Goal: Task Accomplishment & Management: Manage account settings

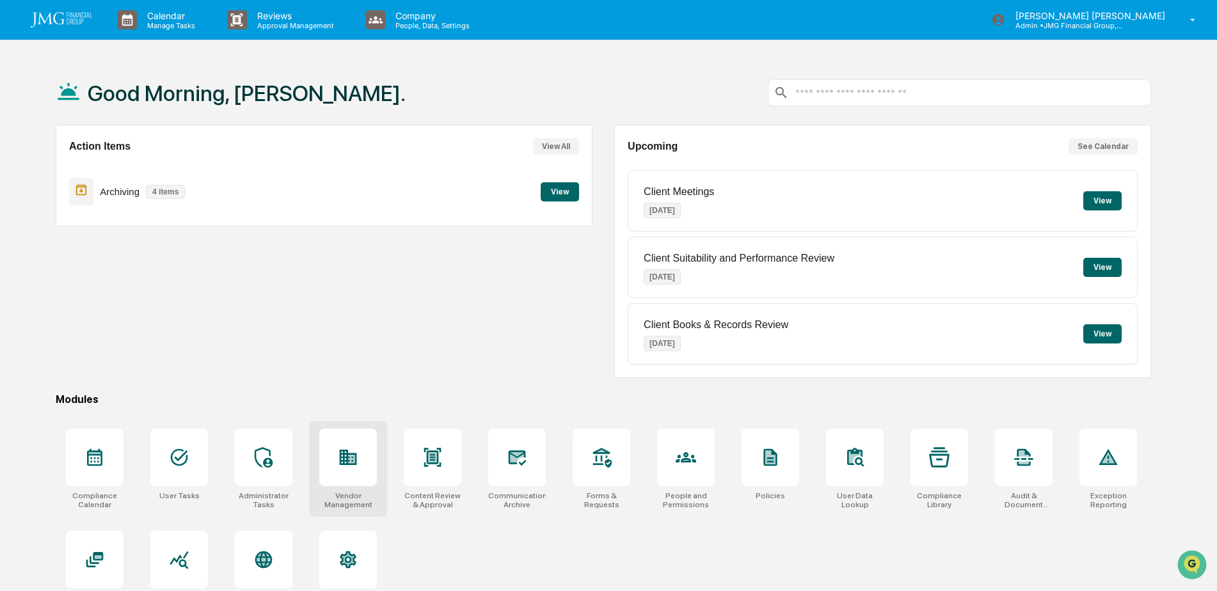
click at [353, 463] on icon at bounding box center [351, 459] width 7 height 8
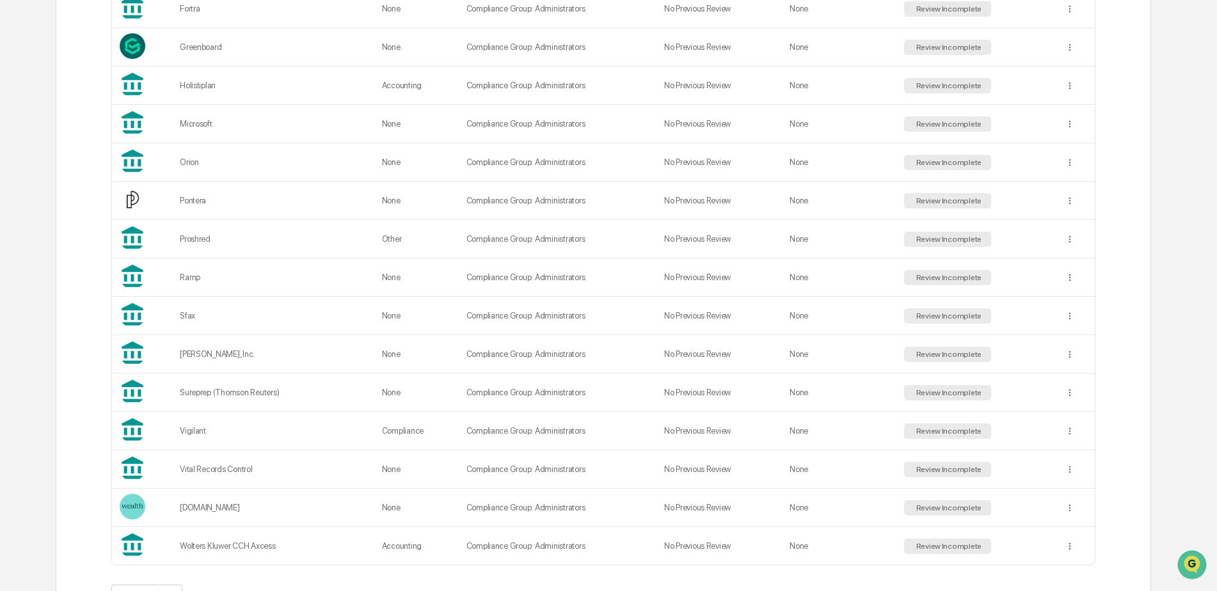
scroll to position [869, 0]
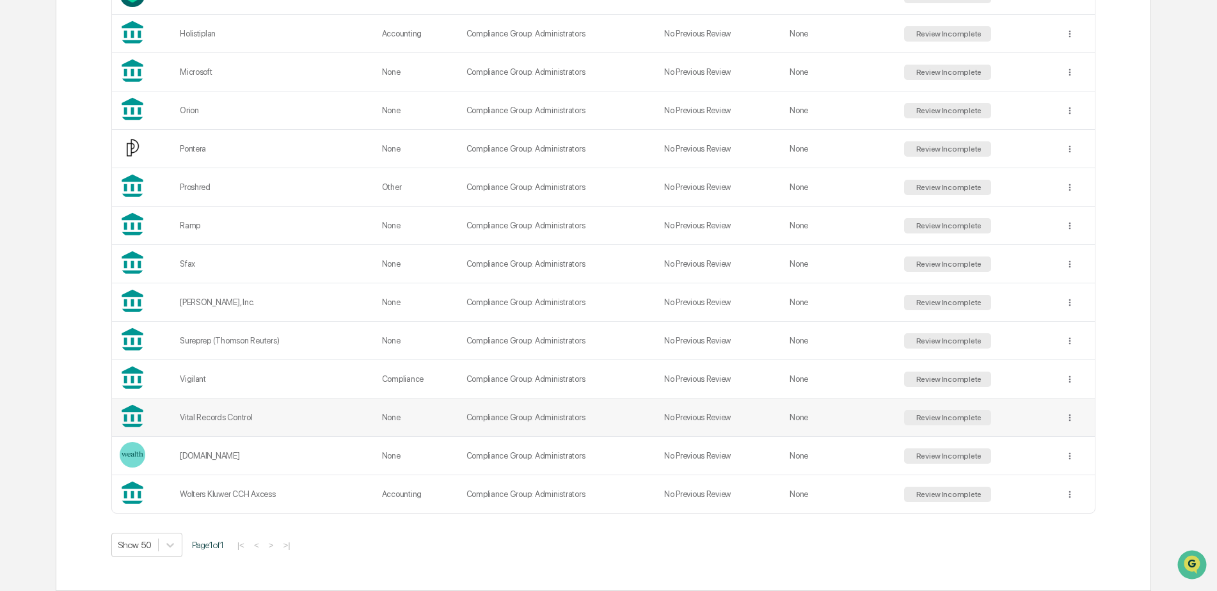
click at [842, 421] on td "None" at bounding box center [839, 418] width 114 height 38
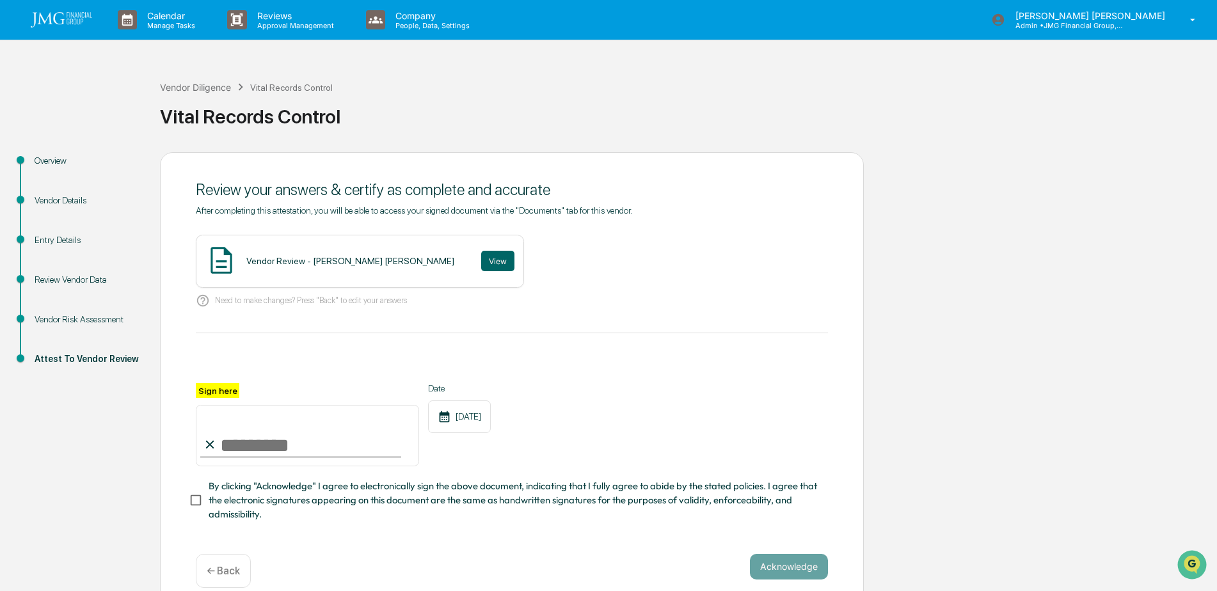
click at [94, 322] on div "Vendor Risk Assessment" at bounding box center [87, 319] width 105 height 13
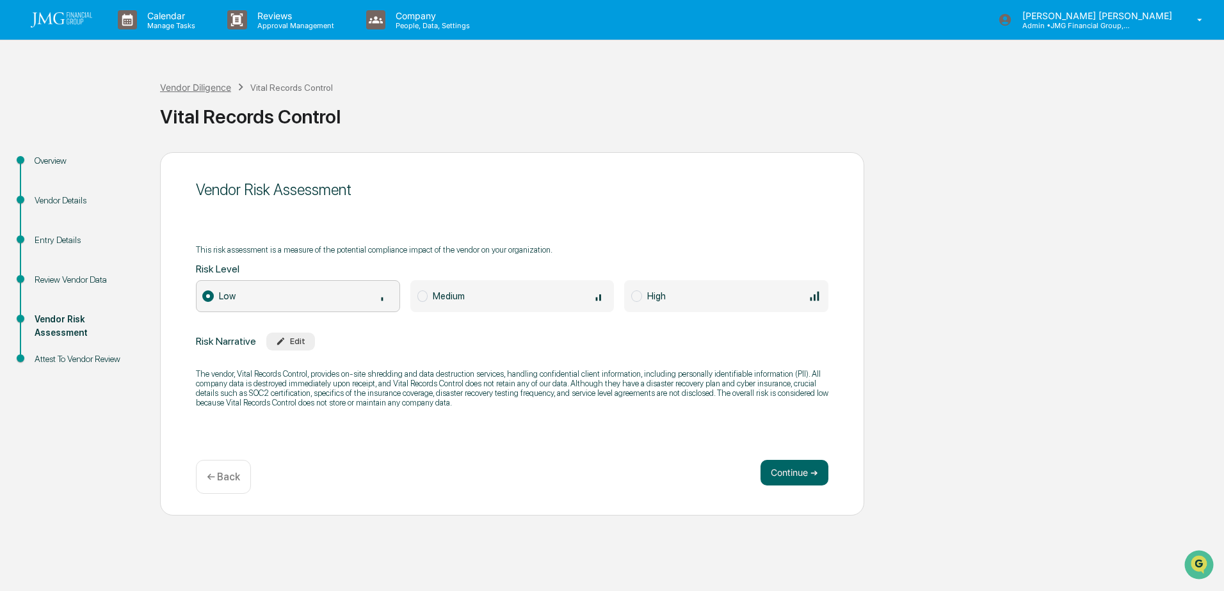
click at [219, 89] on div "Vendor Diligence" at bounding box center [195, 87] width 71 height 11
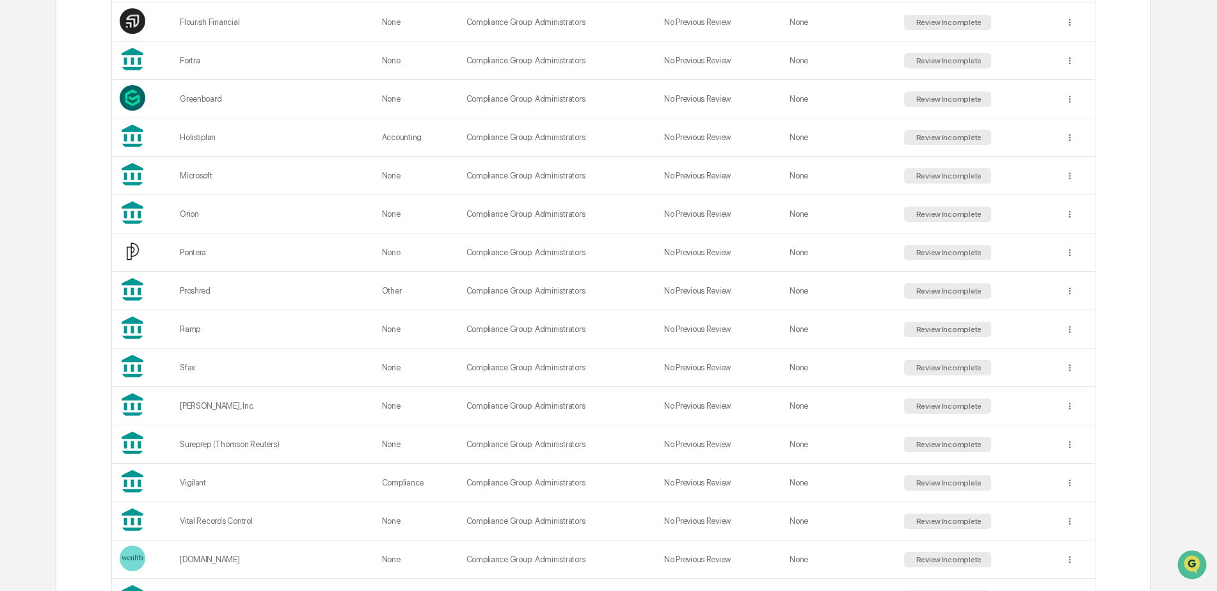
scroll to position [869, 0]
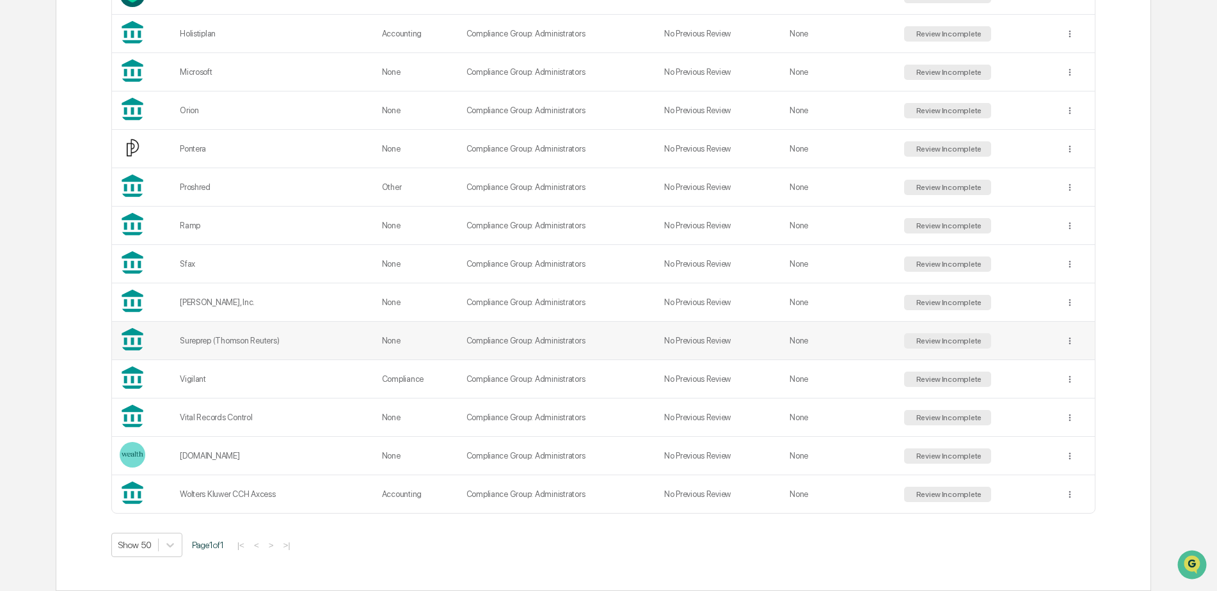
click at [826, 337] on td "None" at bounding box center [839, 341] width 114 height 38
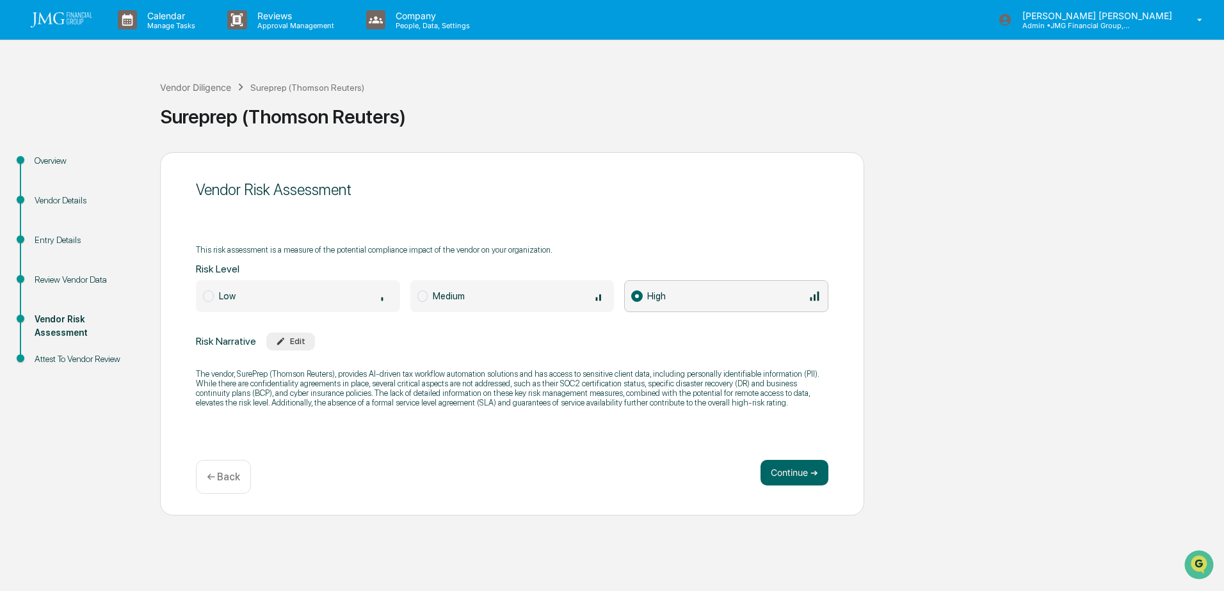
click at [71, 234] on div "Entry Details" at bounding box center [87, 240] width 105 height 13
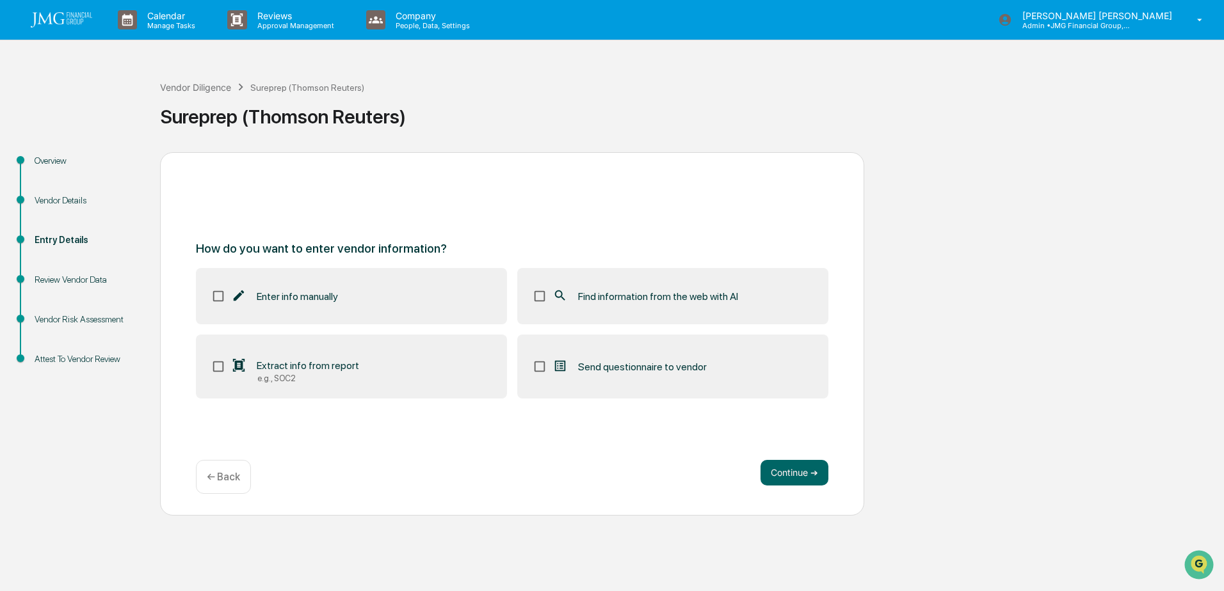
click at [83, 272] on div "Entry Details" at bounding box center [86, 256] width 125 height 40
click at [83, 278] on div "Review Vendor Data" at bounding box center [87, 279] width 105 height 13
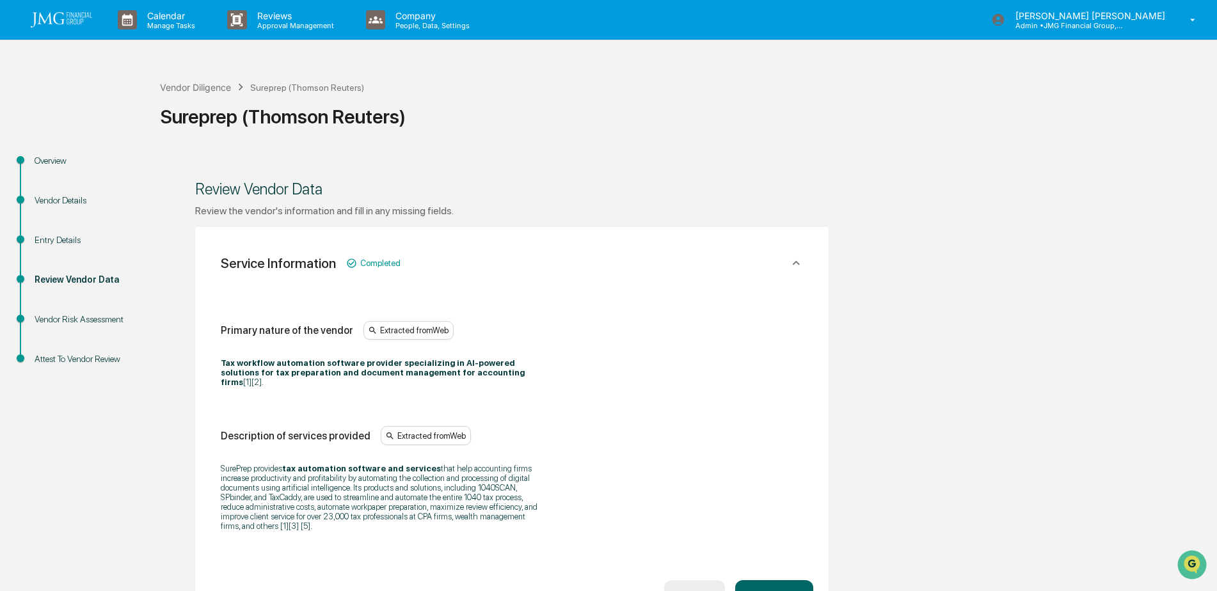
click at [113, 319] on div "Vendor Risk Assessment" at bounding box center [87, 319] width 105 height 13
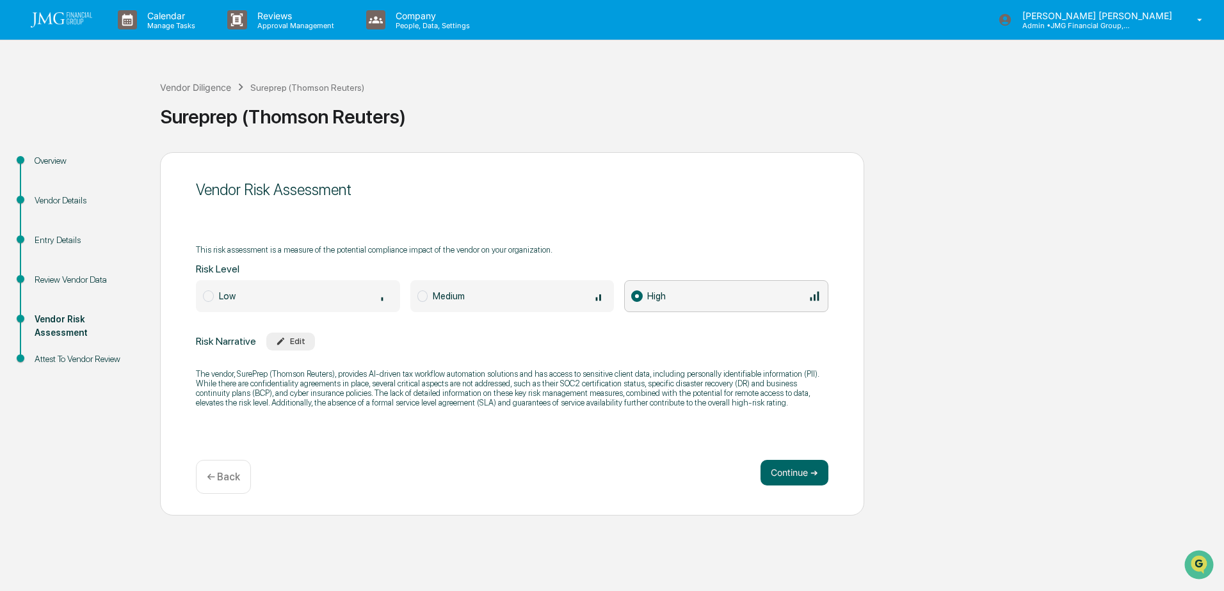
click at [84, 237] on div "Entry Details" at bounding box center [87, 240] width 105 height 13
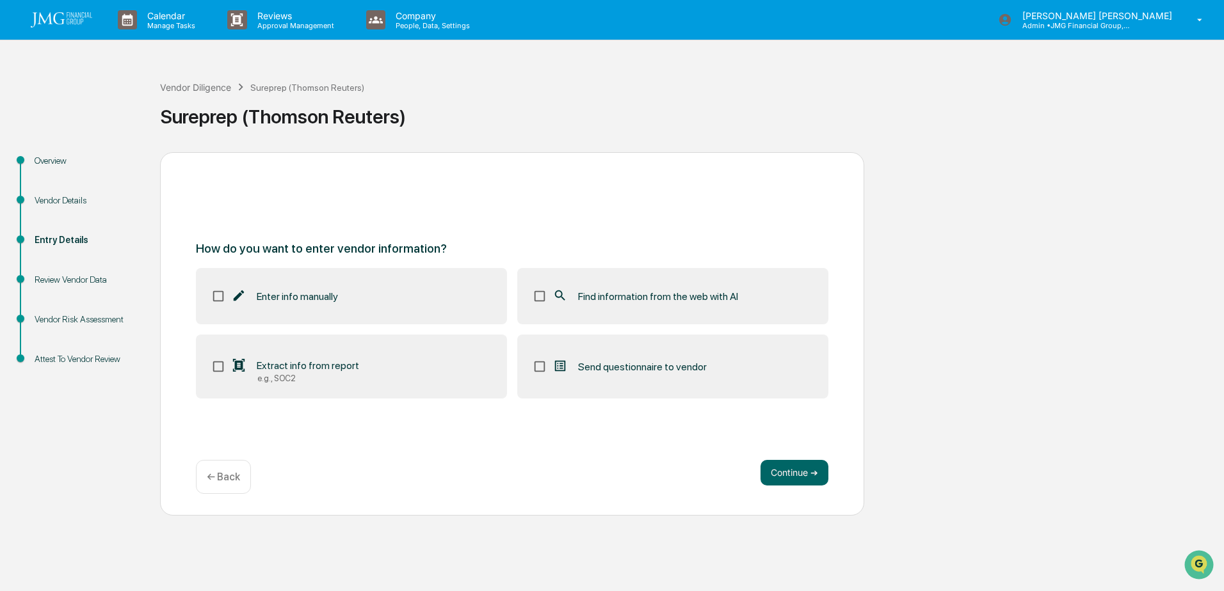
click at [86, 276] on div "Review Vendor Data" at bounding box center [87, 279] width 105 height 13
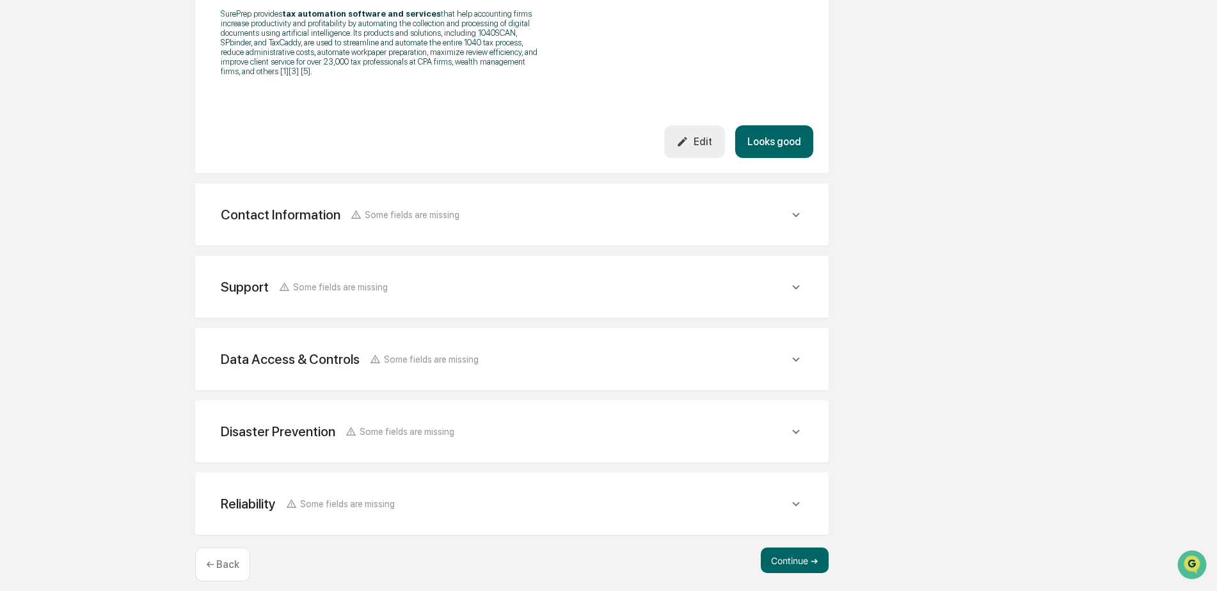
scroll to position [457, 0]
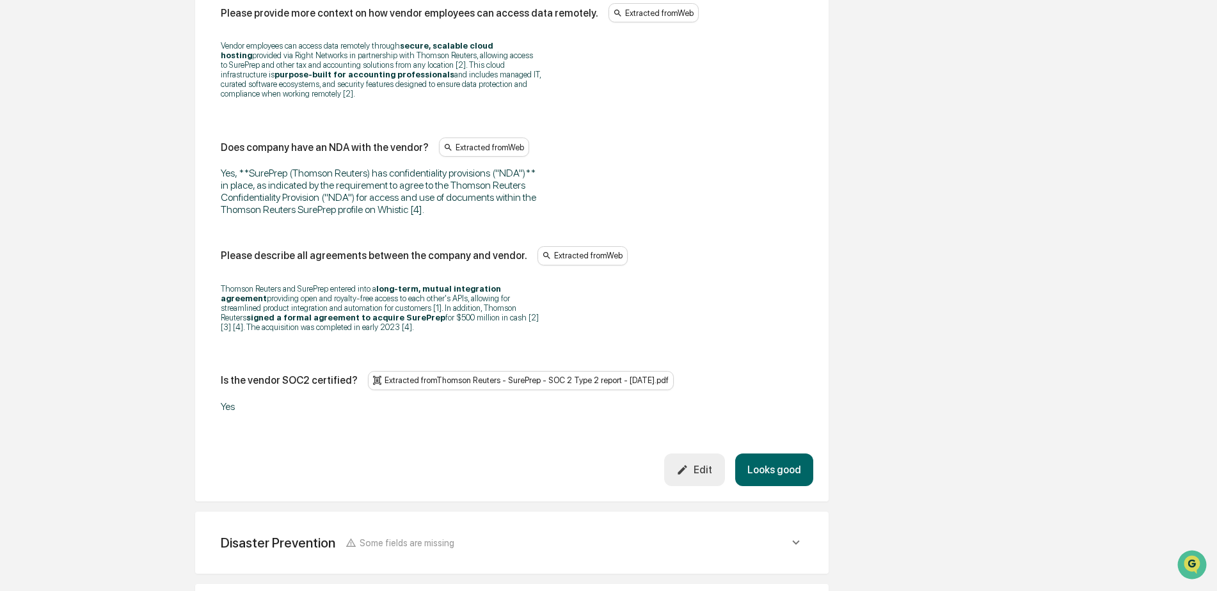
scroll to position [2111, 0]
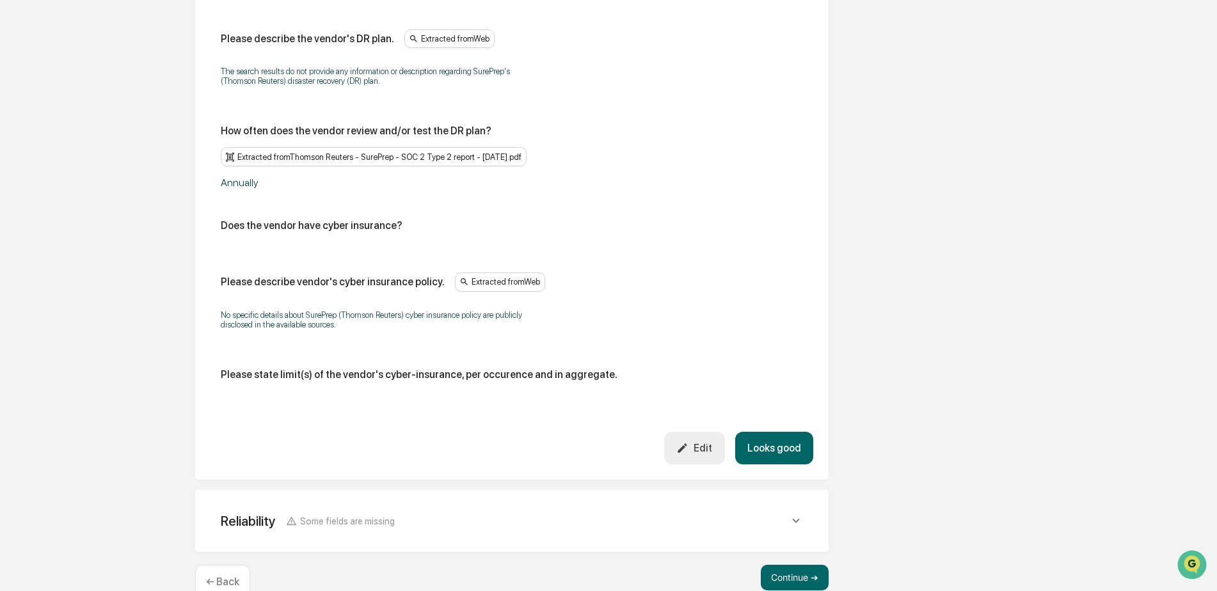
scroll to position [2688, 0]
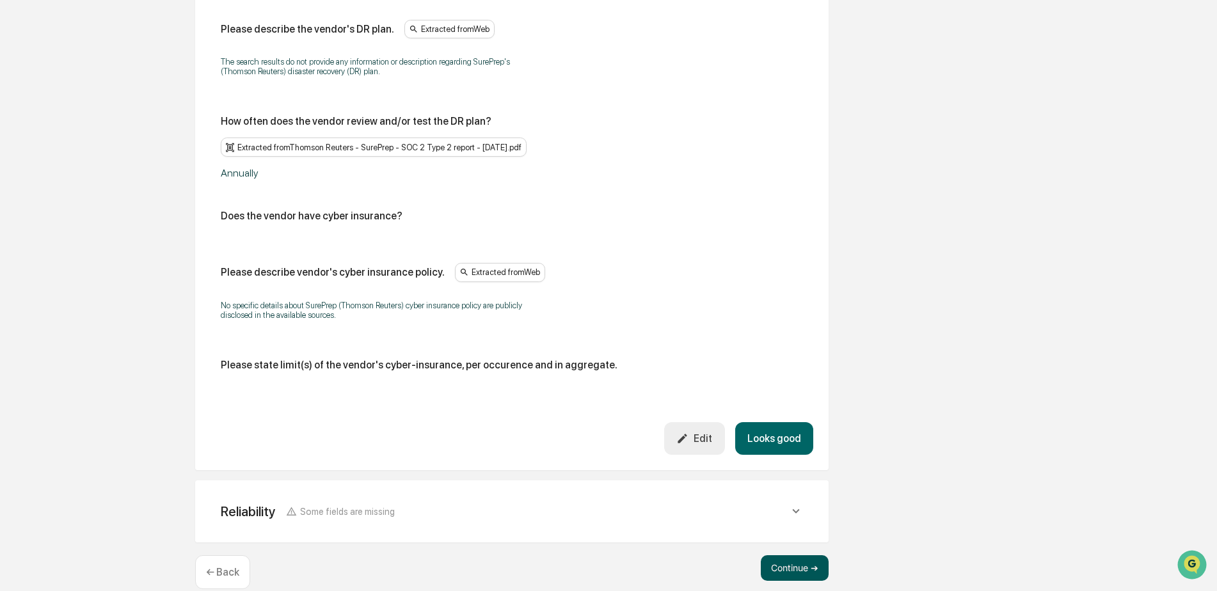
click at [810, 556] on button "Continue ➔" at bounding box center [795, 569] width 68 height 26
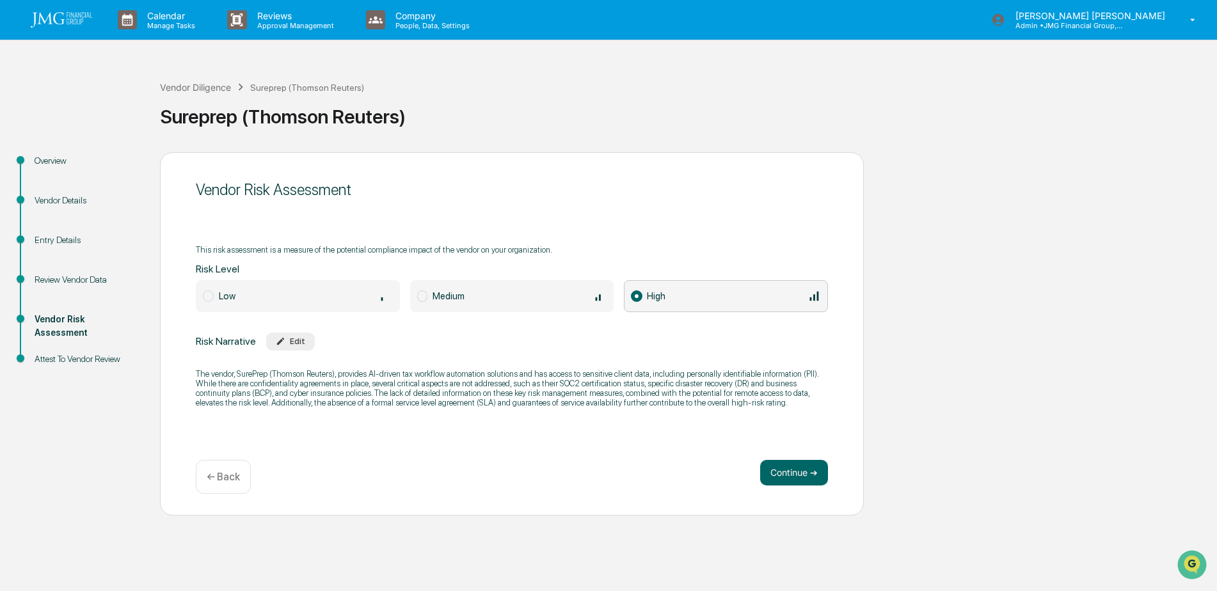
scroll to position [0, 0]
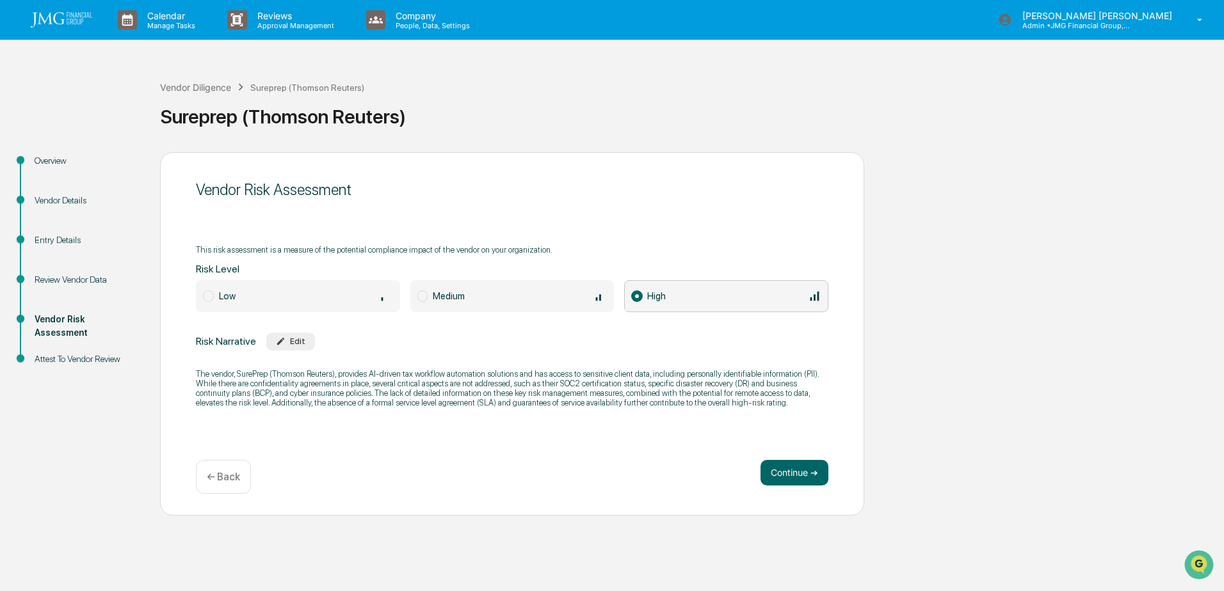
click at [77, 28] on link at bounding box center [69, 20] width 77 height 40
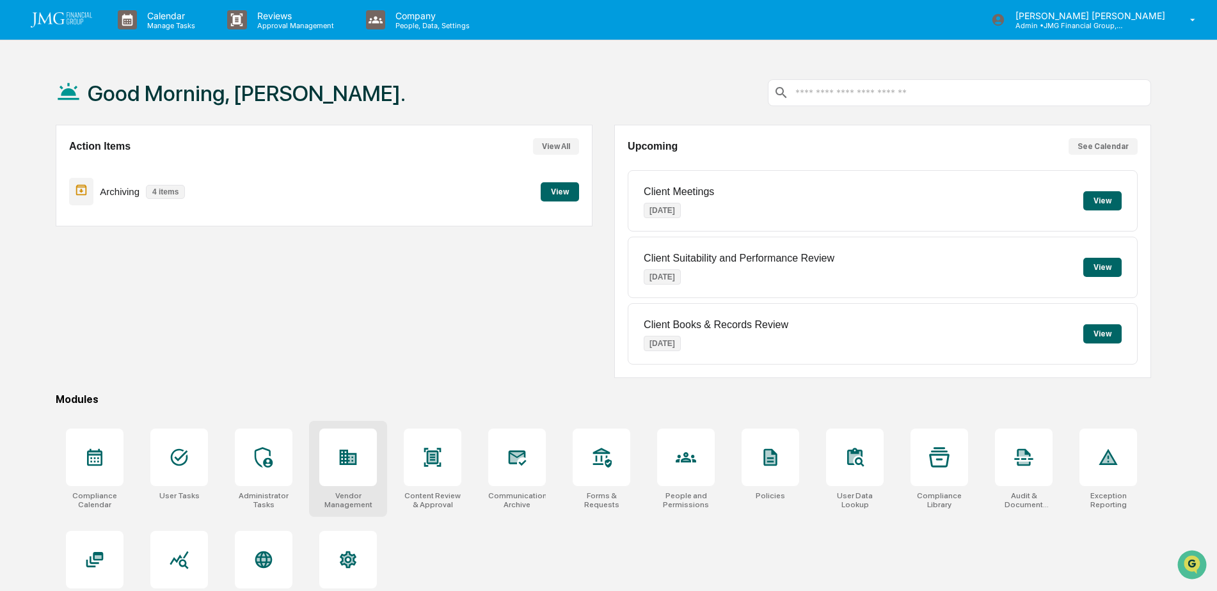
click at [351, 451] on icon at bounding box center [348, 457] width 20 height 20
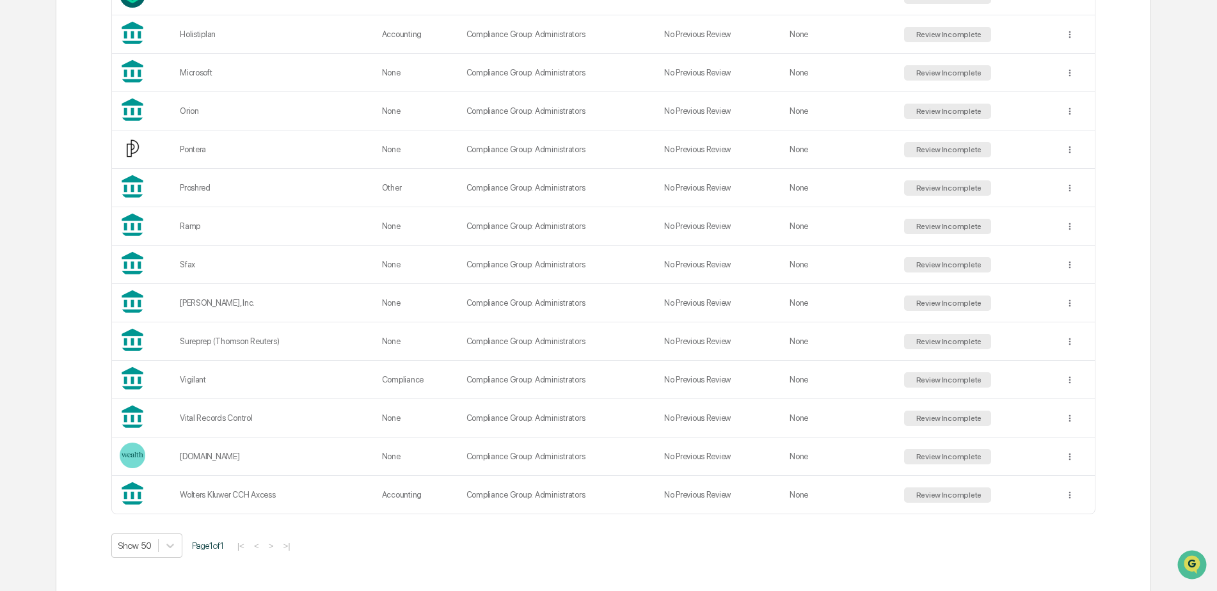
scroll to position [869, 0]
click at [739, 222] on td "No Previous Review" at bounding box center [719, 226] width 125 height 38
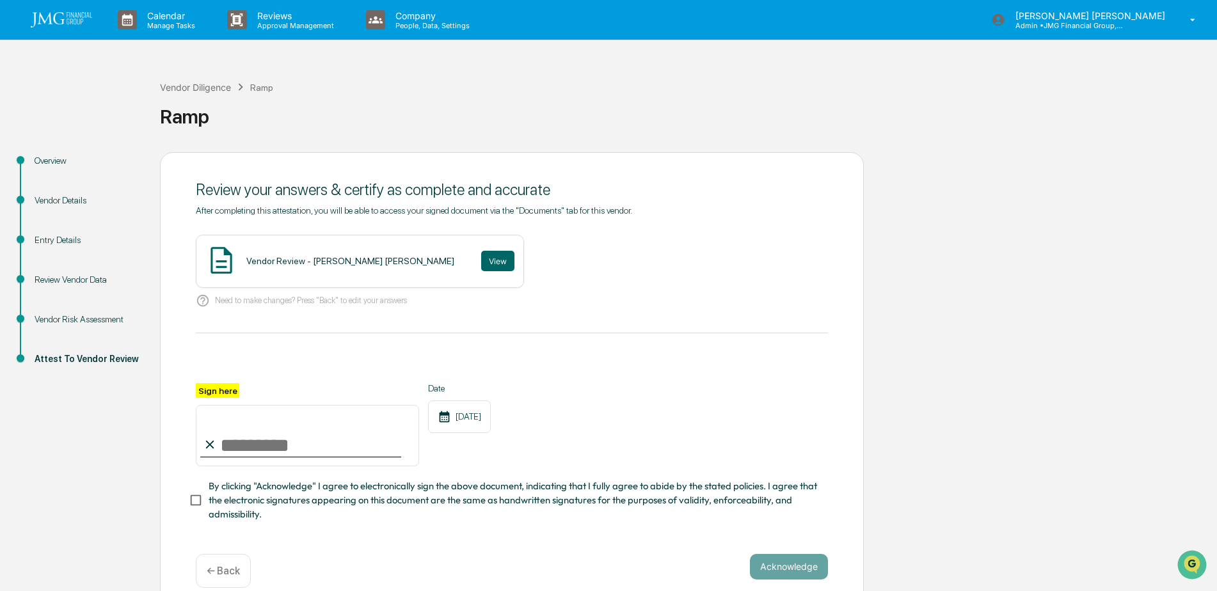
click at [106, 320] on div "Vendor Risk Assessment" at bounding box center [87, 319] width 105 height 13
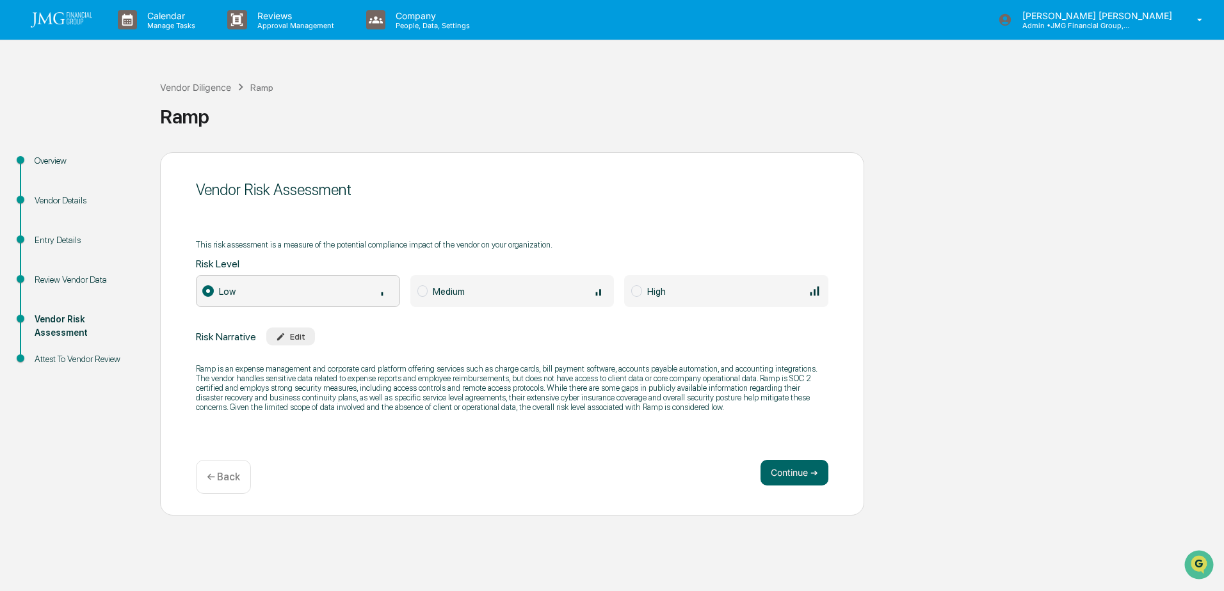
click at [113, 359] on div "Attest To Vendor Review" at bounding box center [87, 359] width 105 height 13
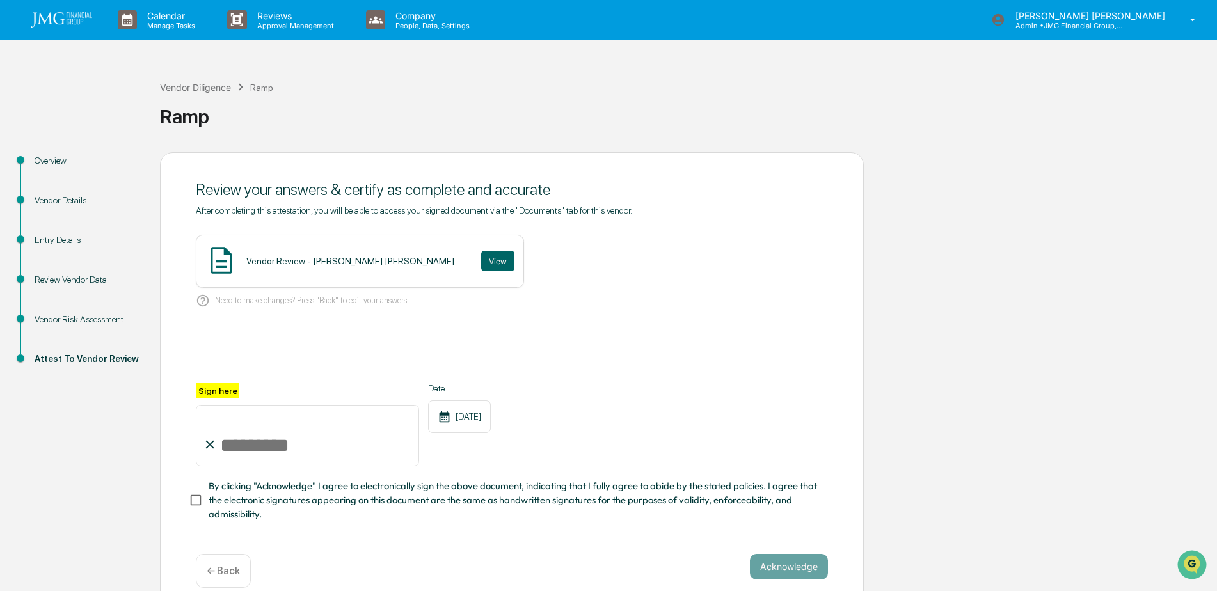
click at [84, 13] on img at bounding box center [61, 19] width 61 height 15
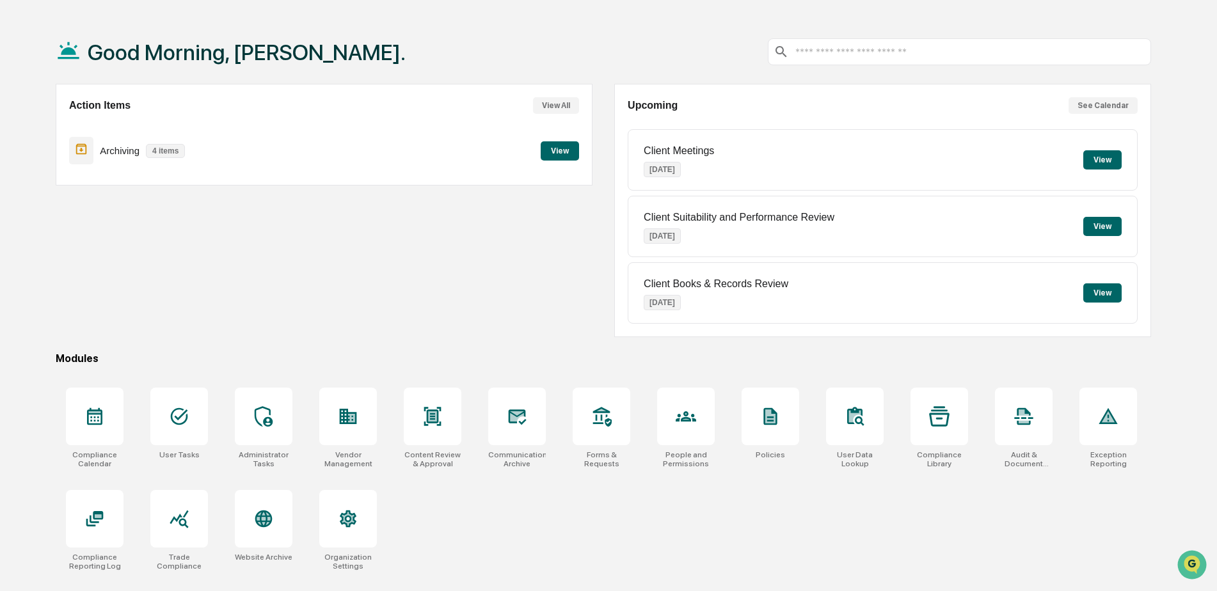
scroll to position [61, 0]
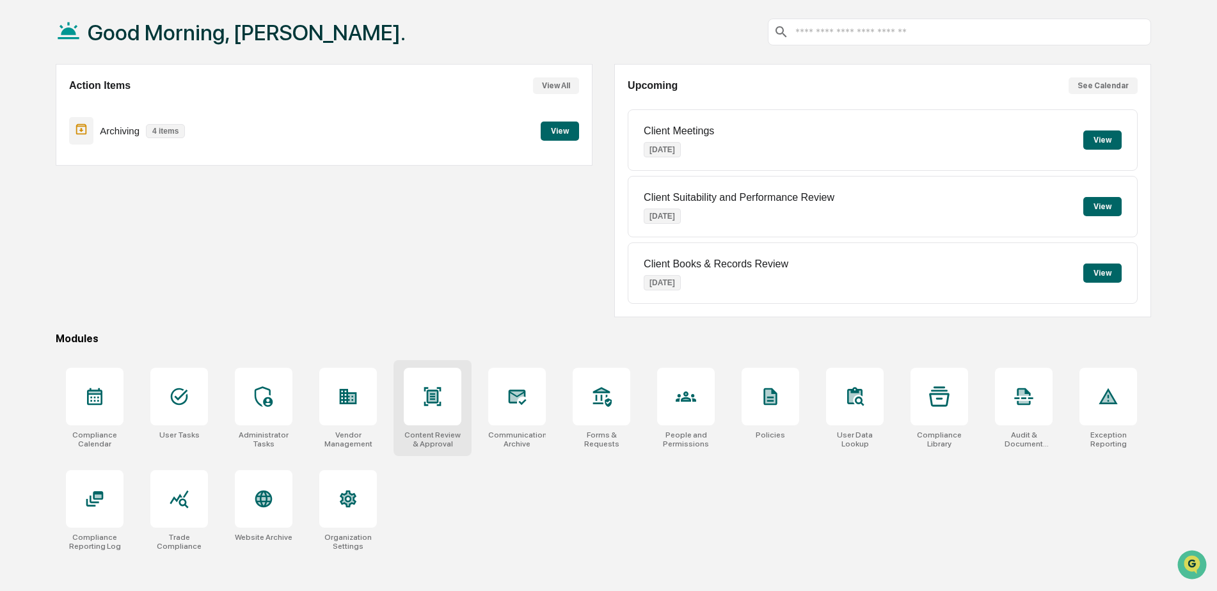
click at [408, 390] on div at bounding box center [433, 397] width 58 height 58
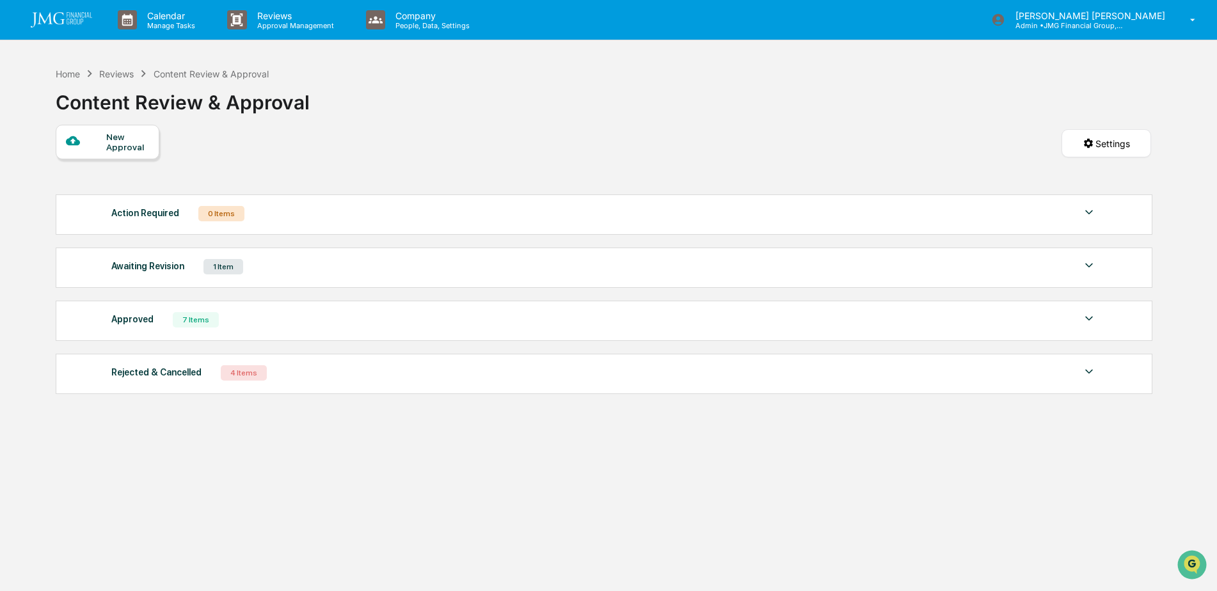
click at [1057, 316] on div "Approved 7 Items" at bounding box center [604, 320] width 986 height 18
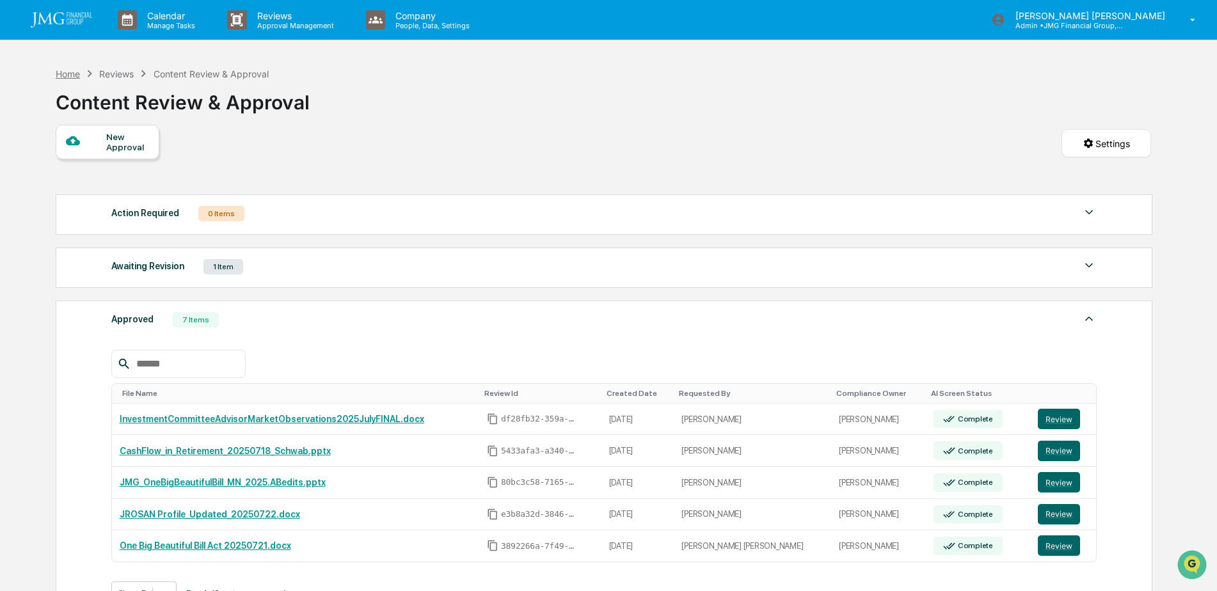
click at [74, 71] on div "Home" at bounding box center [68, 73] width 24 height 11
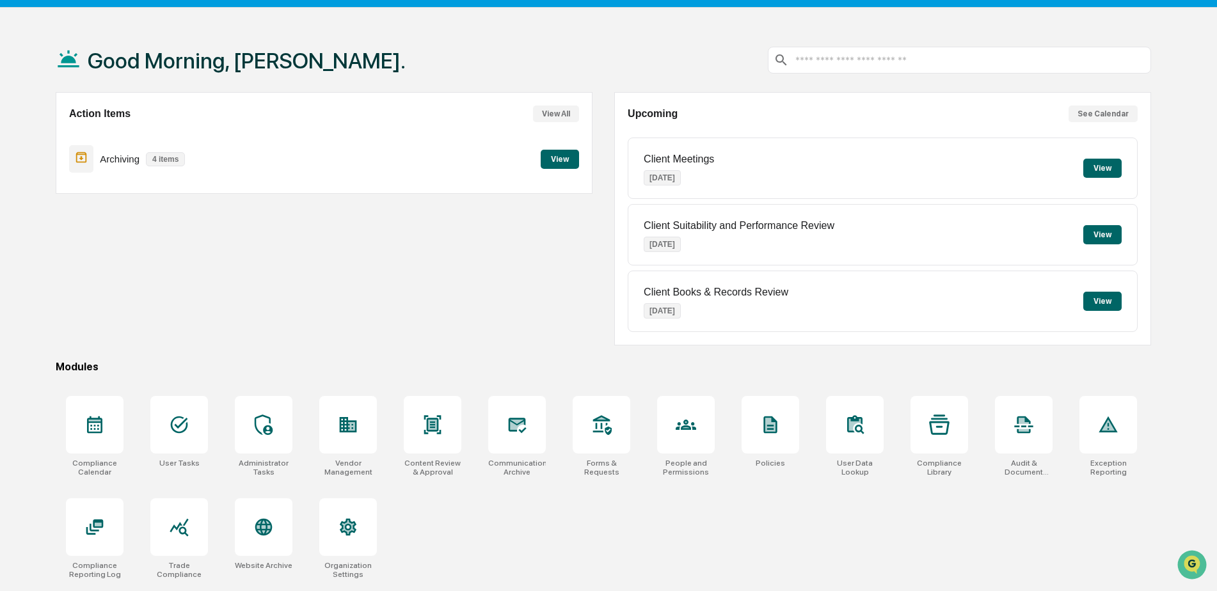
scroll to position [61, 0]
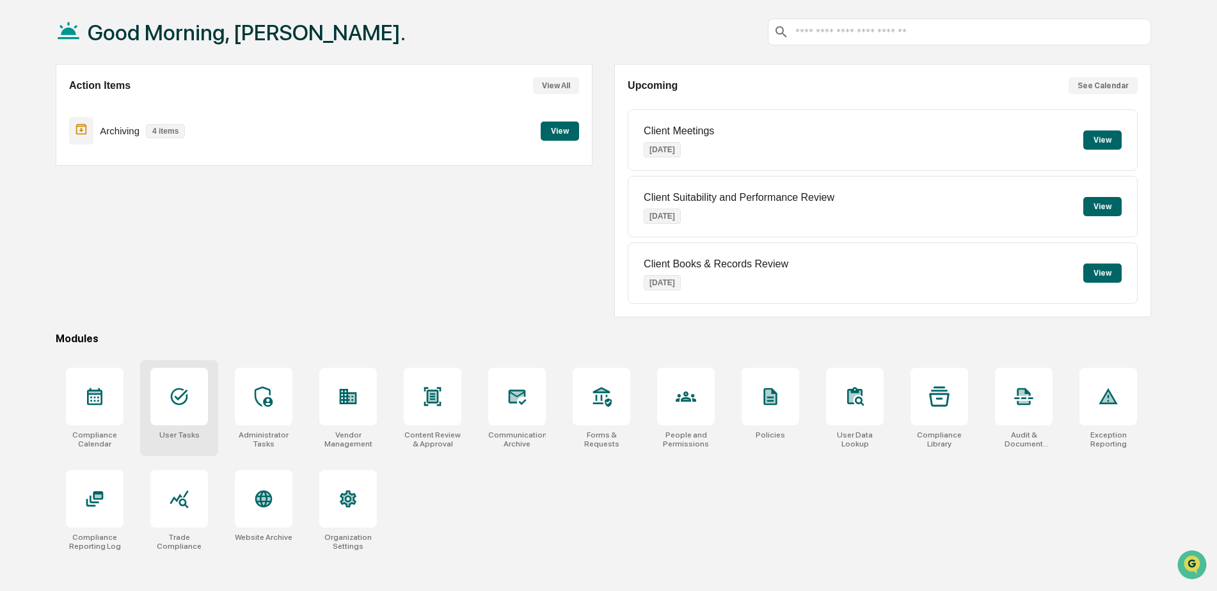
click at [201, 398] on div at bounding box center [179, 397] width 58 height 58
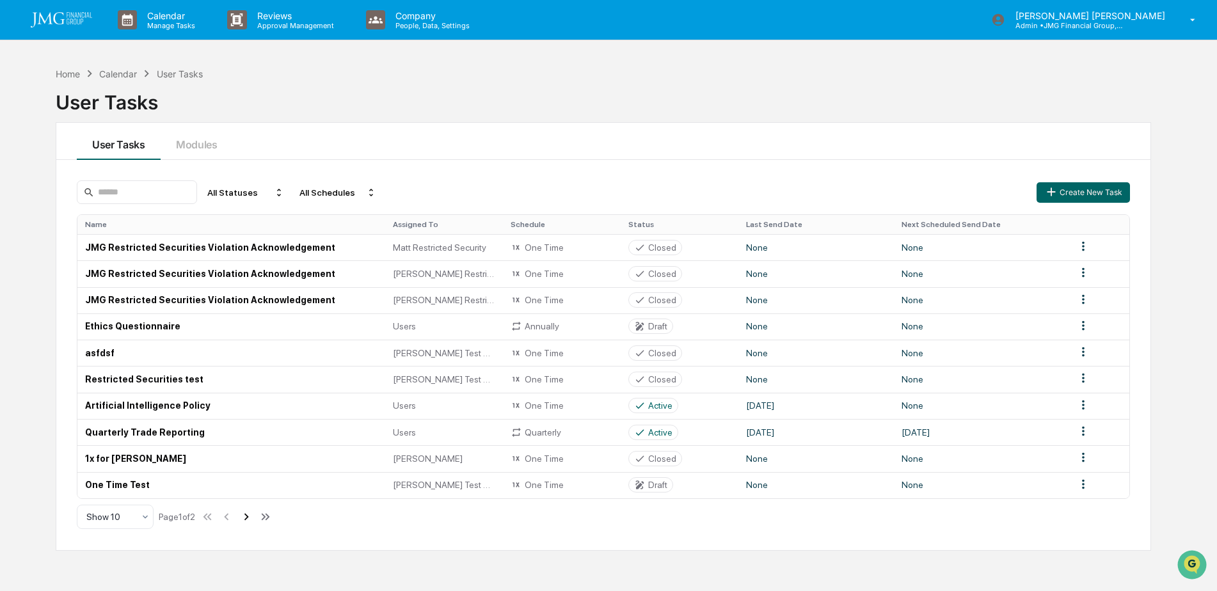
click at [249, 517] on icon at bounding box center [247, 516] width 4 height 7
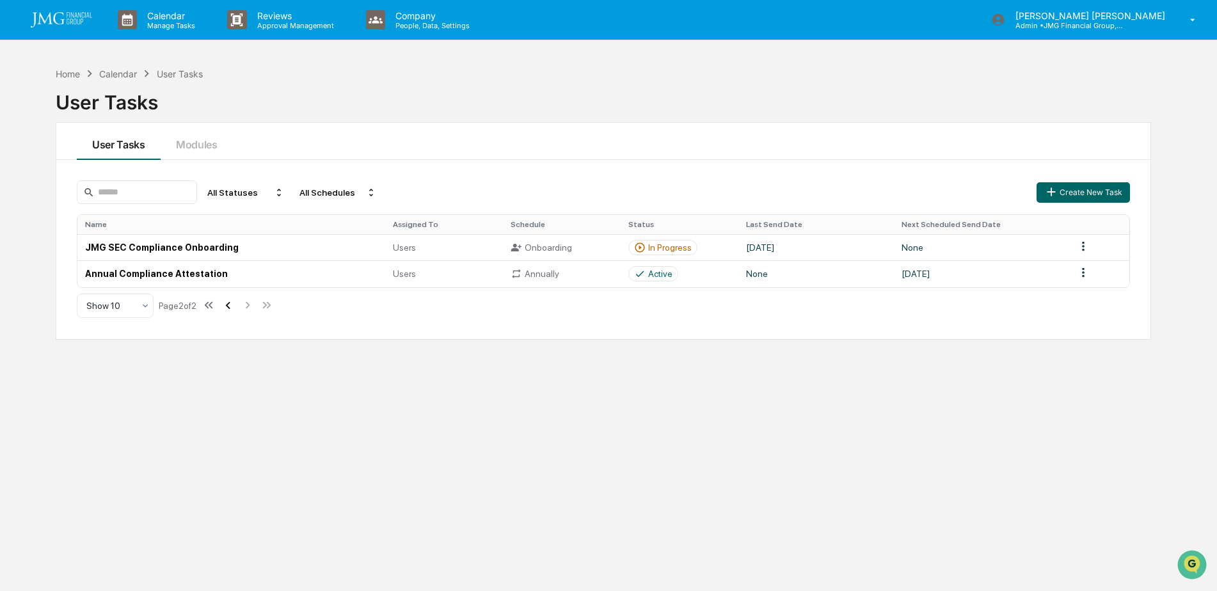
click at [230, 309] on icon at bounding box center [228, 305] width 14 height 14
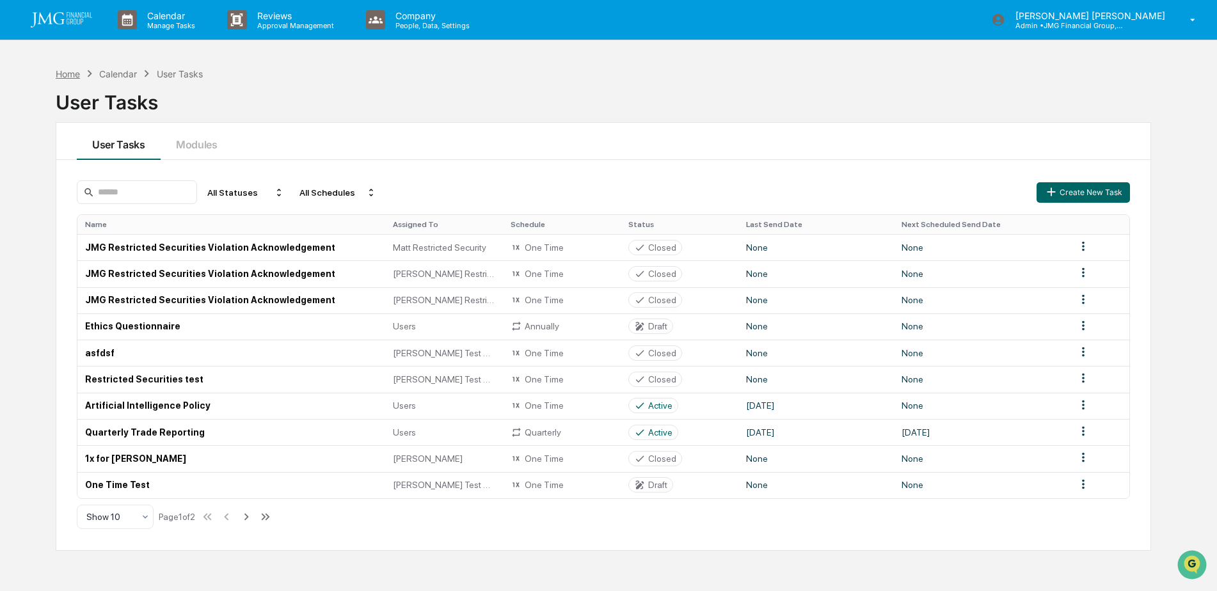
click at [76, 72] on div "Home" at bounding box center [68, 73] width 24 height 11
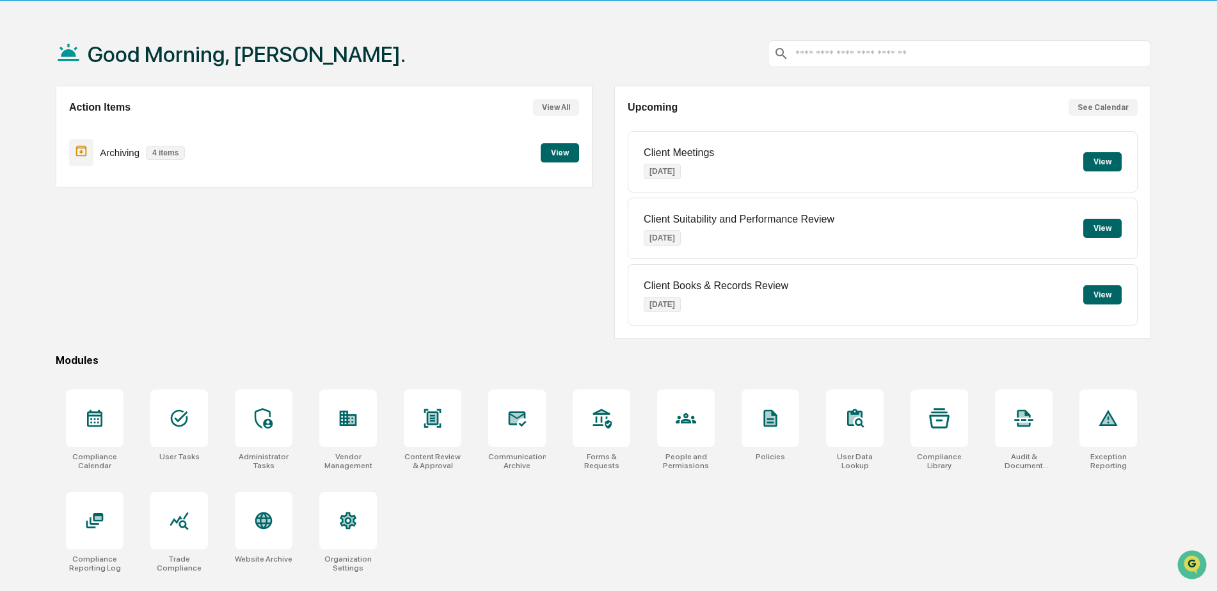
scroll to position [61, 0]
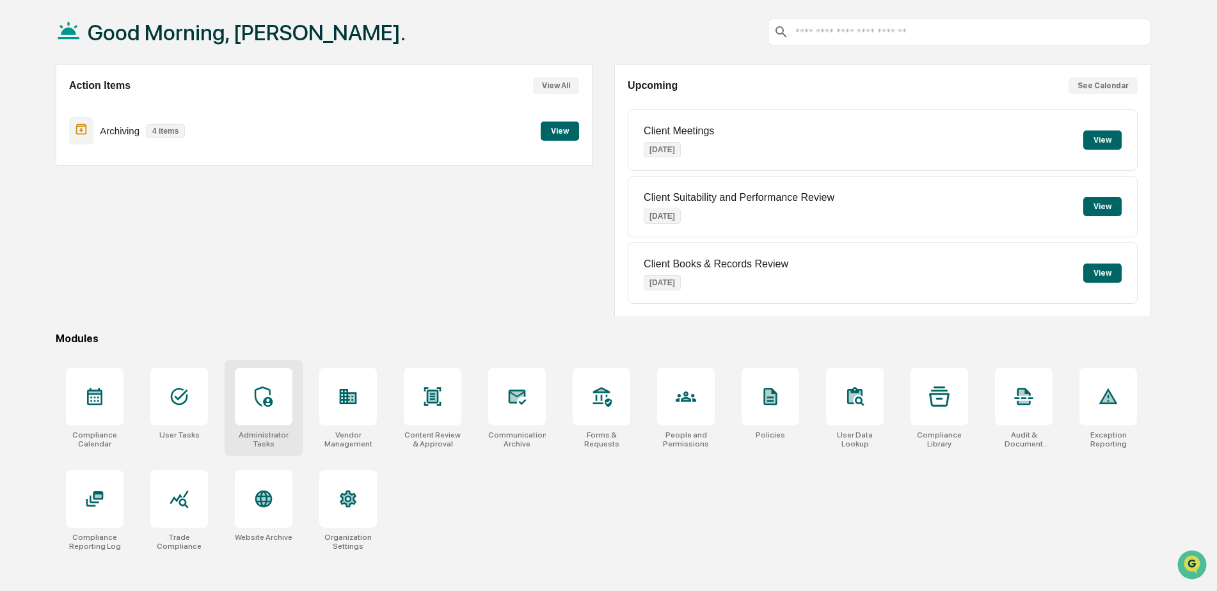
click at [271, 393] on icon at bounding box center [263, 397] width 20 height 20
click at [618, 402] on div at bounding box center [602, 397] width 58 height 58
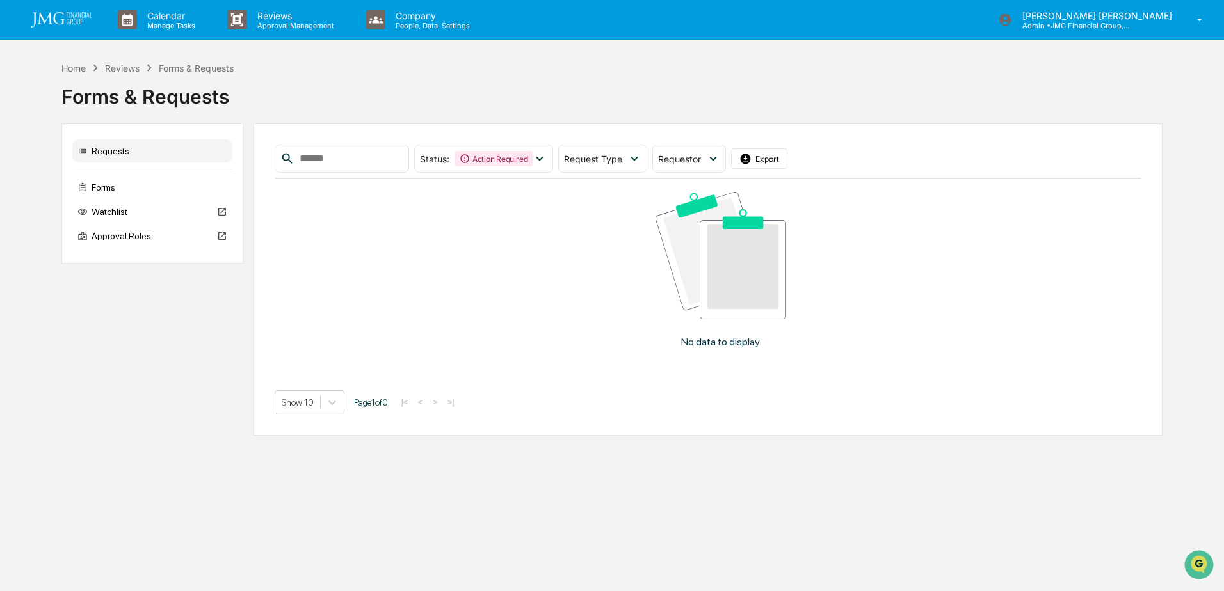
click at [81, 15] on img at bounding box center [61, 19] width 61 height 15
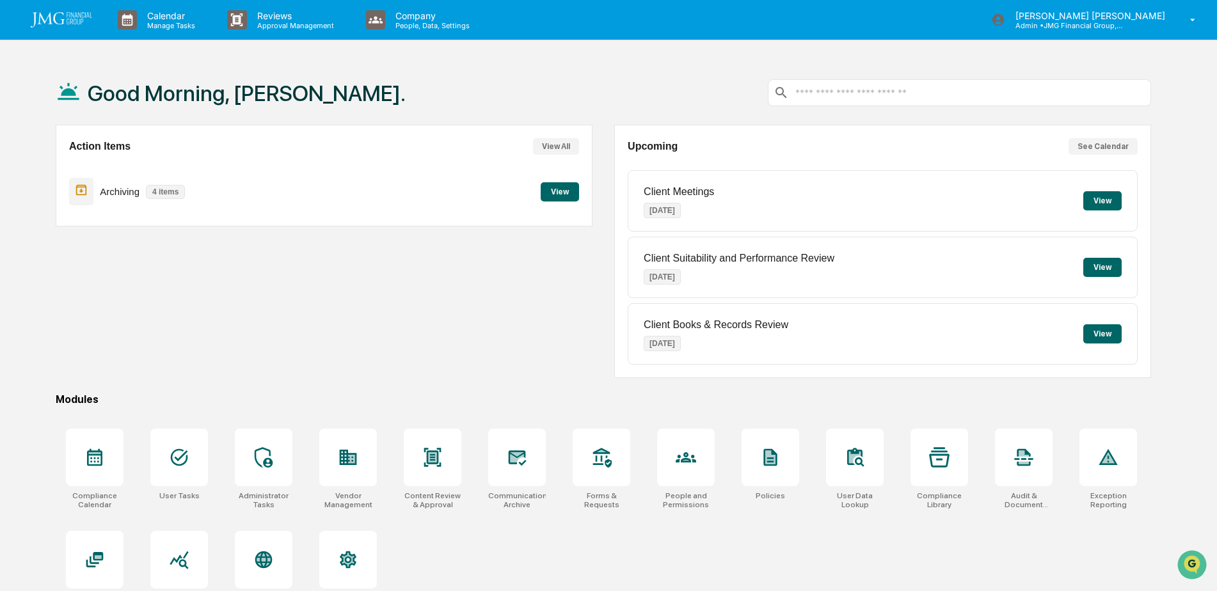
click at [74, 25] on img at bounding box center [61, 19] width 61 height 15
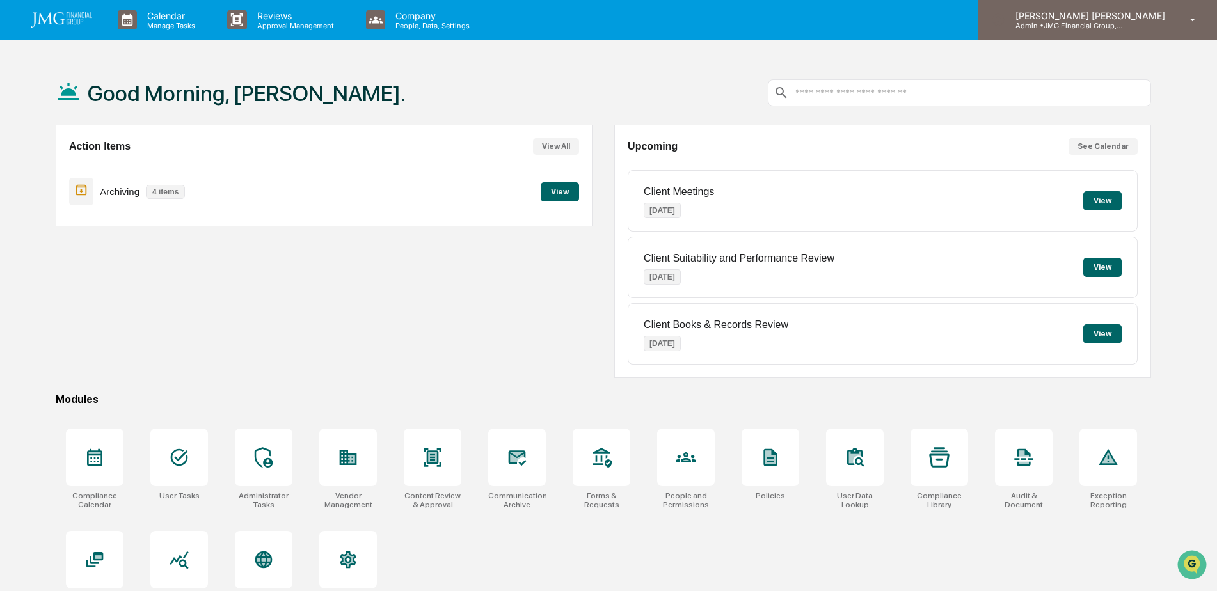
click at [1143, 32] on div "[PERSON_NAME] [PERSON_NAME] Admin • JMG Financial Group, Ltd." at bounding box center [1098, 20] width 239 height 40
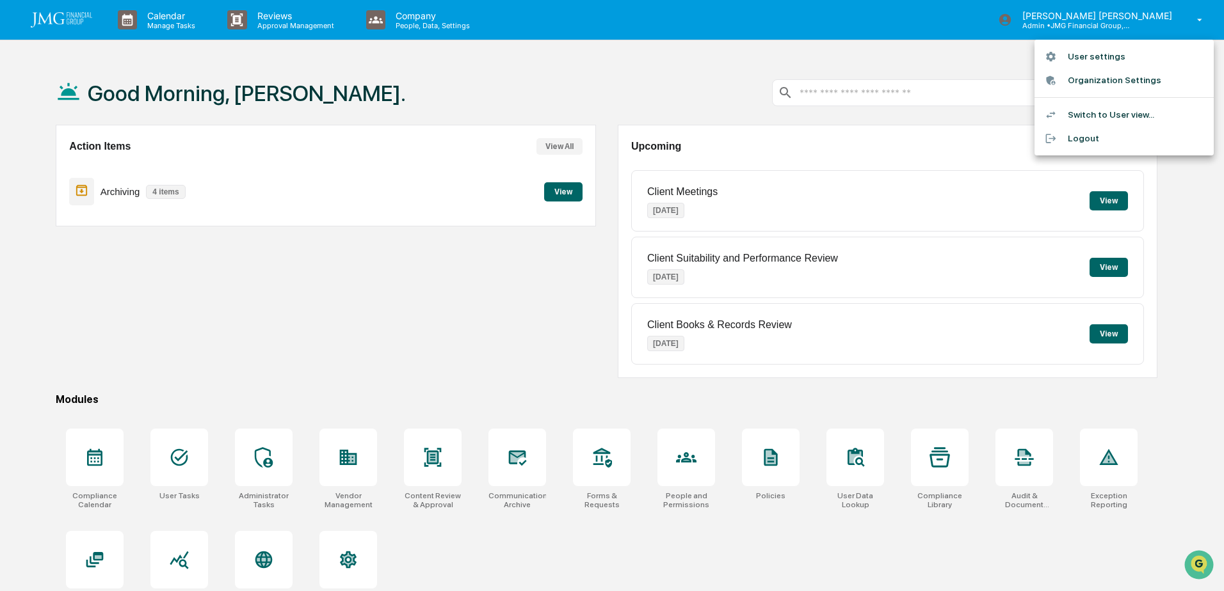
click at [1121, 119] on li "Switch to User view..." at bounding box center [1123, 115] width 179 height 24
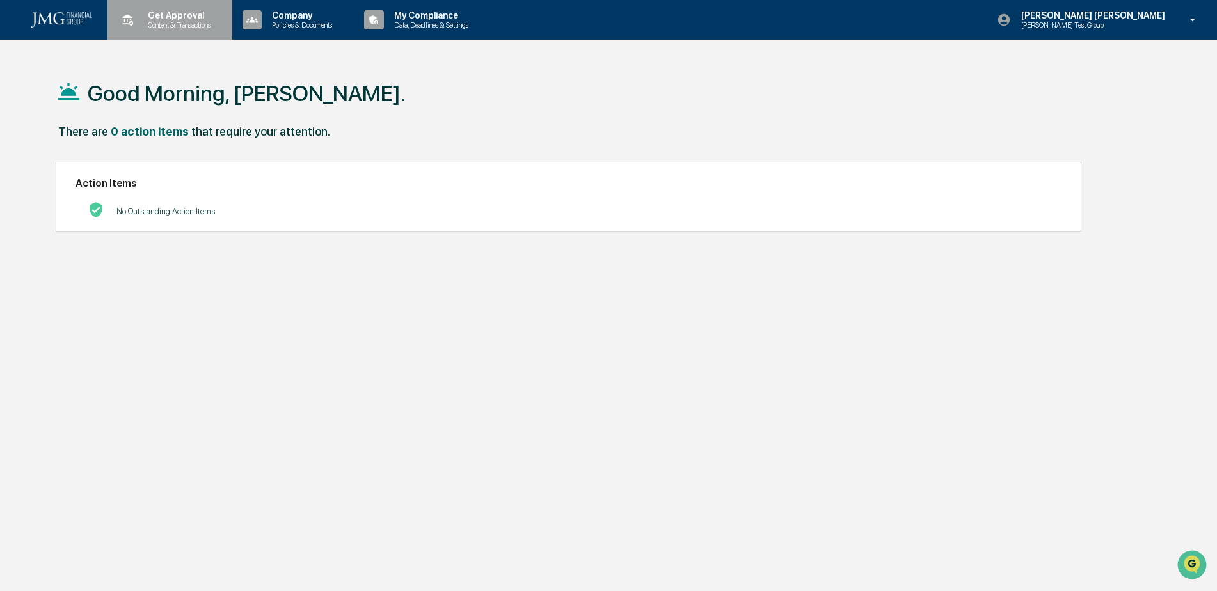
click at [174, 24] on p "Content & Transactions" at bounding box center [177, 24] width 79 height 9
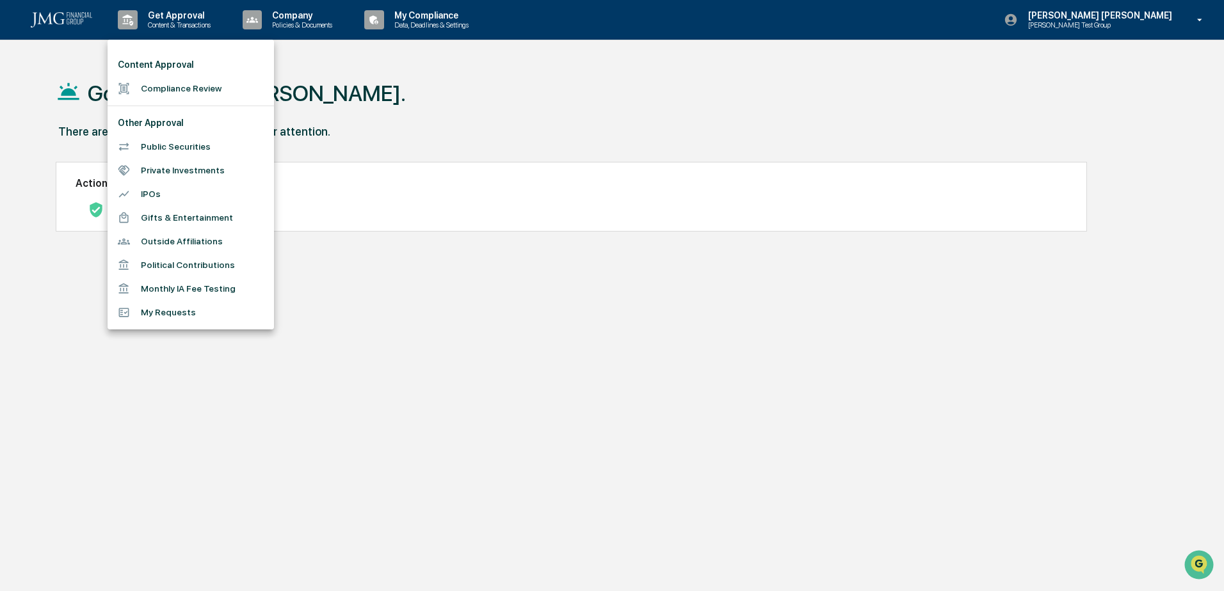
click at [197, 143] on li "Public Securities" at bounding box center [191, 147] width 166 height 24
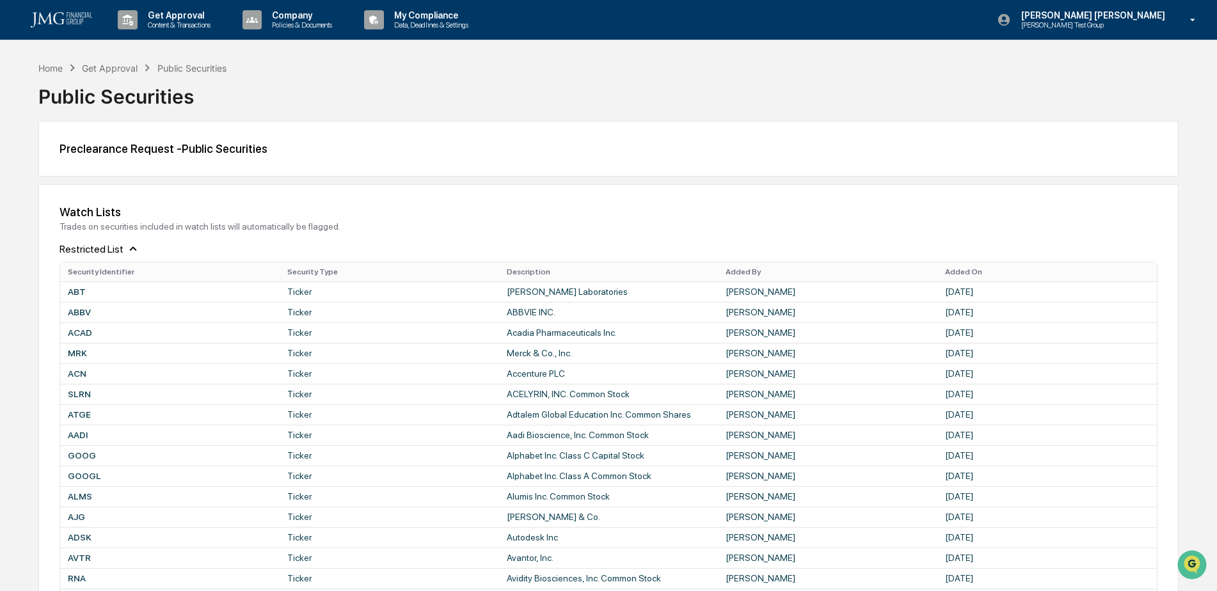
click at [55, 20] on img at bounding box center [61, 19] width 61 height 15
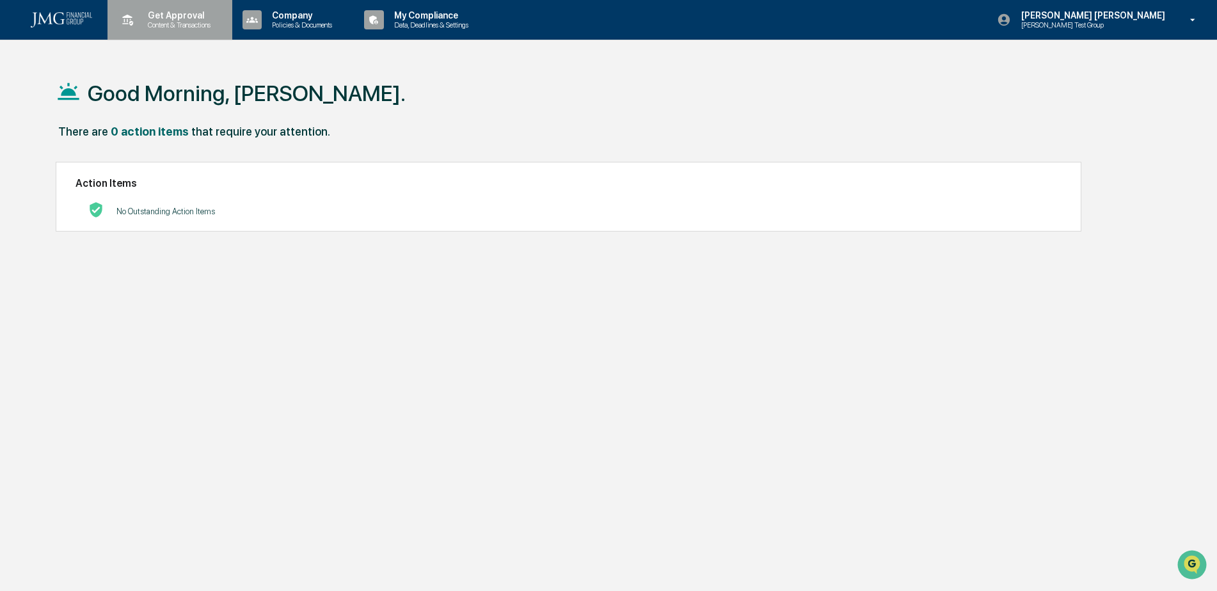
click at [221, 29] on div "Get Approval Content & Transactions" at bounding box center [169, 20] width 112 height 40
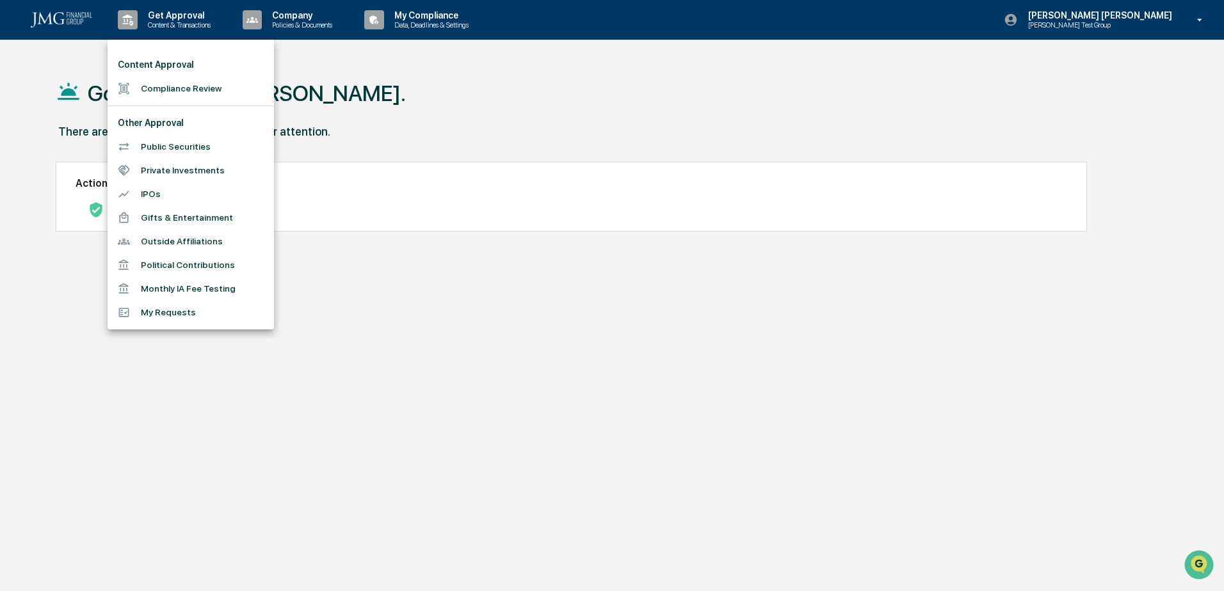
drag, startPoint x: 701, startPoint y: 420, endPoint x: 716, endPoint y: 473, distance: 55.1
click at [701, 420] on div at bounding box center [612, 295] width 1224 height 591
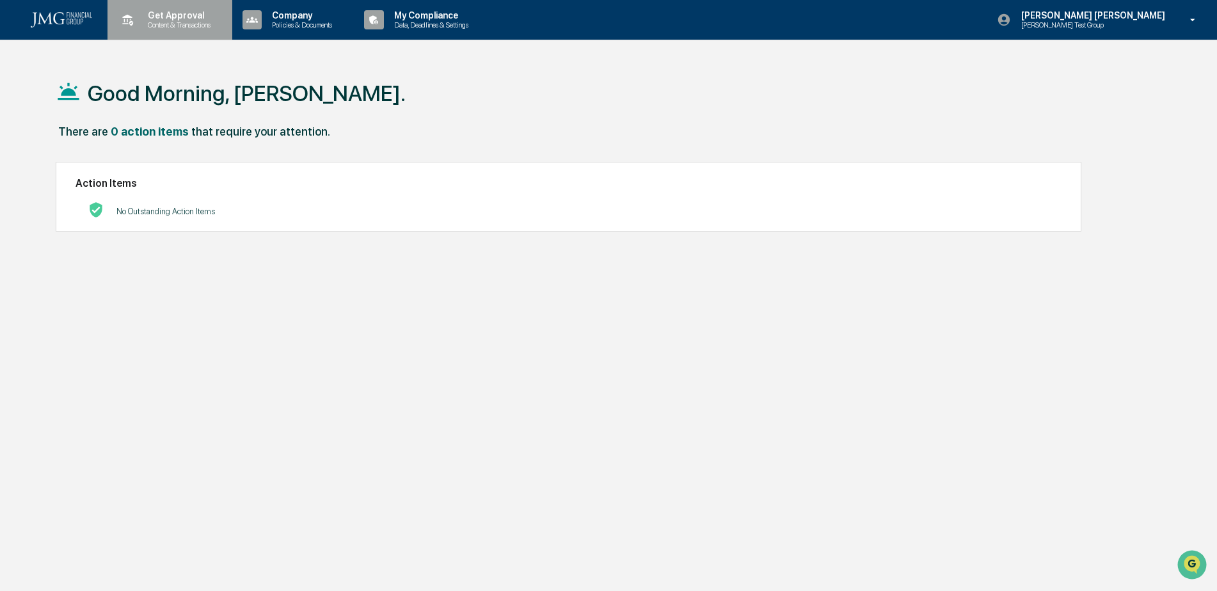
click at [173, 20] on p "Content & Transactions" at bounding box center [177, 24] width 79 height 9
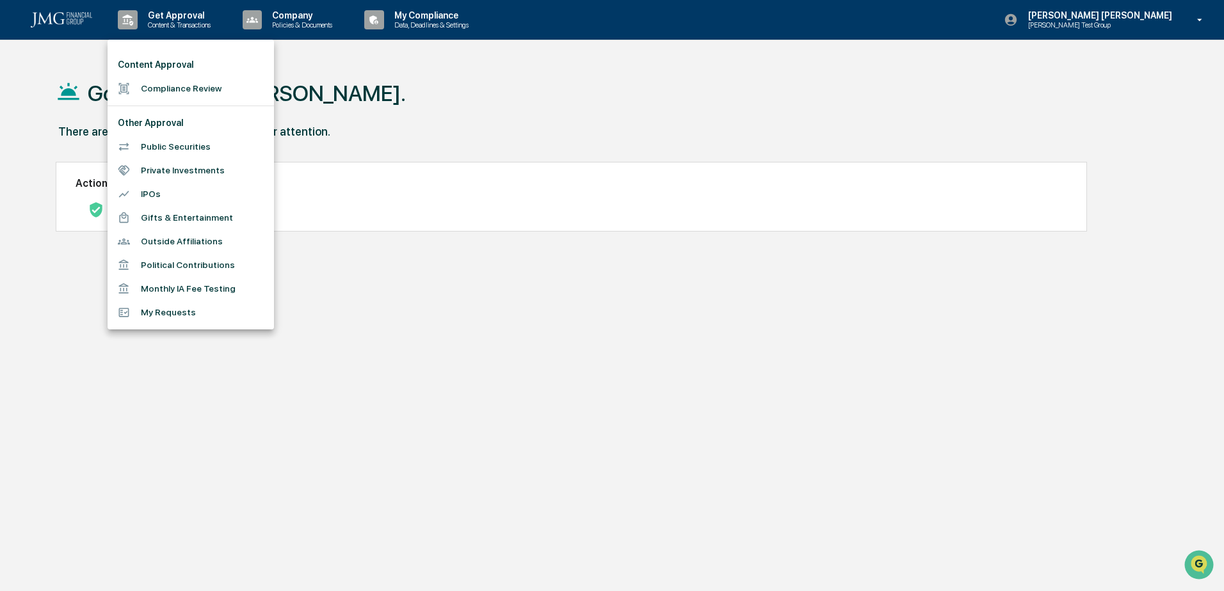
click at [213, 140] on li "Public Securities" at bounding box center [191, 147] width 166 height 24
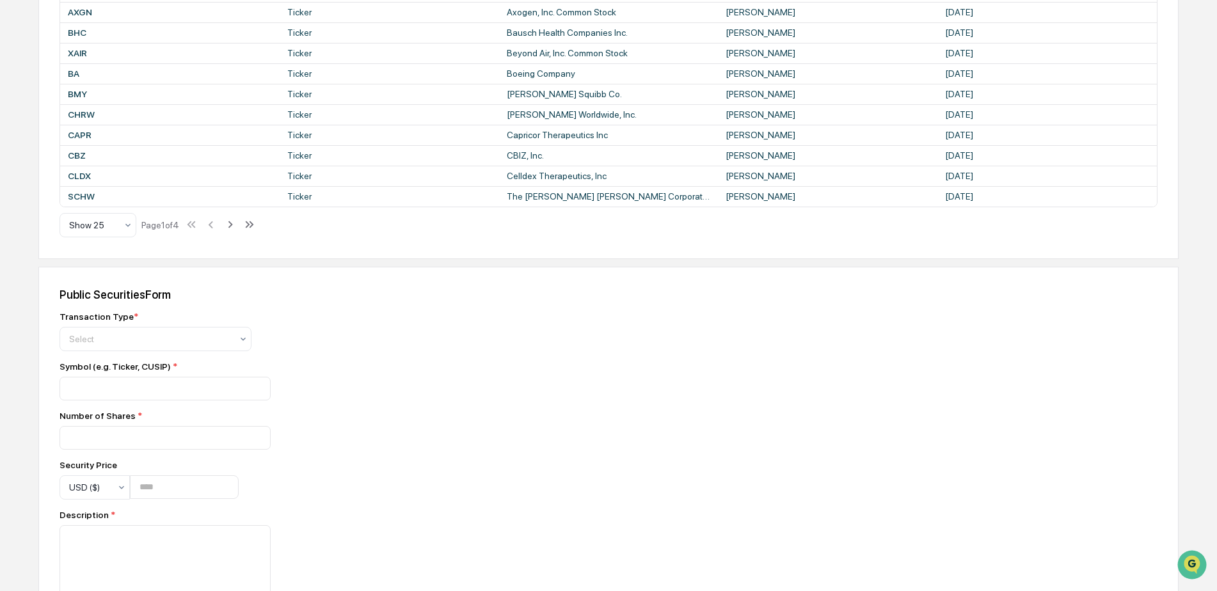
scroll to position [523, 0]
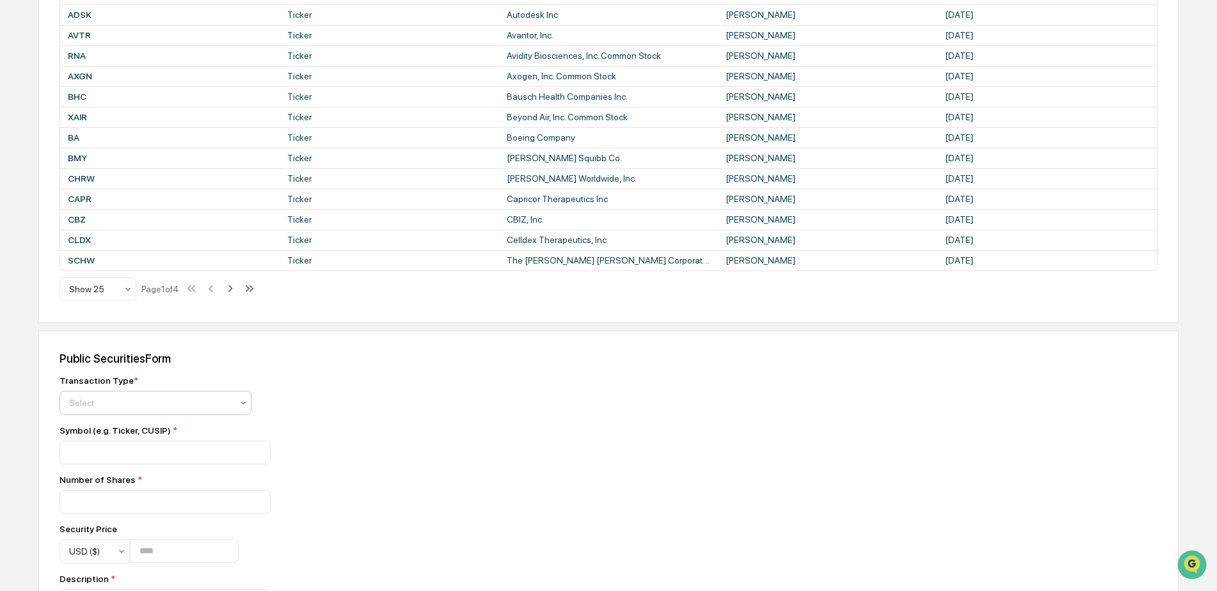
click at [245, 401] on icon at bounding box center [243, 403] width 10 height 10
click at [312, 403] on div "Transaction Type * 6 results available. Use Up and Down to choose options, pres…" at bounding box center [284, 396] width 448 height 40
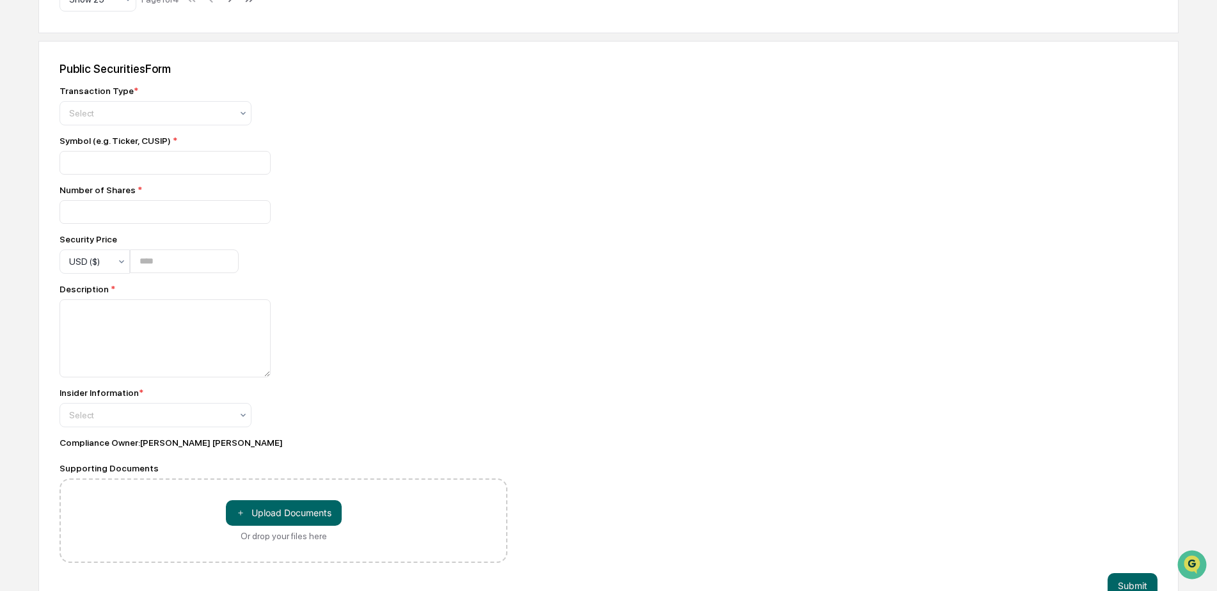
scroll to position [843, 0]
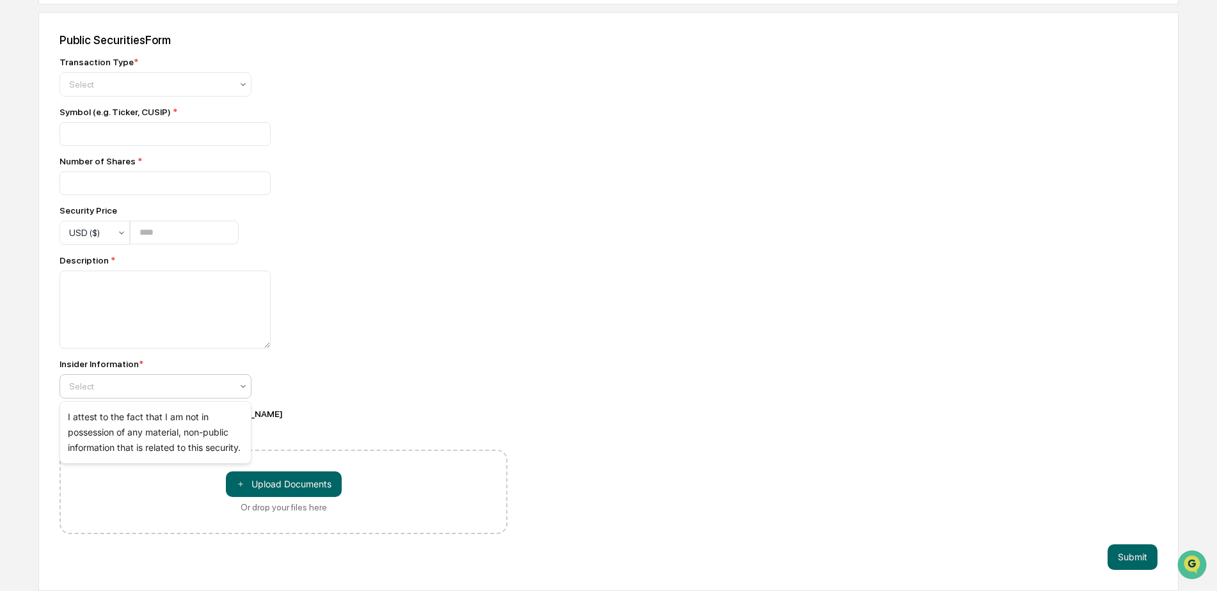
click at [248, 391] on div at bounding box center [243, 386] width 10 height 23
click at [398, 387] on div "Insider Information * 1 result available. Use Up and Down to choose options, pr…" at bounding box center [284, 379] width 448 height 40
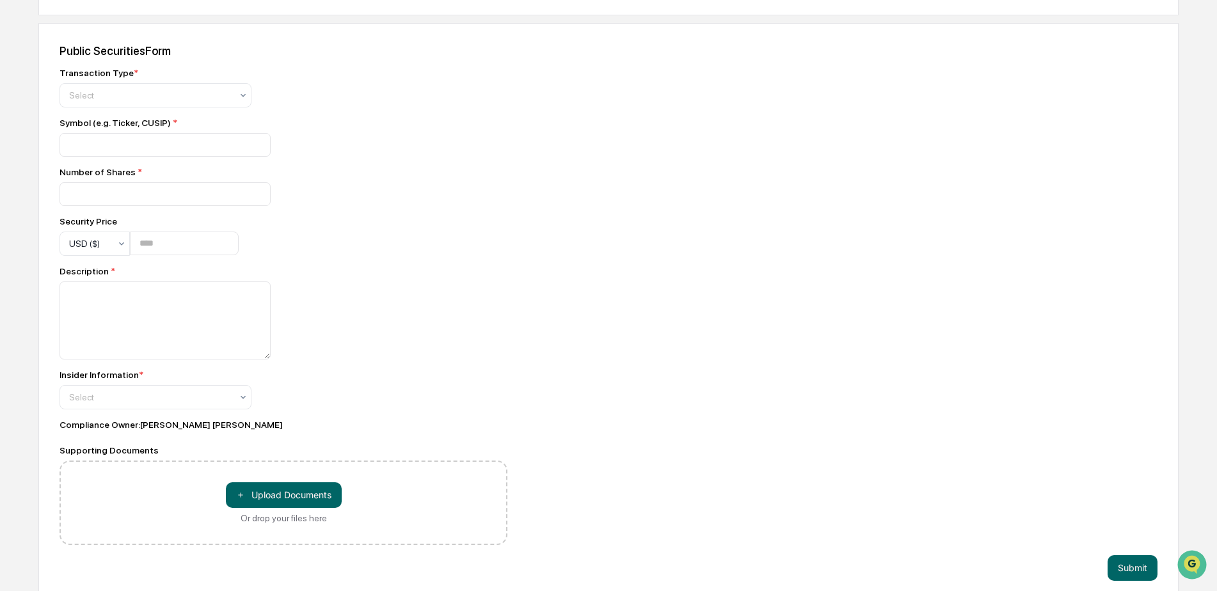
scroll to position [832, 0]
click at [223, 92] on div at bounding box center [150, 94] width 163 height 13
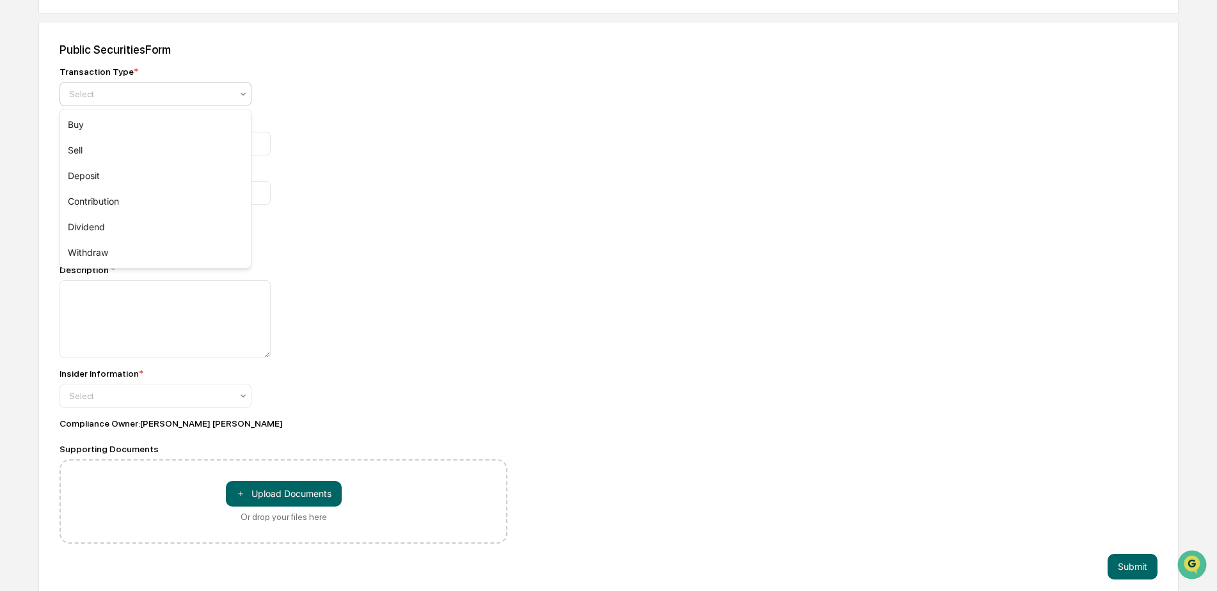
click at [313, 93] on div "Transaction Type * 6 results available. Use Up and Down to choose options, pres…" at bounding box center [284, 87] width 448 height 40
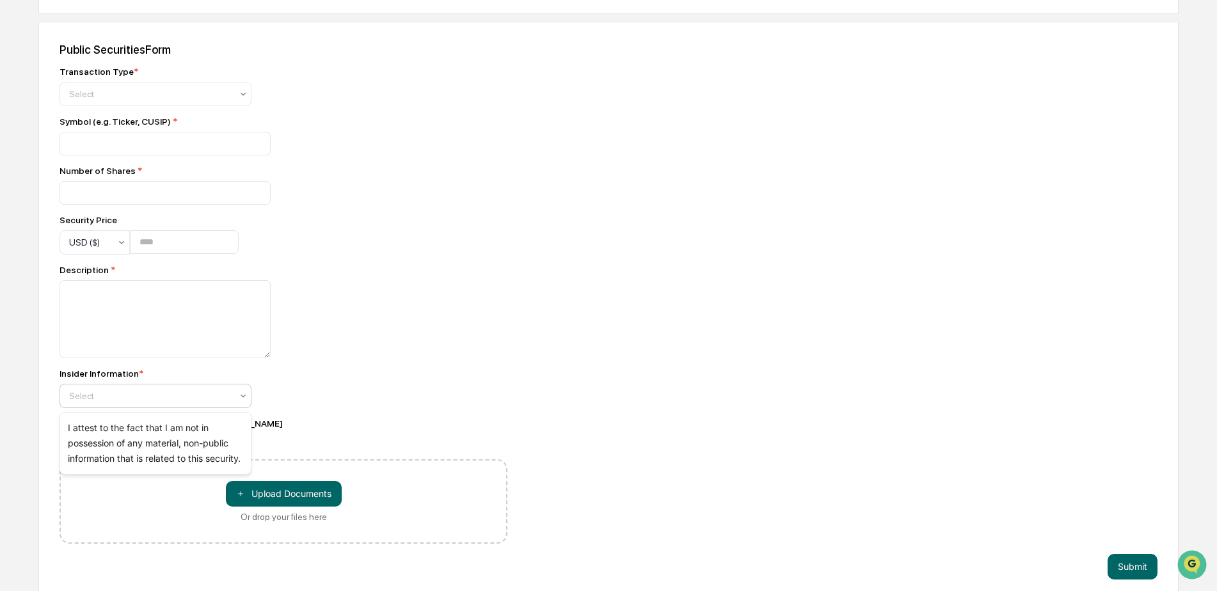
click at [243, 385] on div at bounding box center [243, 396] width 10 height 23
click at [424, 376] on div "Insider Information *" at bounding box center [284, 374] width 448 height 10
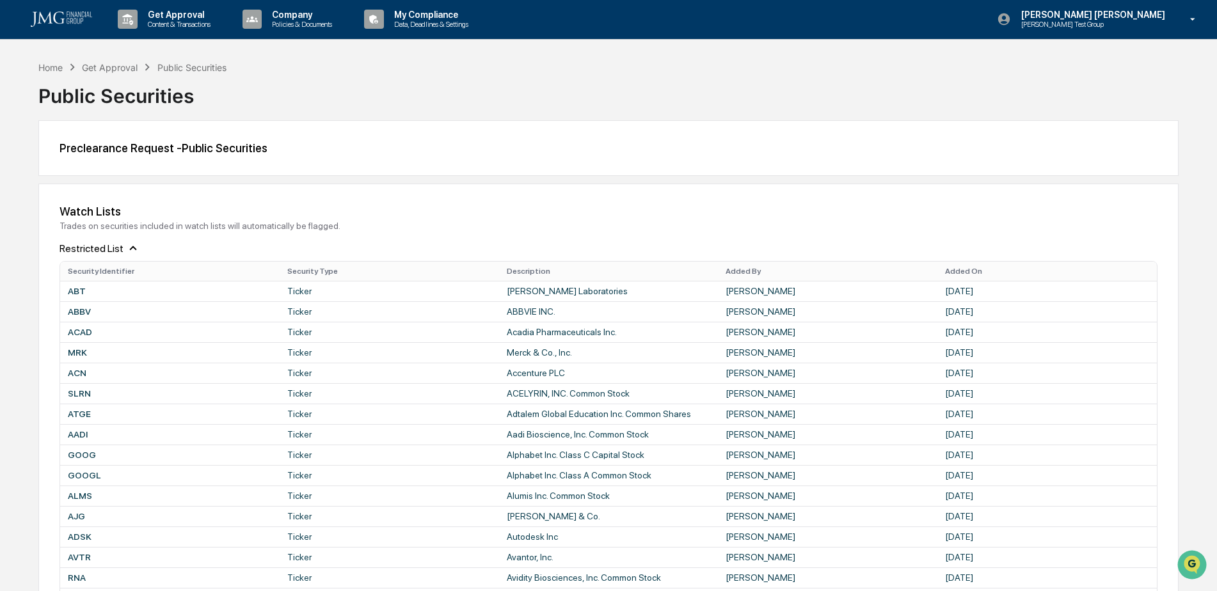
scroll to position [0, 0]
click at [61, 20] on img at bounding box center [61, 19] width 61 height 15
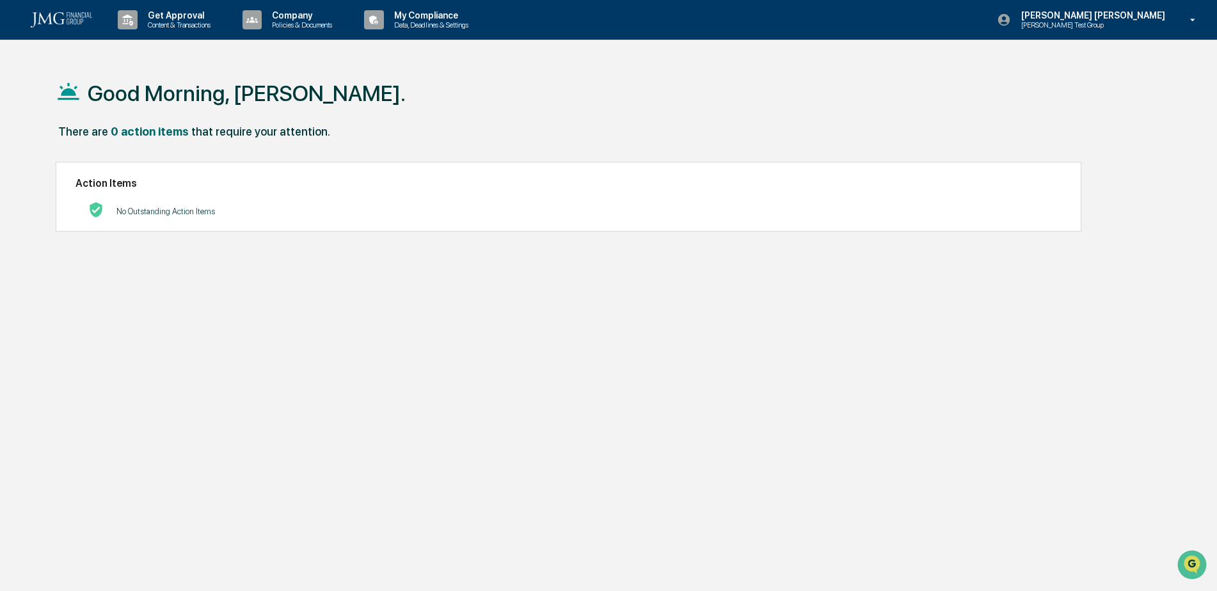
click at [1151, 29] on div "Steven Lennart Steve Test Group" at bounding box center [1100, 20] width 233 height 40
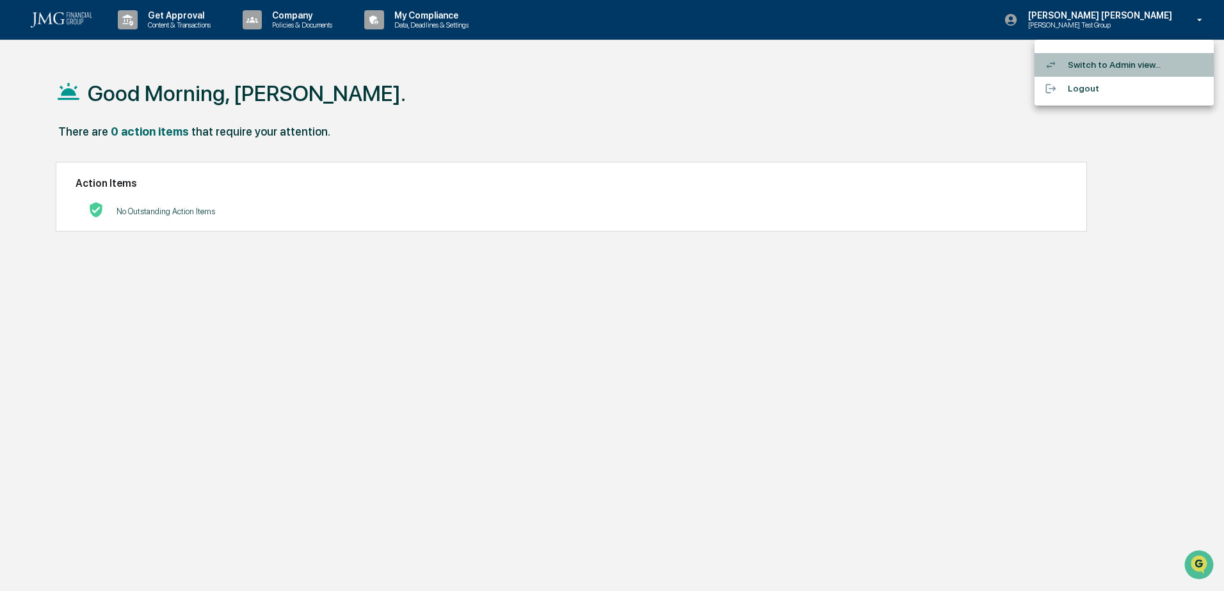
click at [1128, 60] on li "Switch to Admin view..." at bounding box center [1123, 65] width 179 height 24
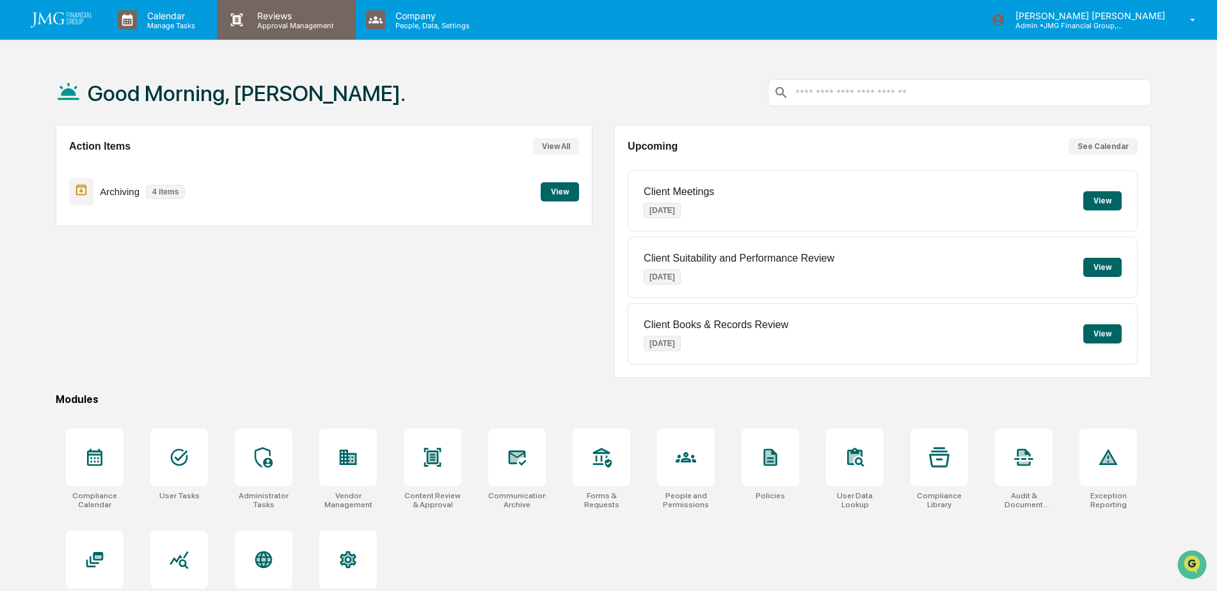
click at [305, 33] on div "Reviews Approval Management" at bounding box center [286, 20] width 138 height 40
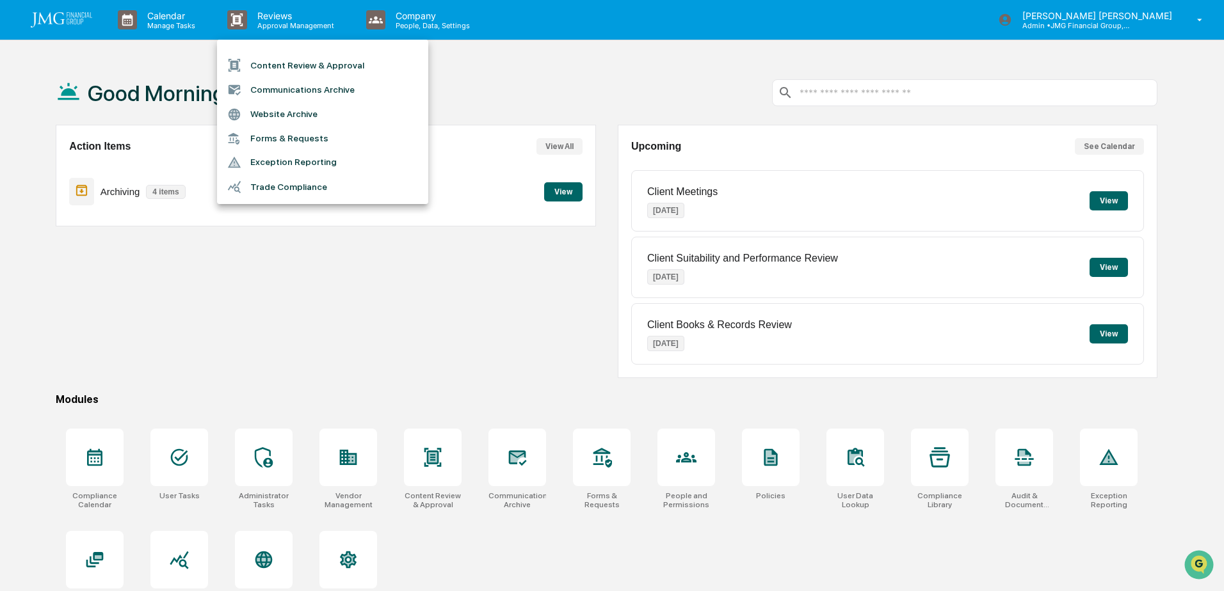
click at [374, 137] on li "Forms & Requests" at bounding box center [322, 139] width 211 height 24
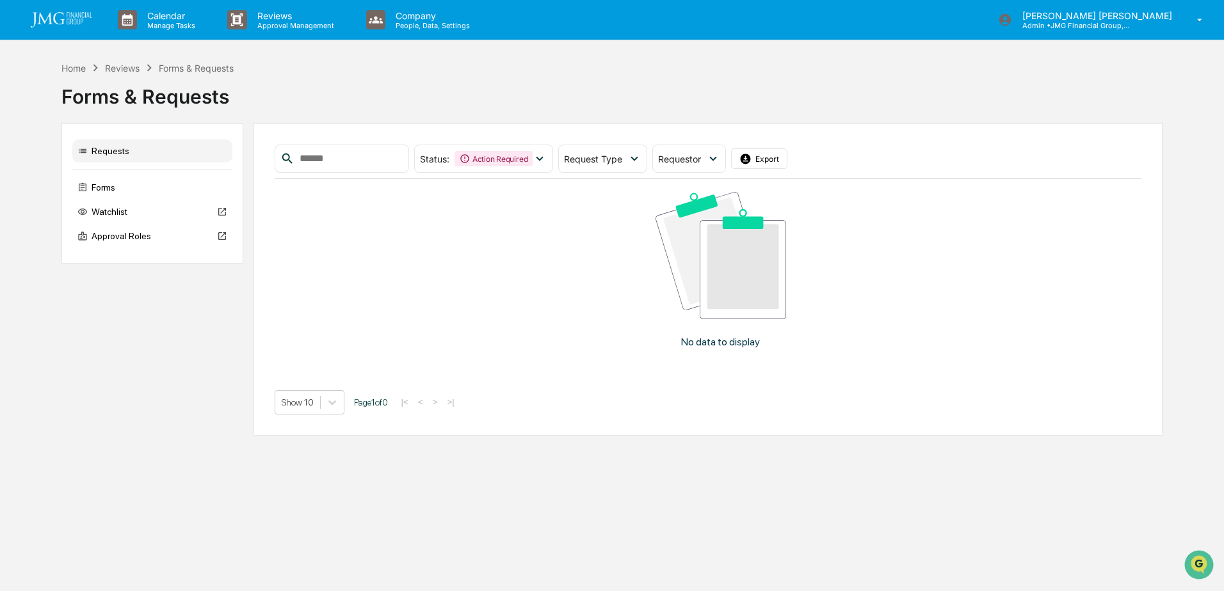
click at [77, 23] on img at bounding box center [61, 19] width 61 height 15
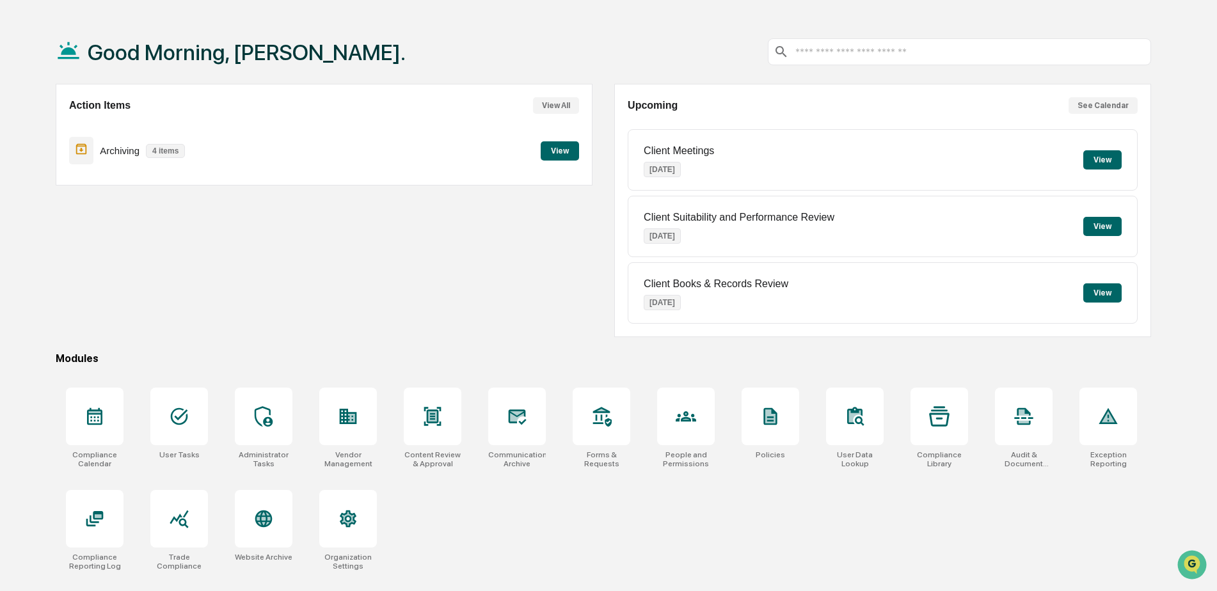
scroll to position [61, 0]
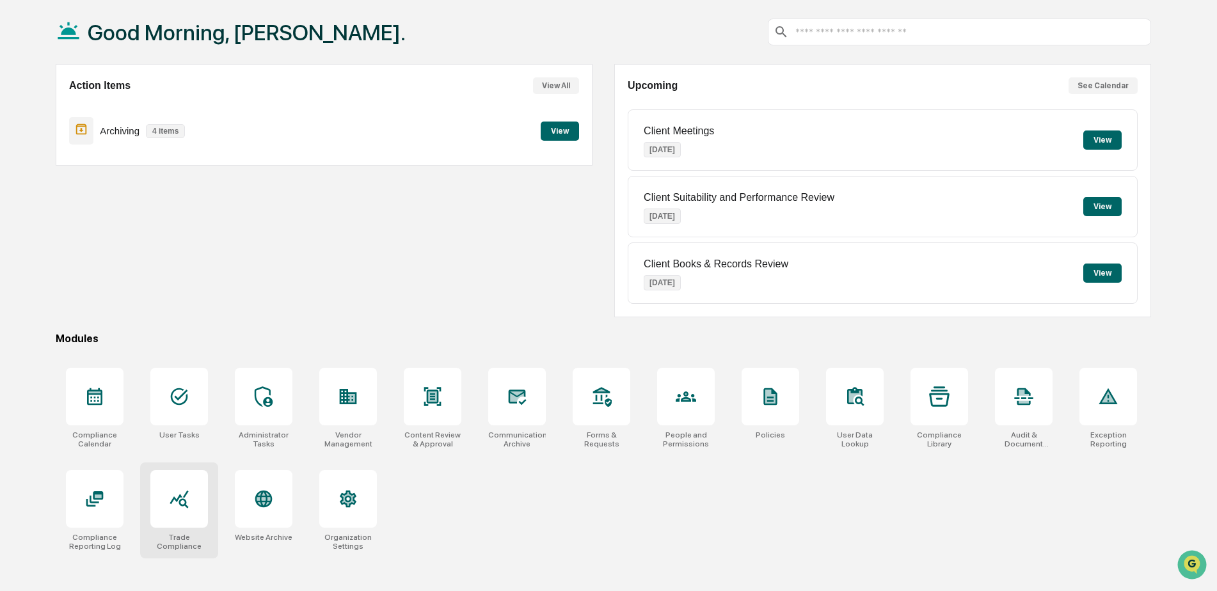
click at [184, 508] on icon at bounding box center [179, 499] width 20 height 20
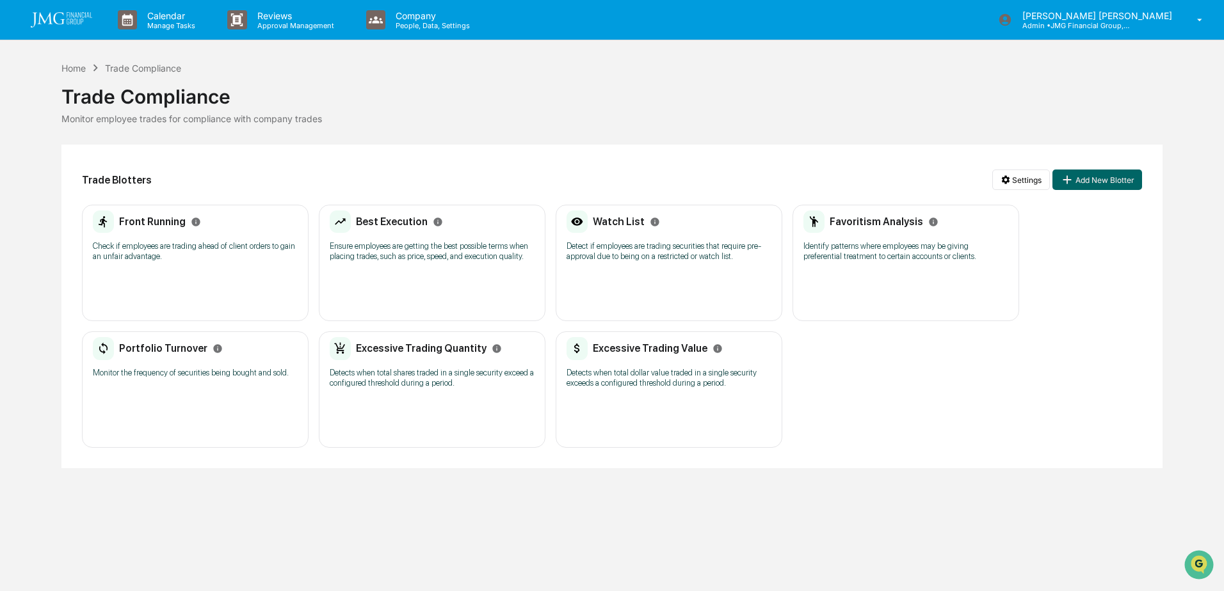
click at [662, 254] on p "Detect if employees are trading securities that require pre-approval due to bei…" at bounding box center [668, 251] width 205 height 20
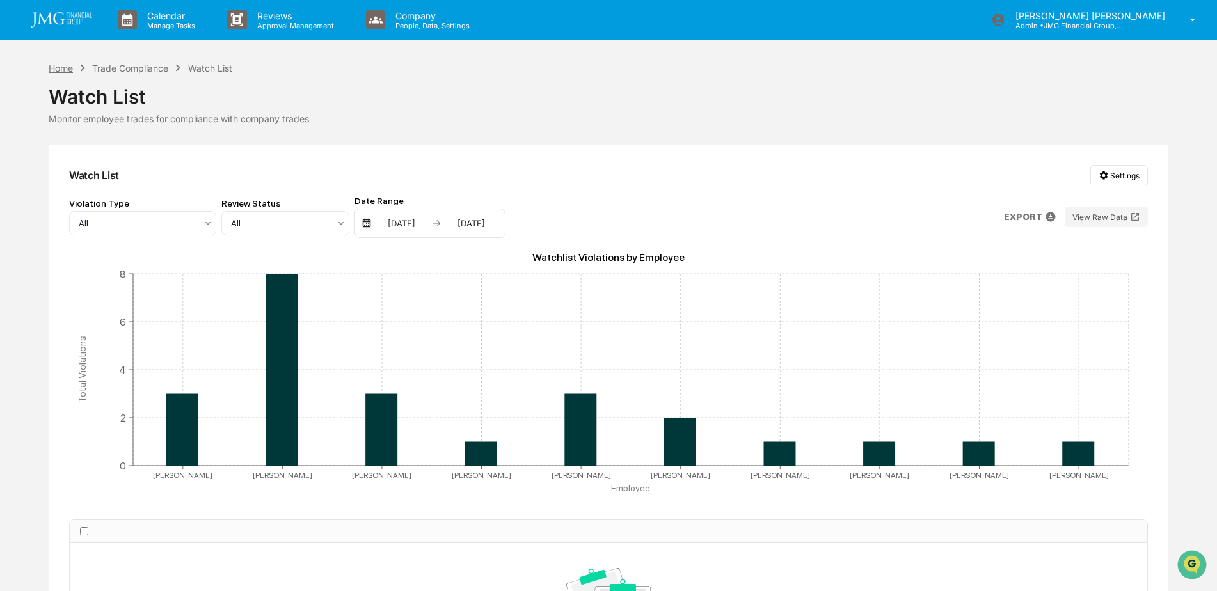
click at [58, 72] on div "Home" at bounding box center [61, 68] width 24 height 11
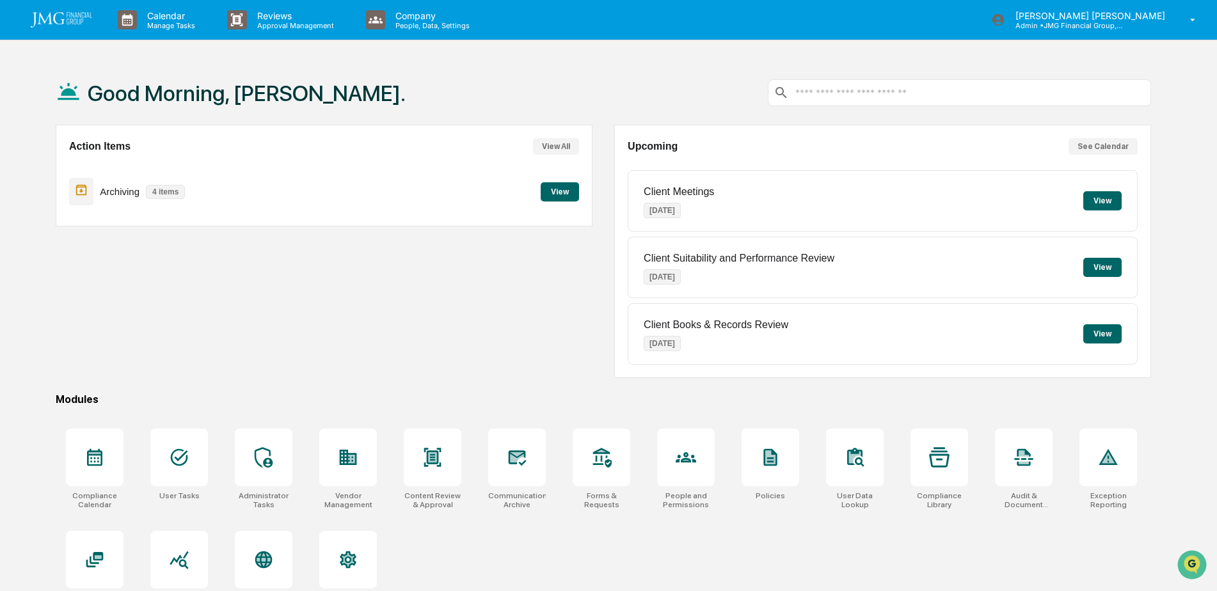
click at [54, 24] on img at bounding box center [61, 19] width 61 height 15
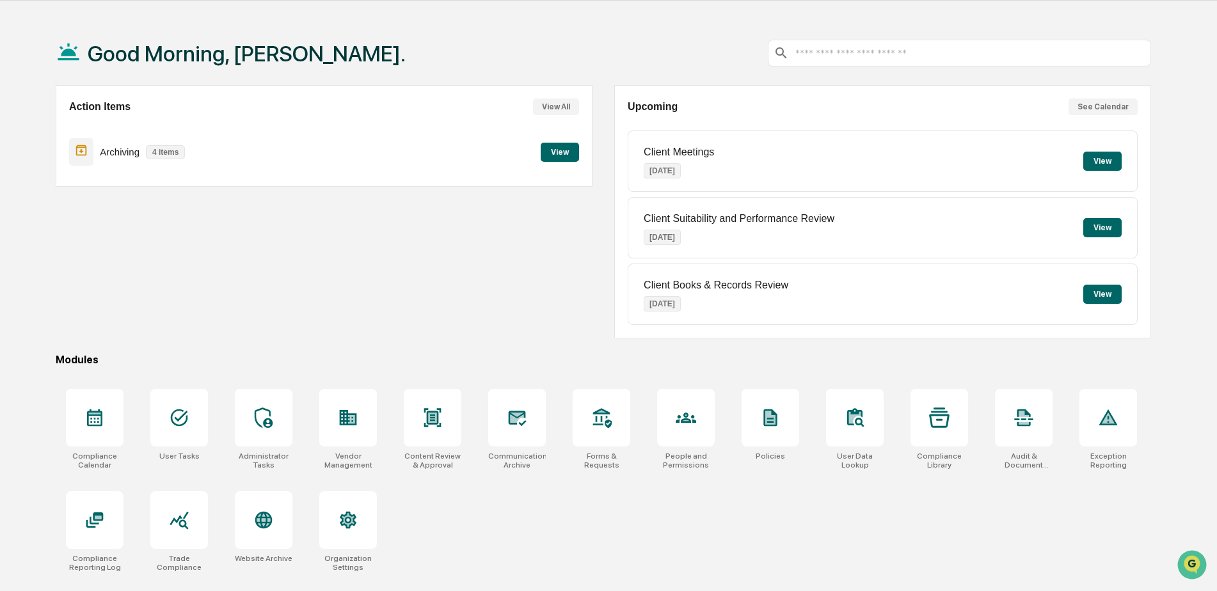
scroll to position [61, 0]
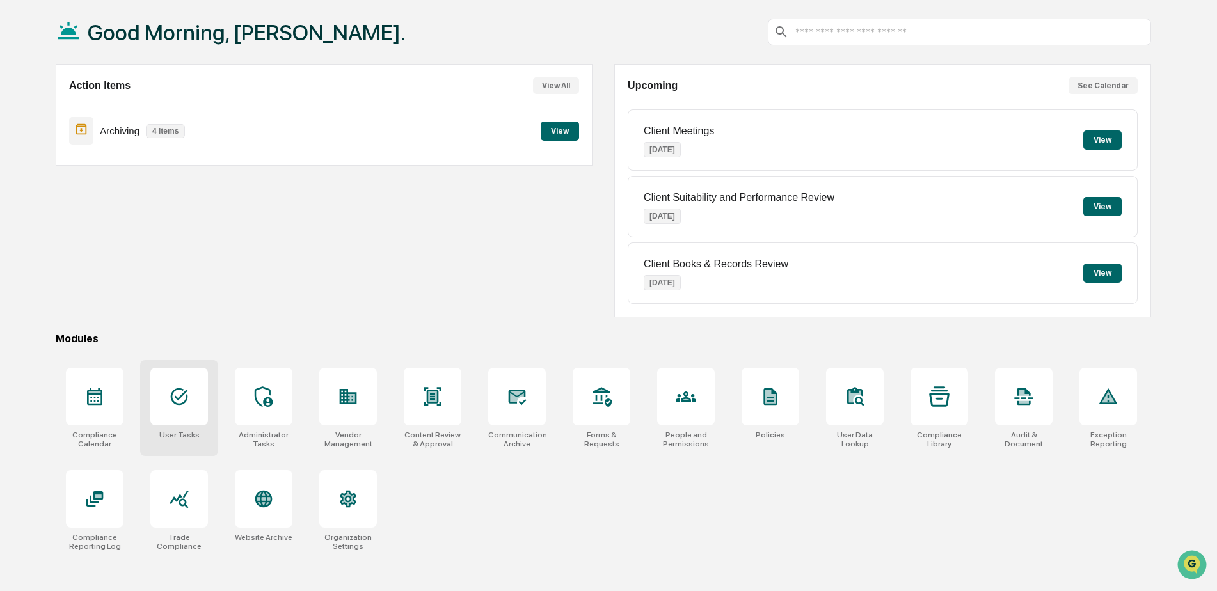
click at [178, 399] on icon at bounding box center [179, 397] width 17 height 17
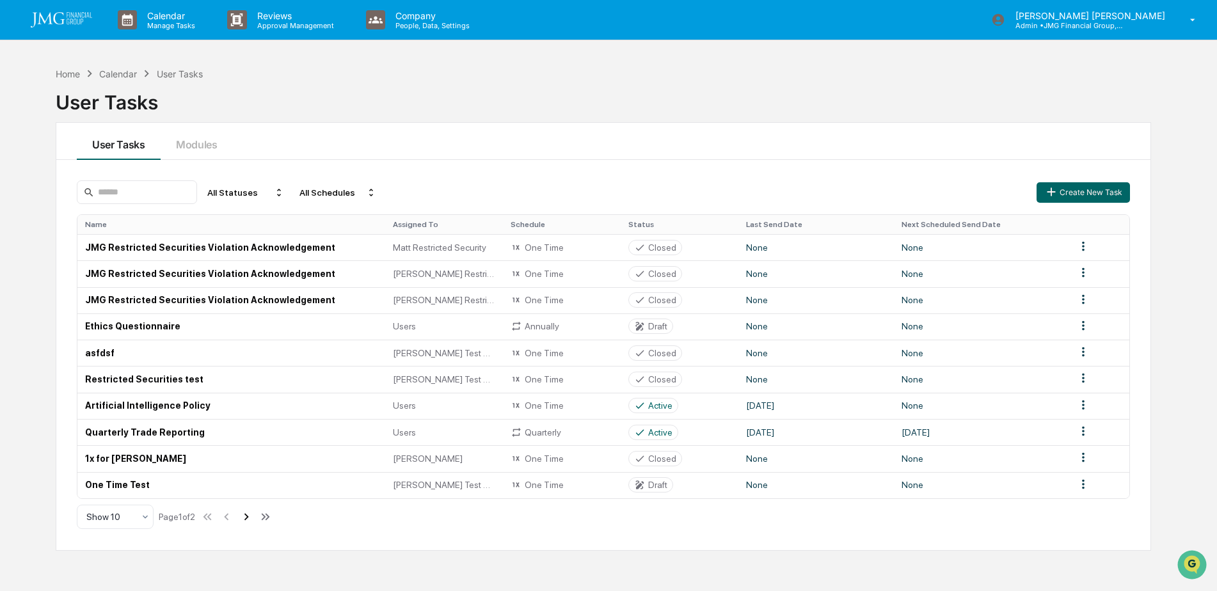
click at [249, 518] on icon at bounding box center [247, 516] width 4 height 7
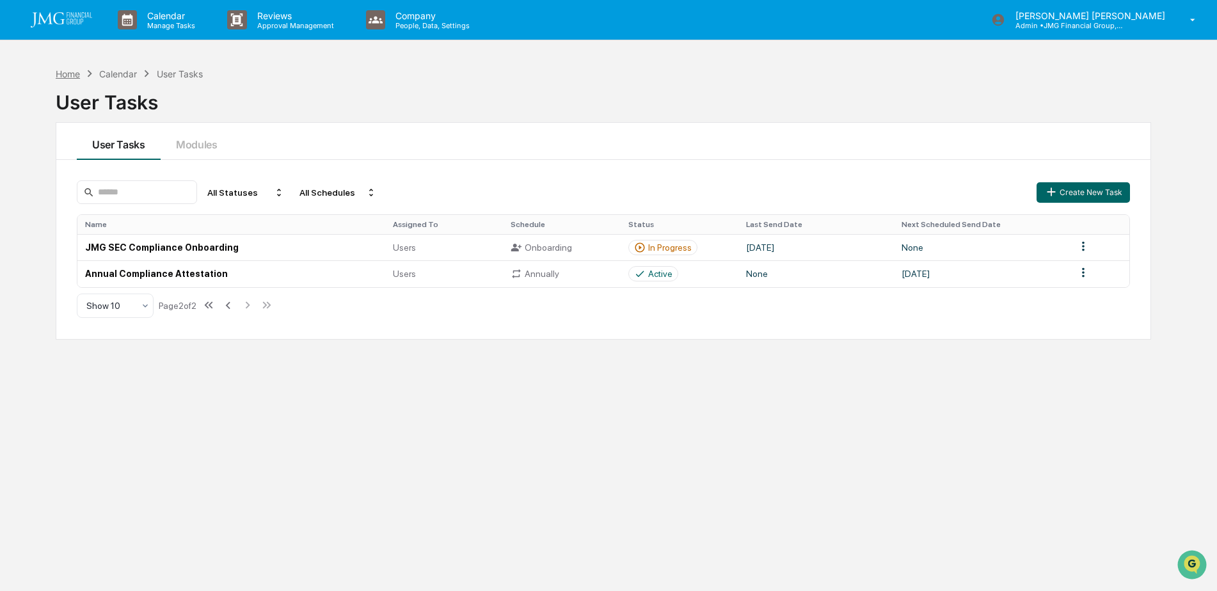
click at [76, 77] on div "Home" at bounding box center [68, 73] width 24 height 11
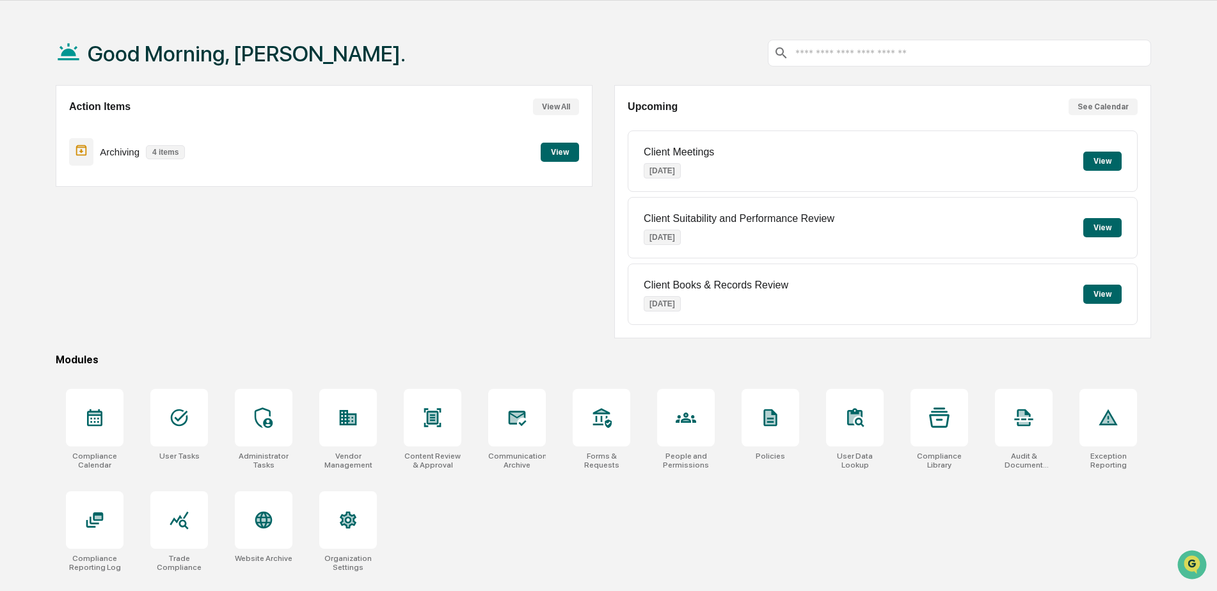
scroll to position [61, 0]
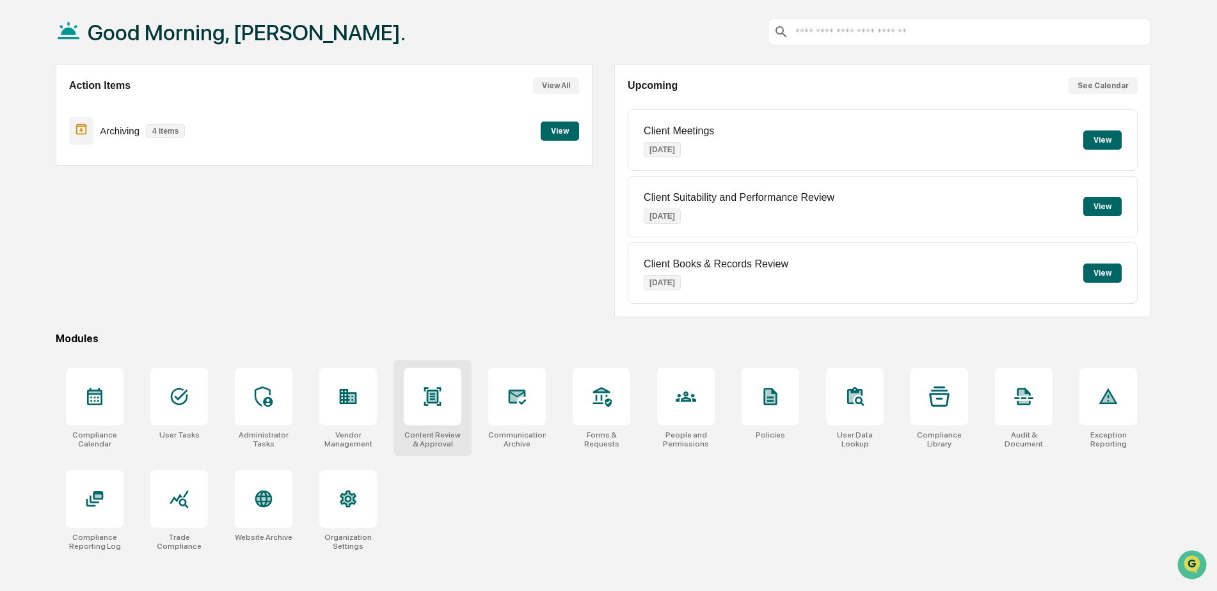
click at [446, 406] on div at bounding box center [433, 397] width 58 height 58
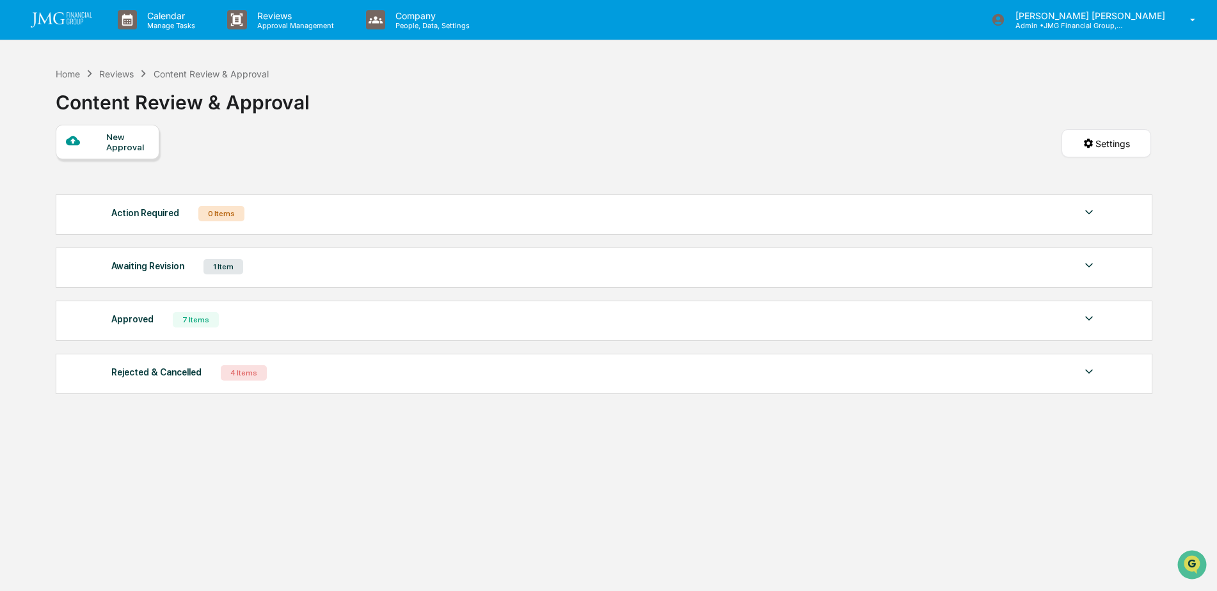
click at [1089, 267] on img at bounding box center [1089, 265] width 15 height 15
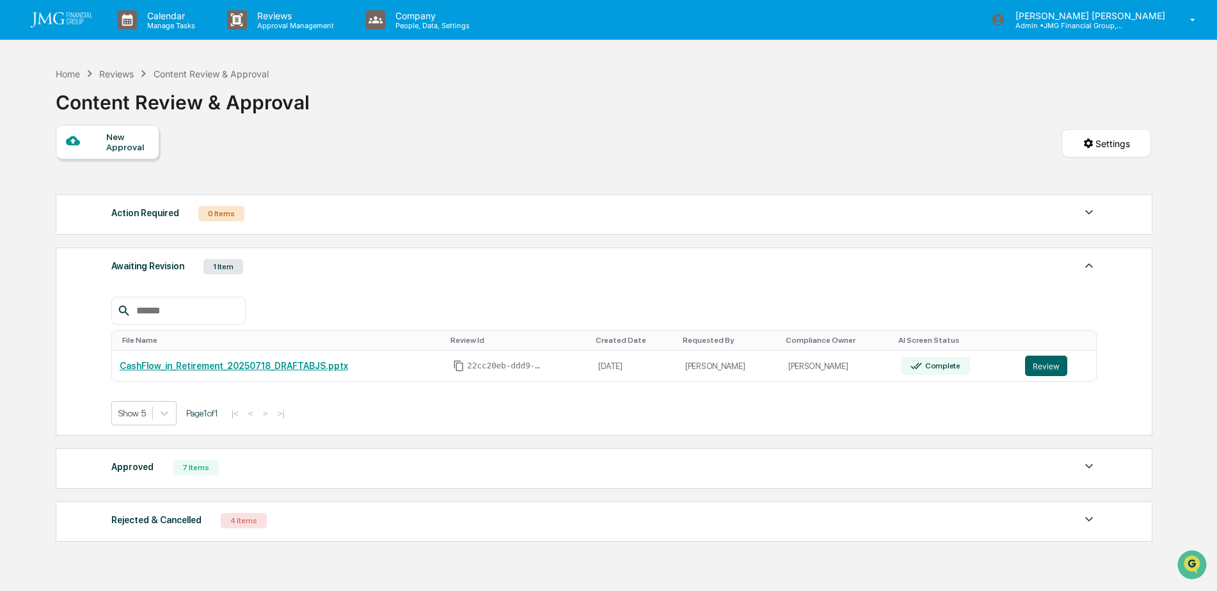
click at [1082, 460] on img at bounding box center [1089, 466] width 15 height 15
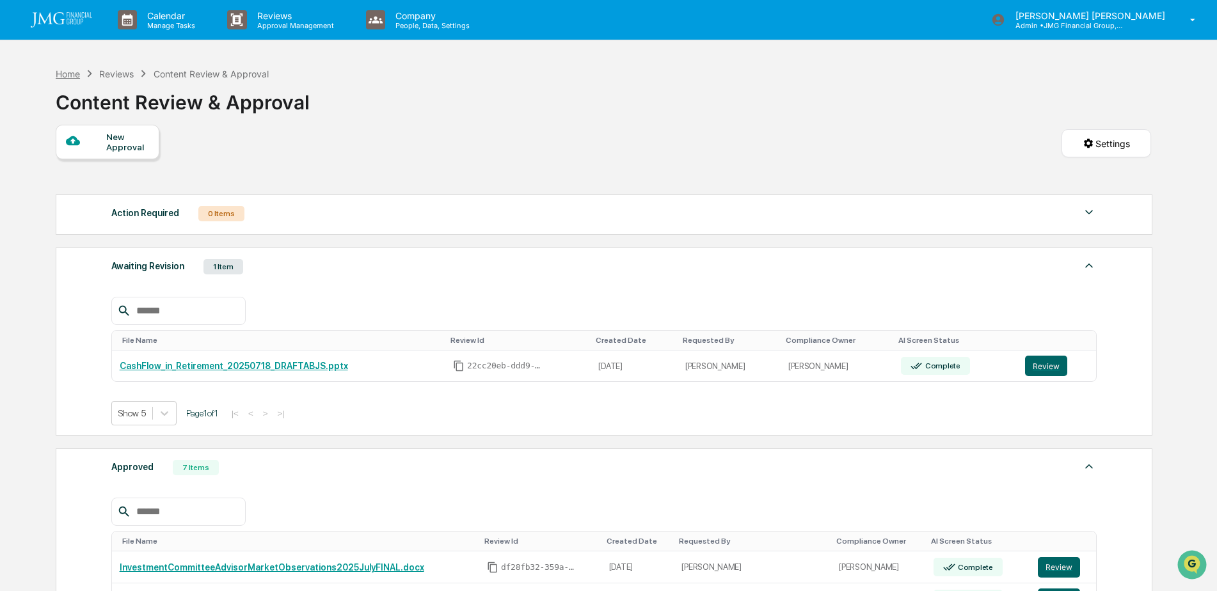
click at [74, 73] on div "Home" at bounding box center [68, 73] width 24 height 11
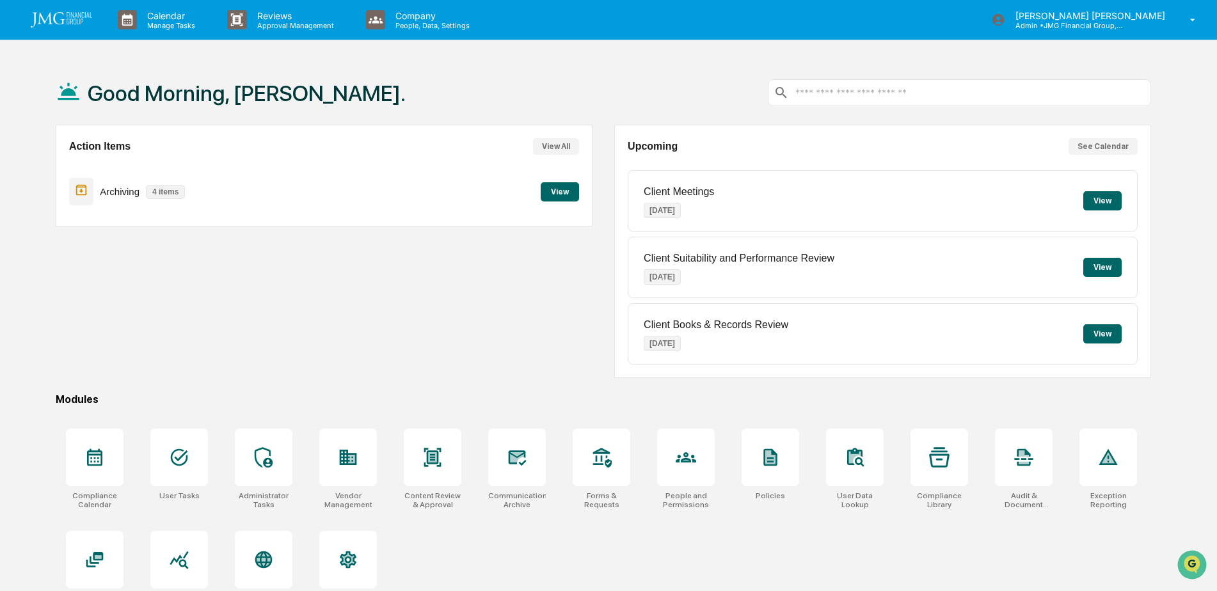
scroll to position [61, 0]
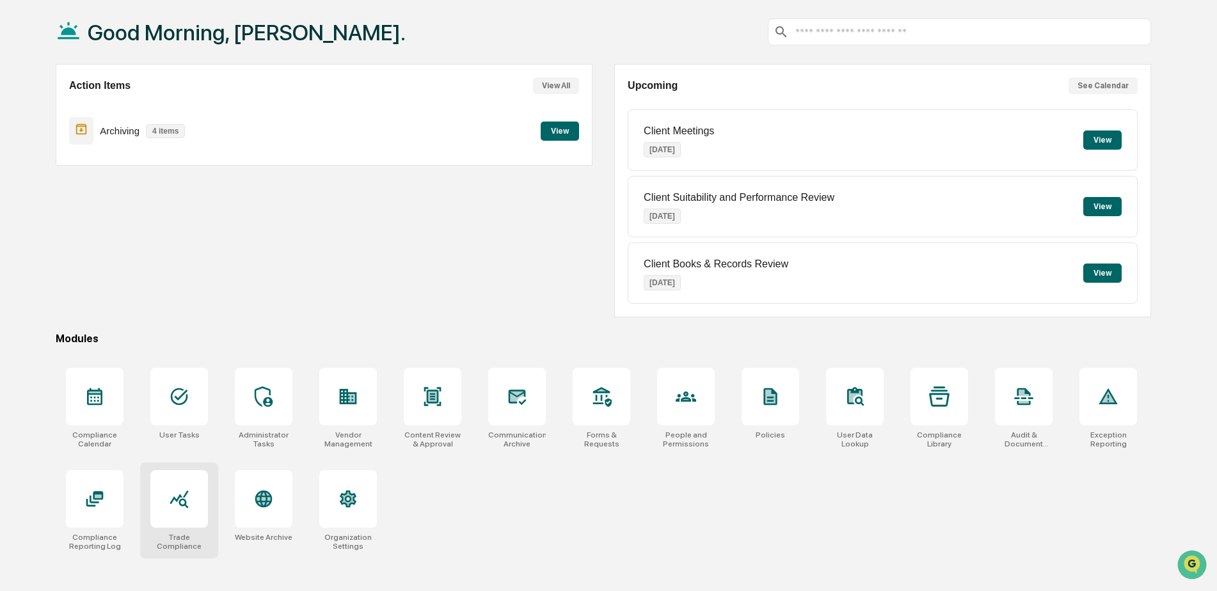
click at [185, 486] on div at bounding box center [179, 499] width 58 height 58
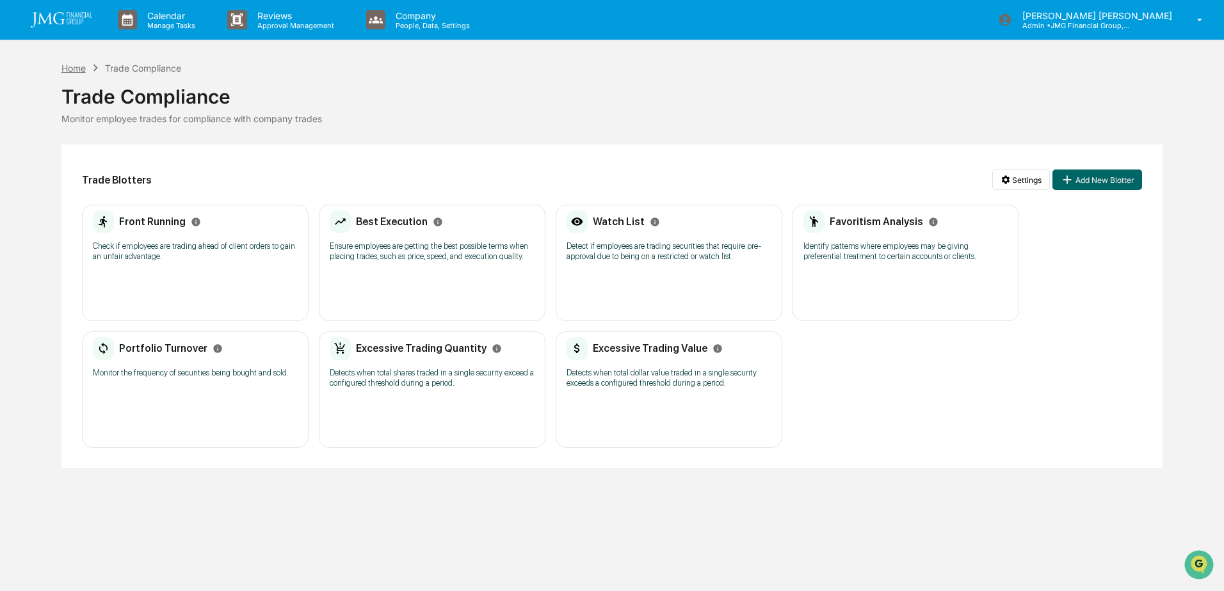
click at [73, 67] on div "Home" at bounding box center [73, 68] width 24 height 11
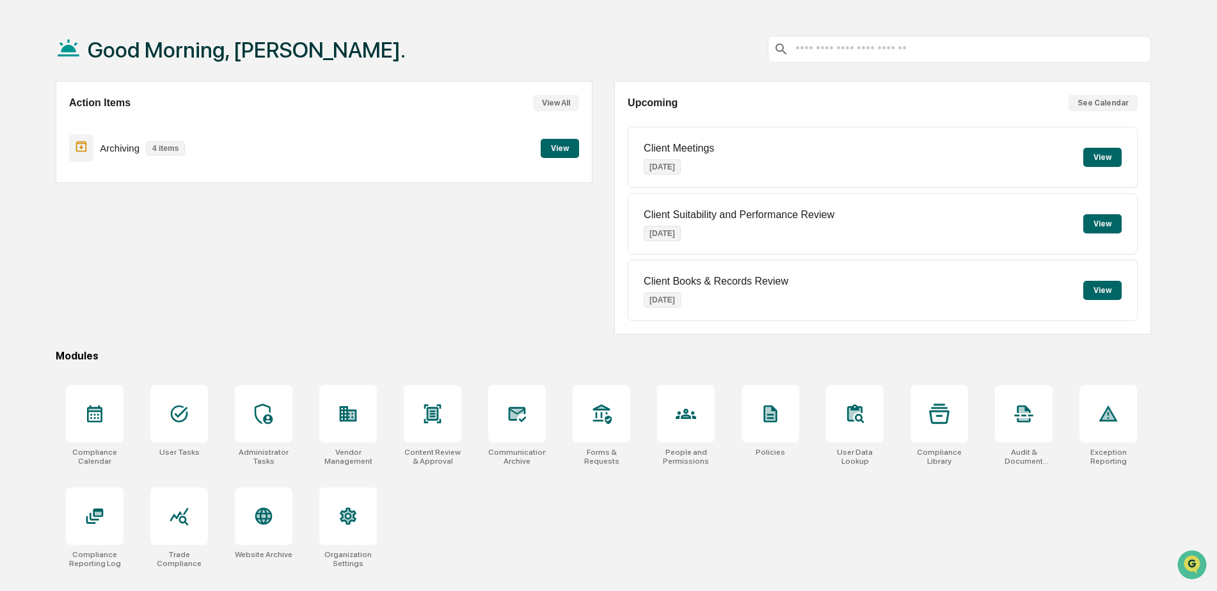
scroll to position [61, 0]
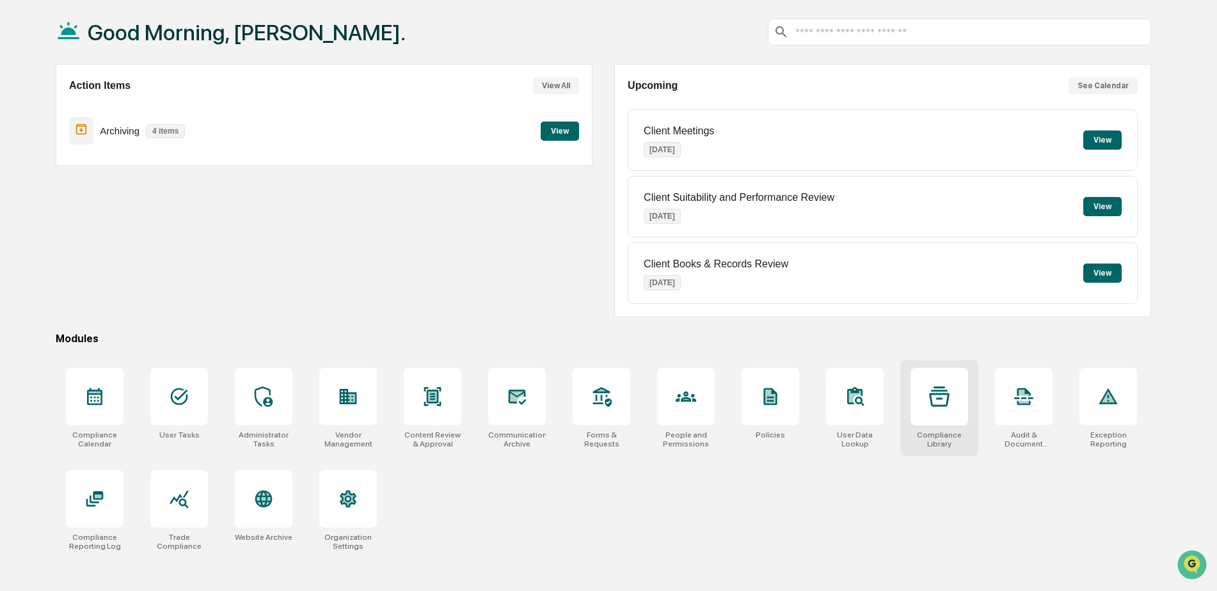
click at [924, 396] on div at bounding box center [940, 397] width 58 height 58
click at [421, 394] on div at bounding box center [433, 397] width 58 height 58
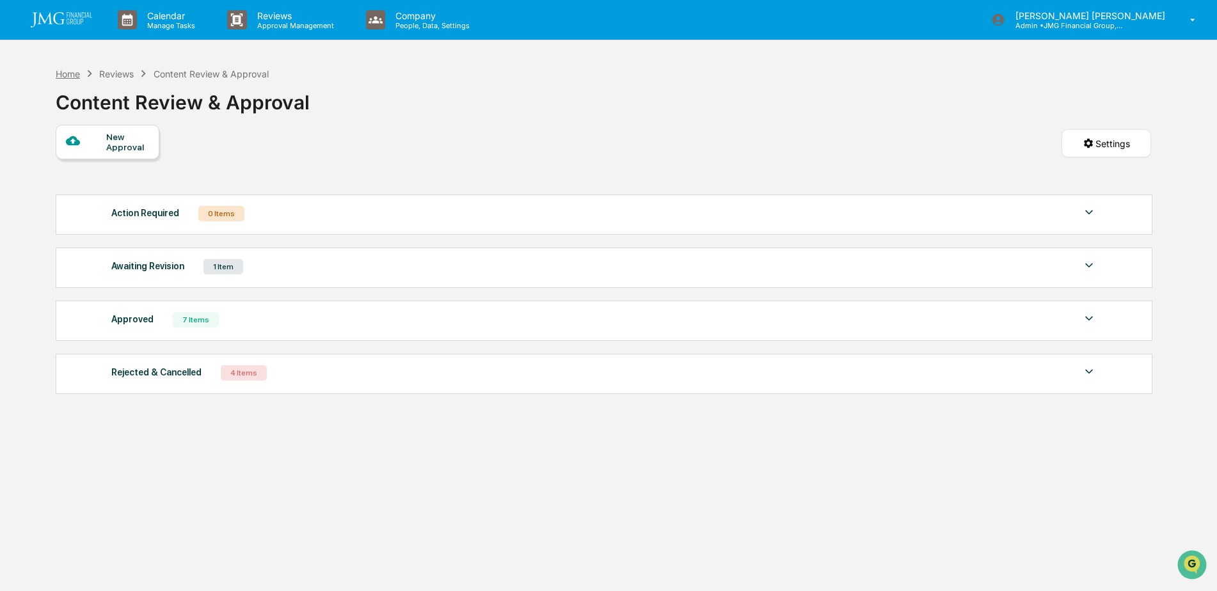
click at [75, 73] on div "Home" at bounding box center [68, 73] width 24 height 11
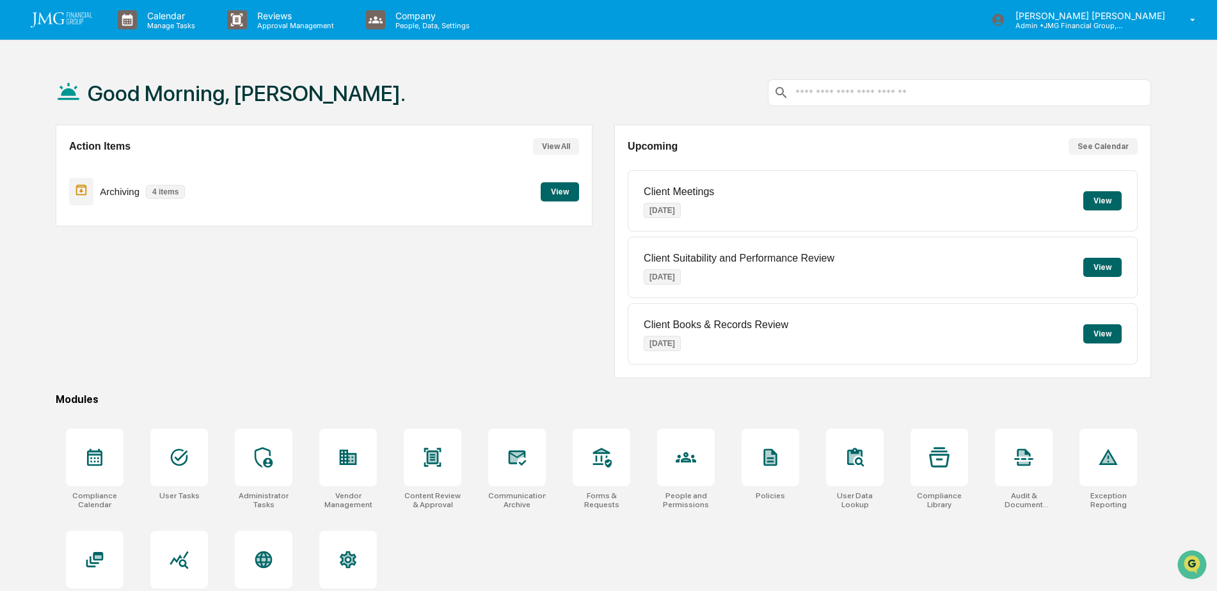
click at [567, 195] on button "View" at bounding box center [560, 191] width 38 height 19
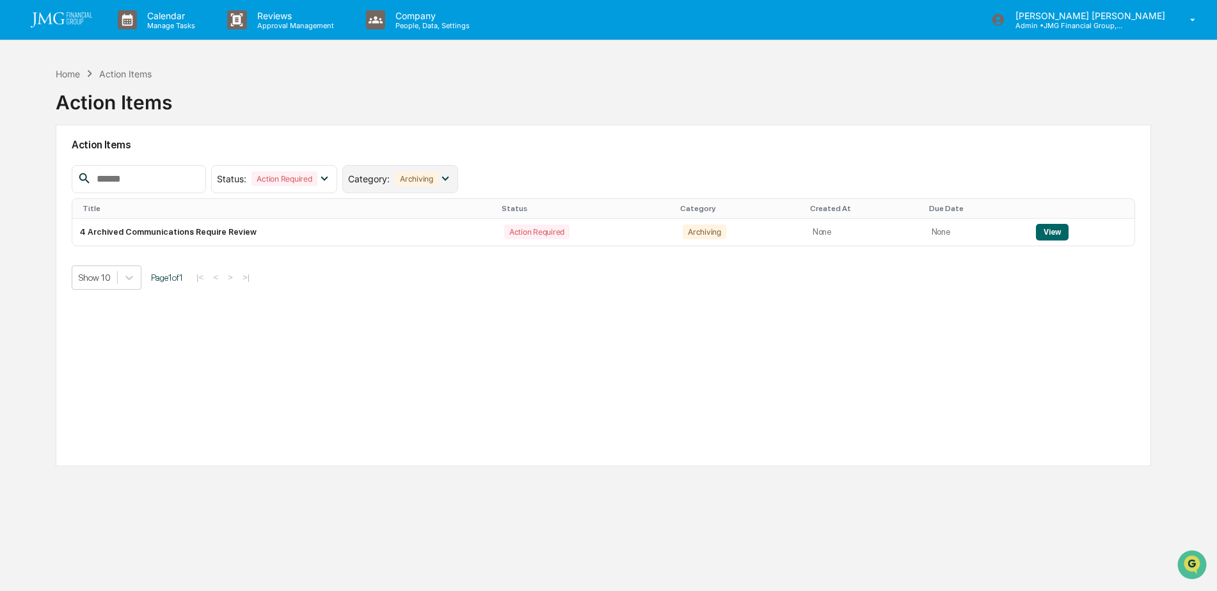
click at [453, 178] on icon at bounding box center [445, 179] width 14 height 14
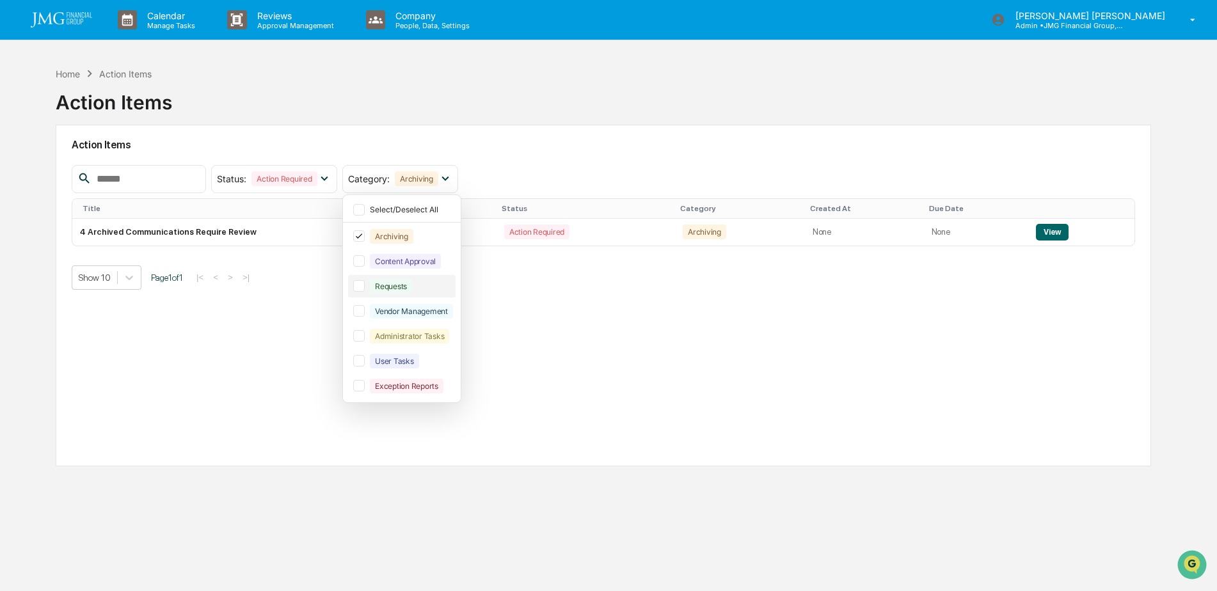
scroll to position [61, 0]
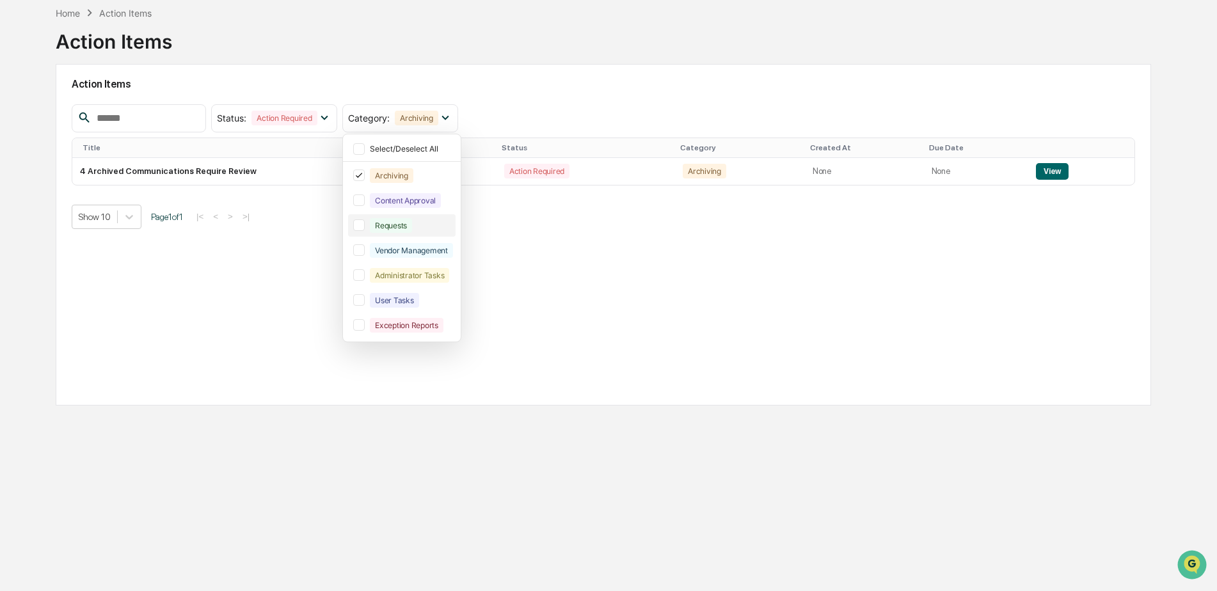
click at [365, 223] on div at bounding box center [359, 226] width 12 height 12
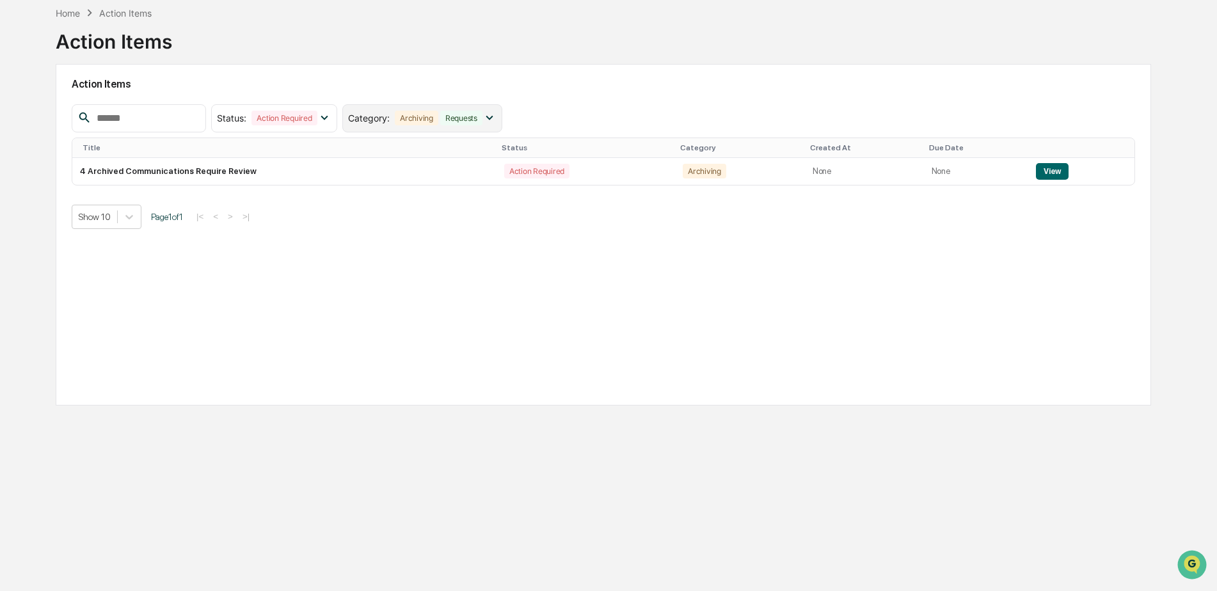
click at [483, 118] on div "Requests" at bounding box center [461, 118] width 42 height 15
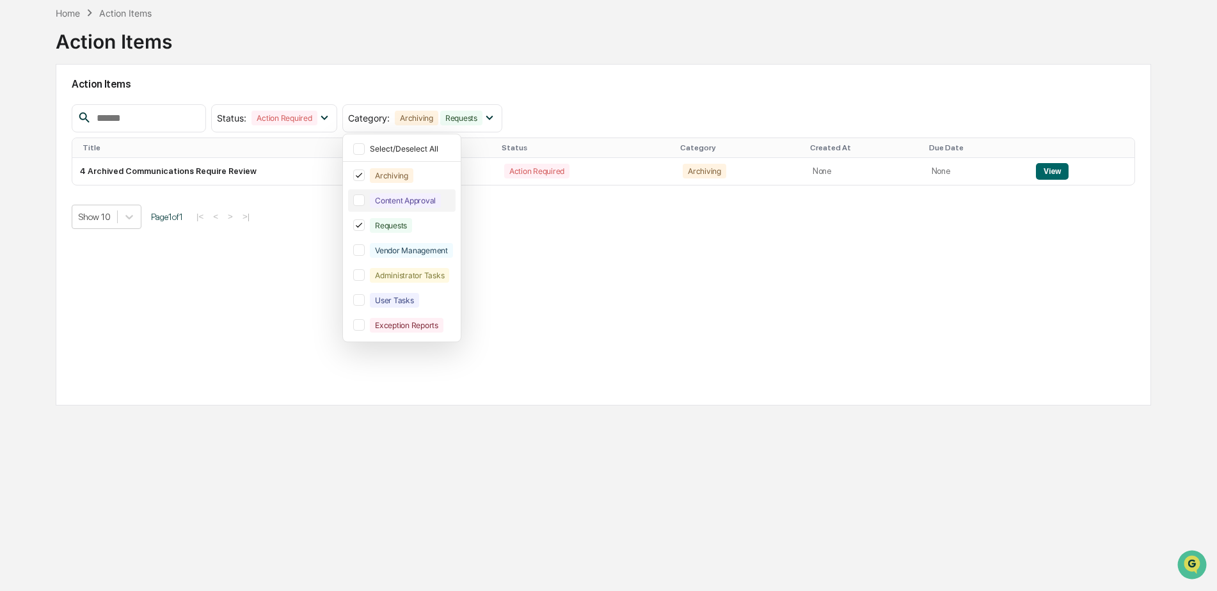
click at [387, 199] on div "Content Approval" at bounding box center [402, 200] width 108 height 22
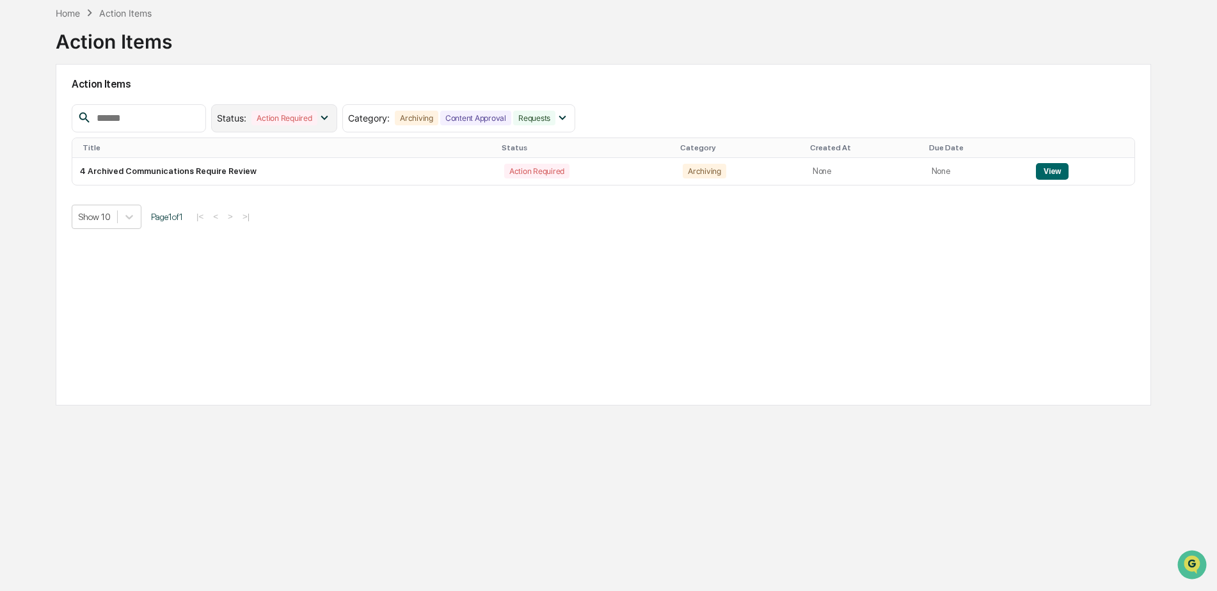
click at [332, 119] on icon at bounding box center [324, 118] width 14 height 14
click at [234, 200] on div at bounding box center [228, 201] width 12 height 12
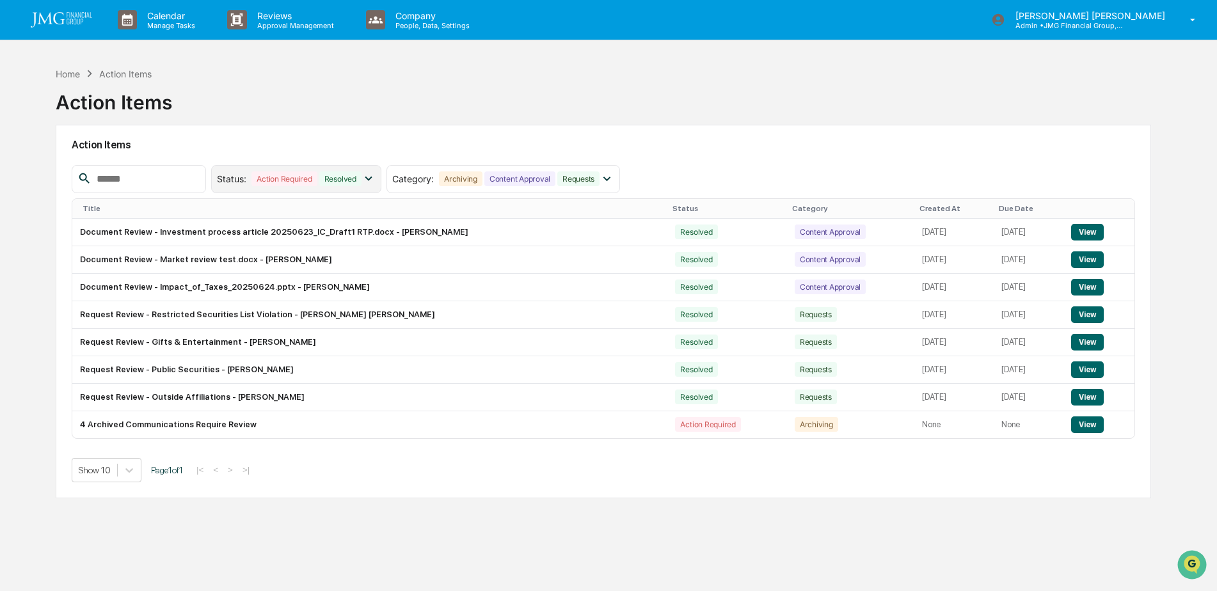
click at [376, 176] on icon at bounding box center [369, 179] width 14 height 14
click at [235, 260] on icon at bounding box center [228, 261] width 14 height 9
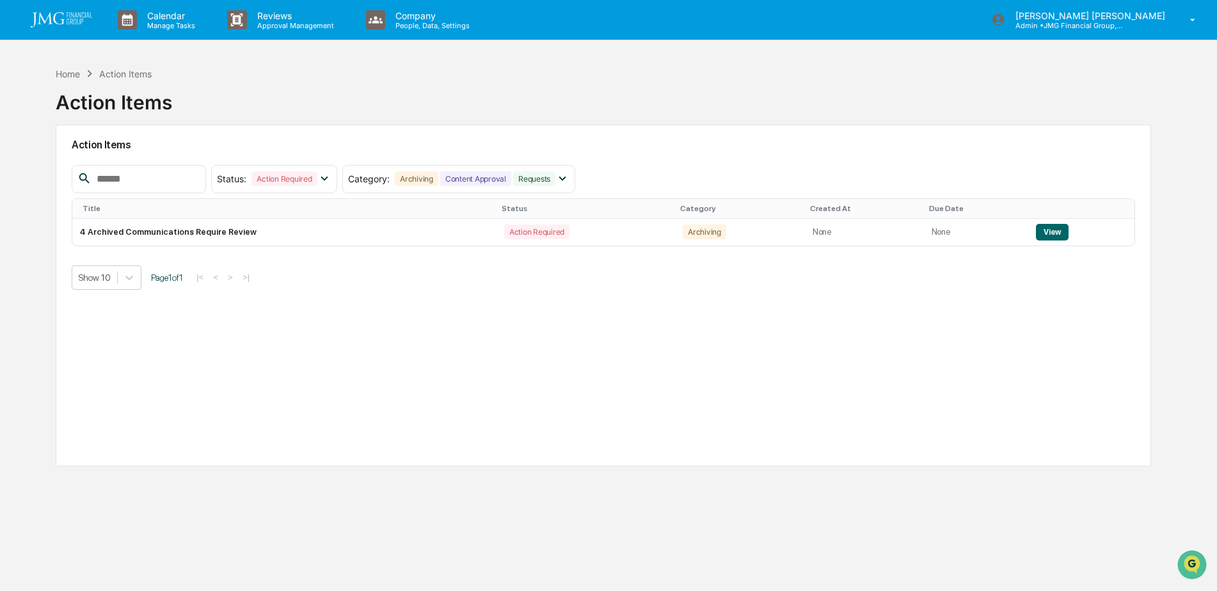
click at [83, 23] on img at bounding box center [61, 19] width 61 height 15
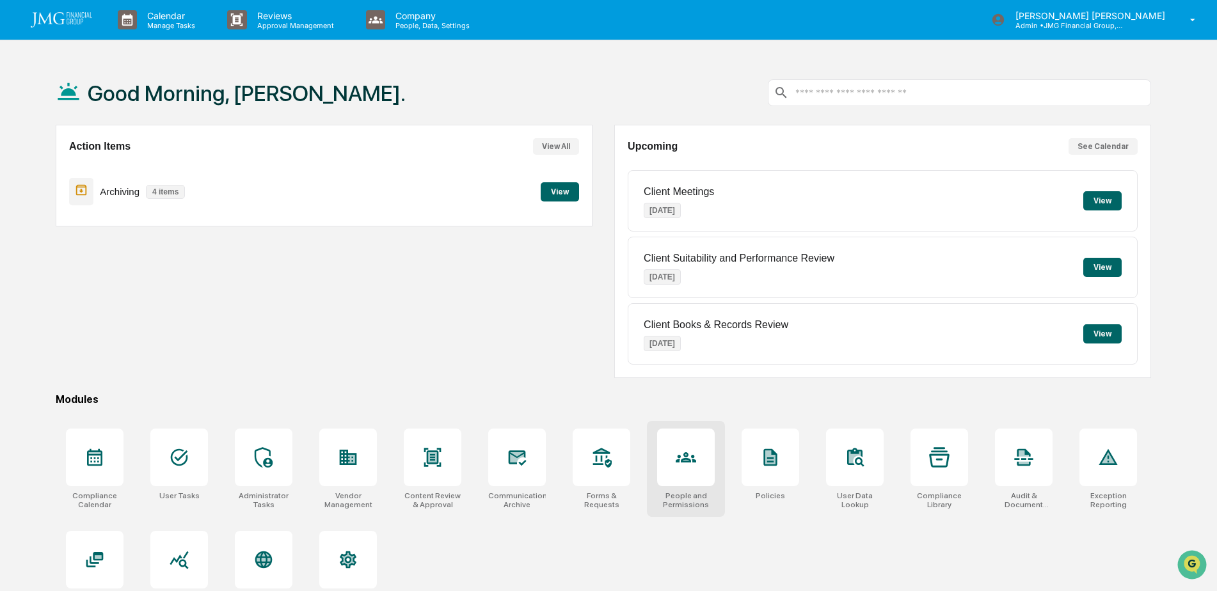
click at [684, 469] on div at bounding box center [686, 458] width 58 height 58
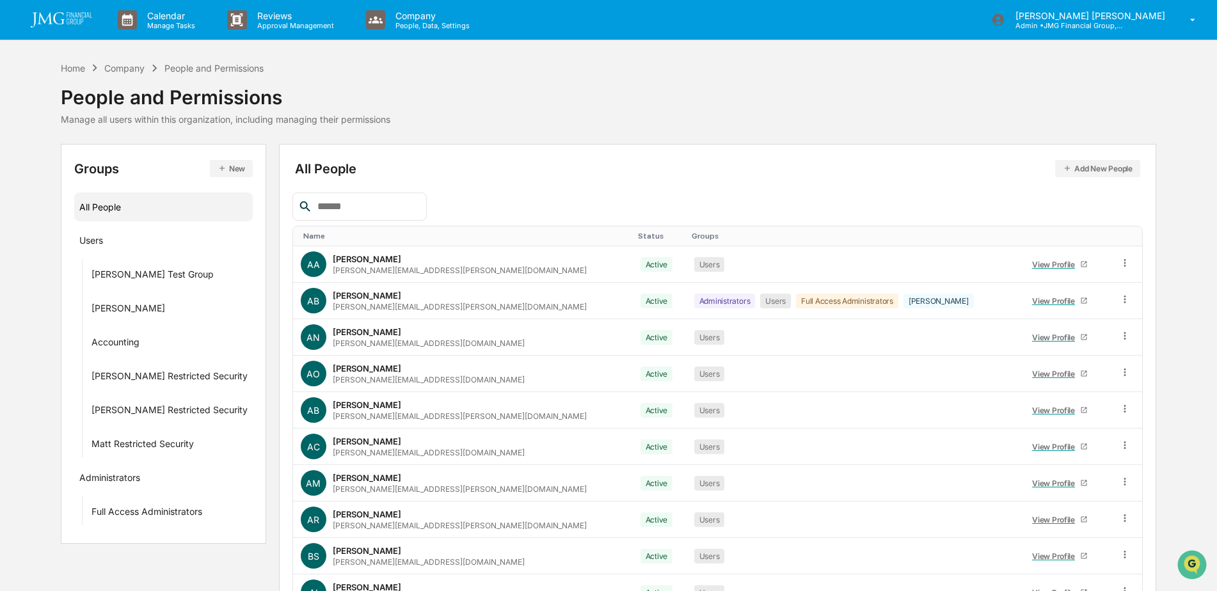
click at [381, 196] on div at bounding box center [360, 207] width 134 height 28
click at [372, 211] on input "text" at bounding box center [366, 206] width 109 height 17
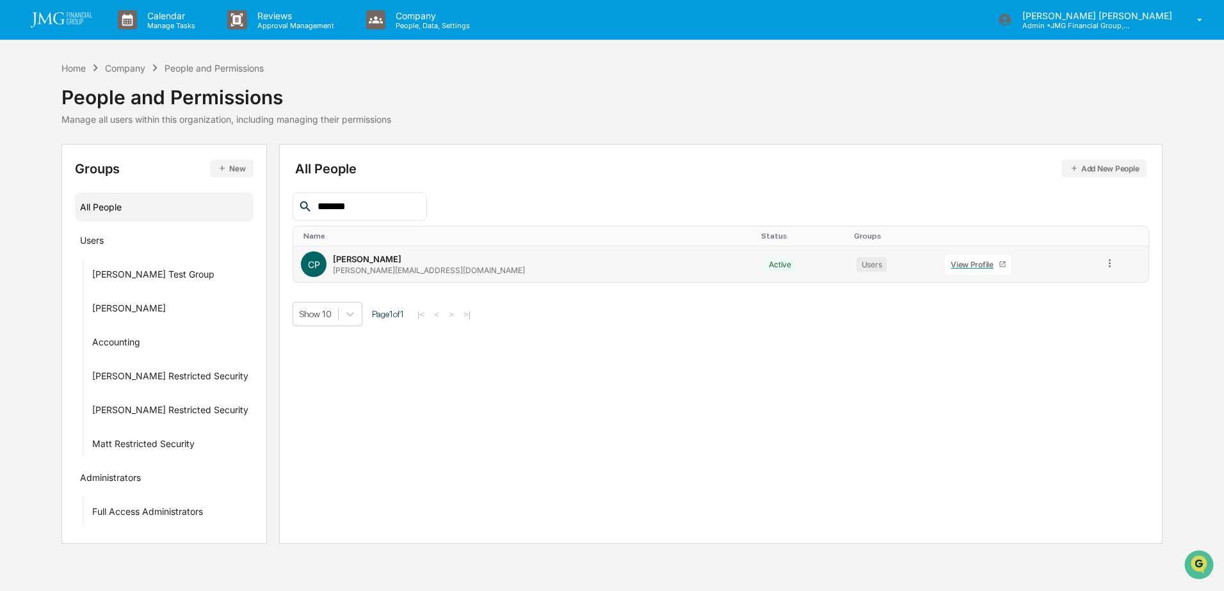
type input "*******"
click at [951, 266] on div "View Profile" at bounding box center [975, 265] width 48 height 10
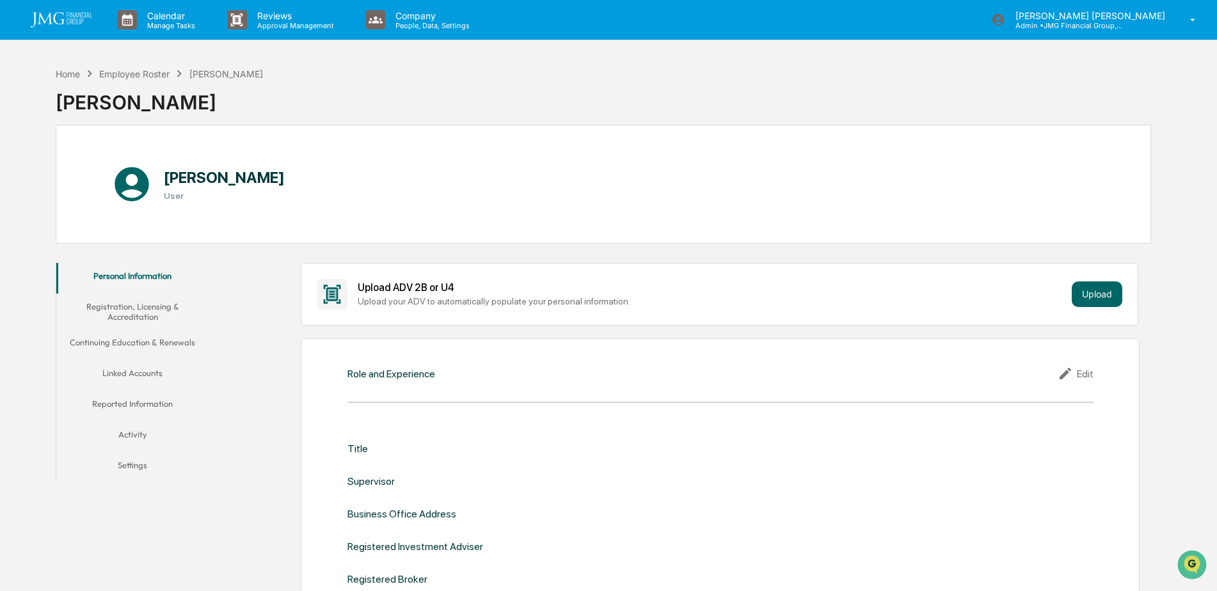
click at [143, 370] on button "Linked Accounts" at bounding box center [132, 375] width 153 height 31
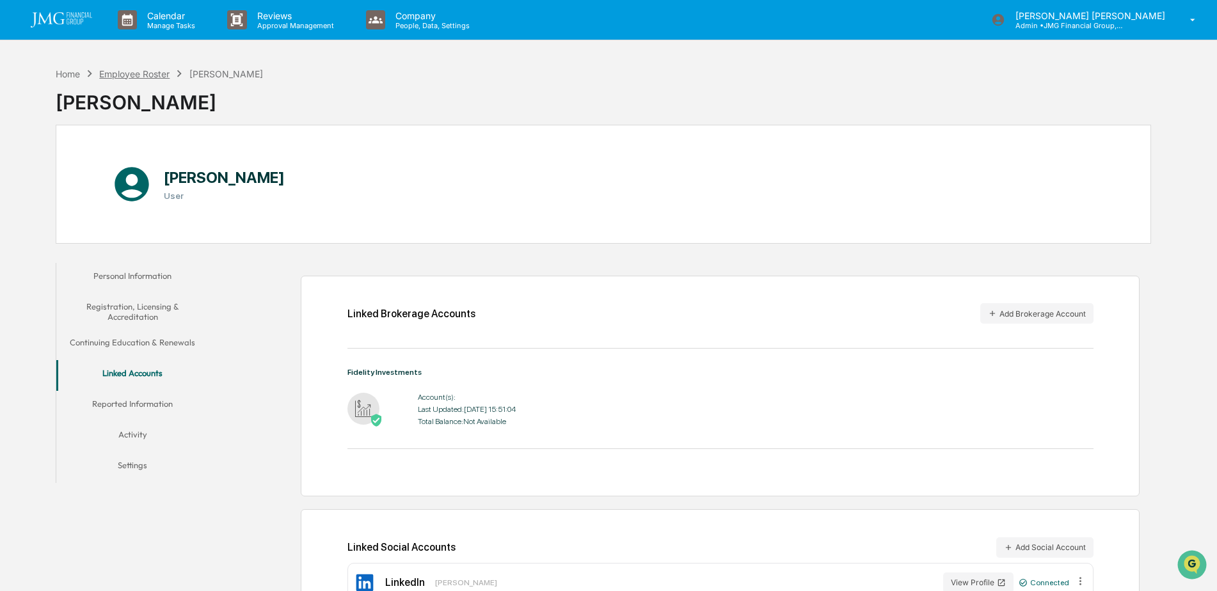
click at [169, 73] on div "Employee Roster" at bounding box center [134, 73] width 70 height 11
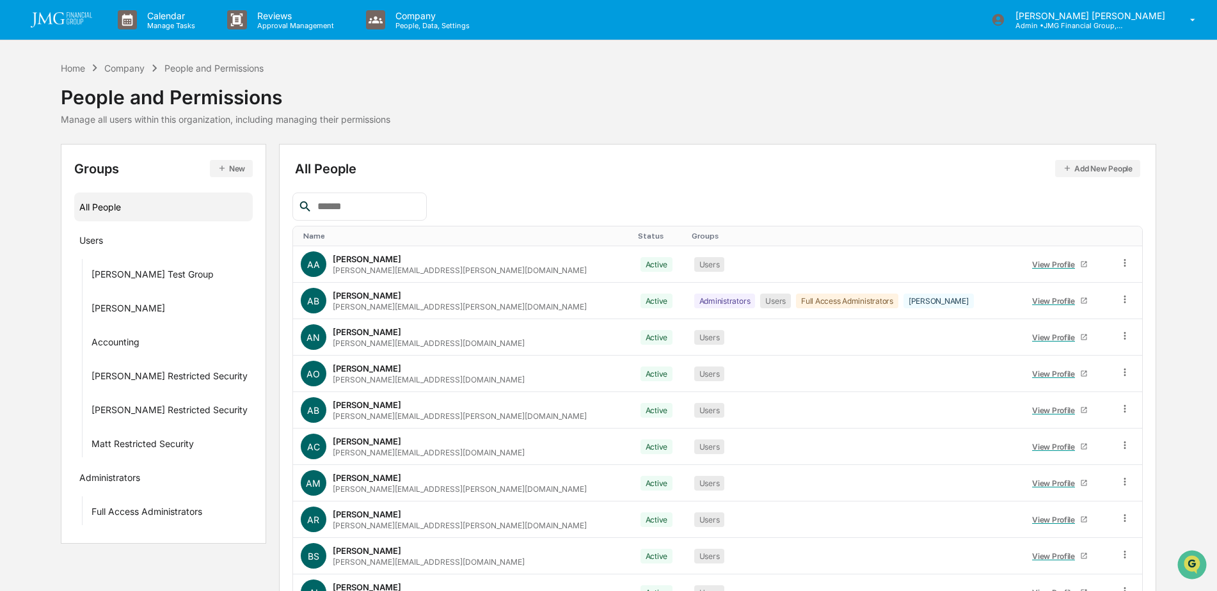
click at [406, 207] on input "text" at bounding box center [366, 206] width 109 height 17
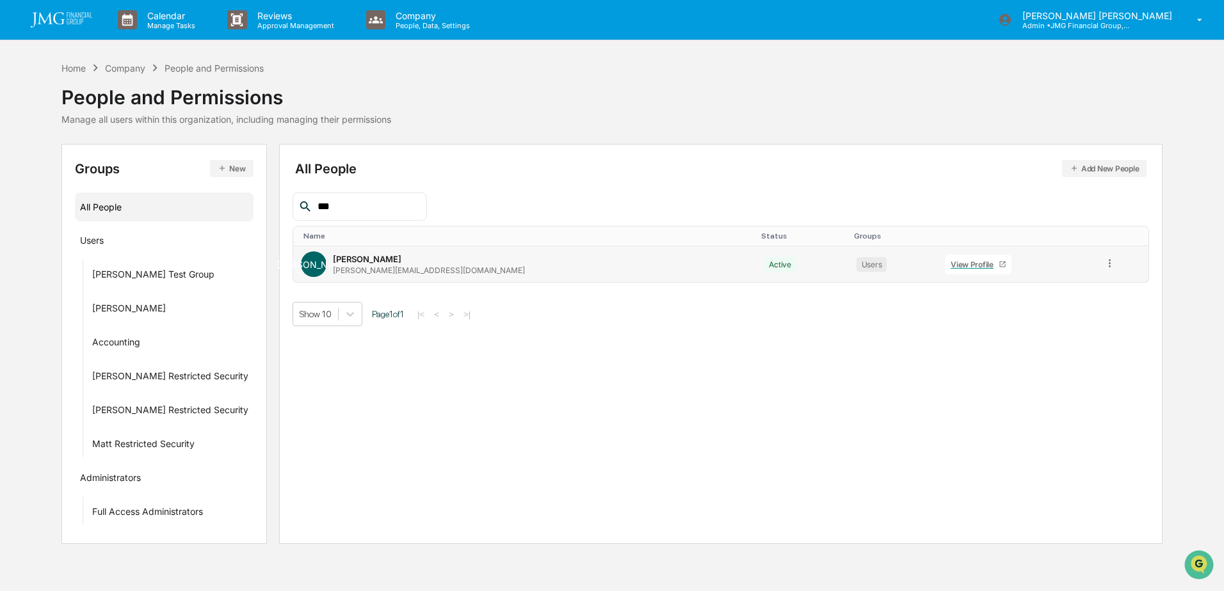
type input "***"
click at [951, 265] on div "View Profile" at bounding box center [975, 265] width 48 height 10
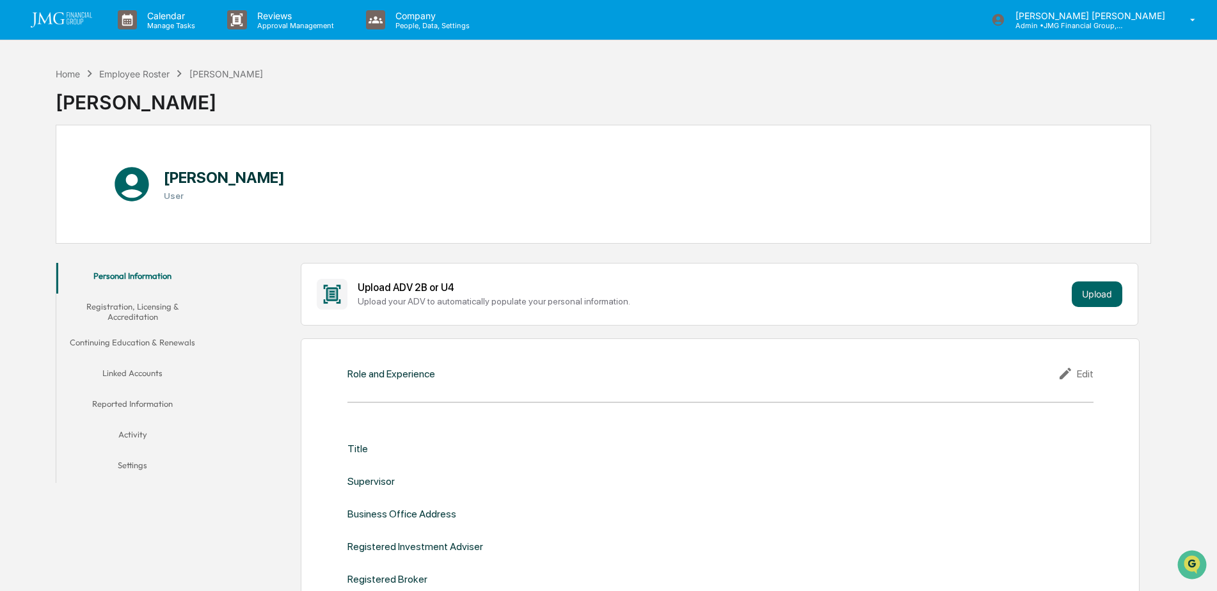
click at [143, 374] on button "Linked Accounts" at bounding box center [132, 375] width 153 height 31
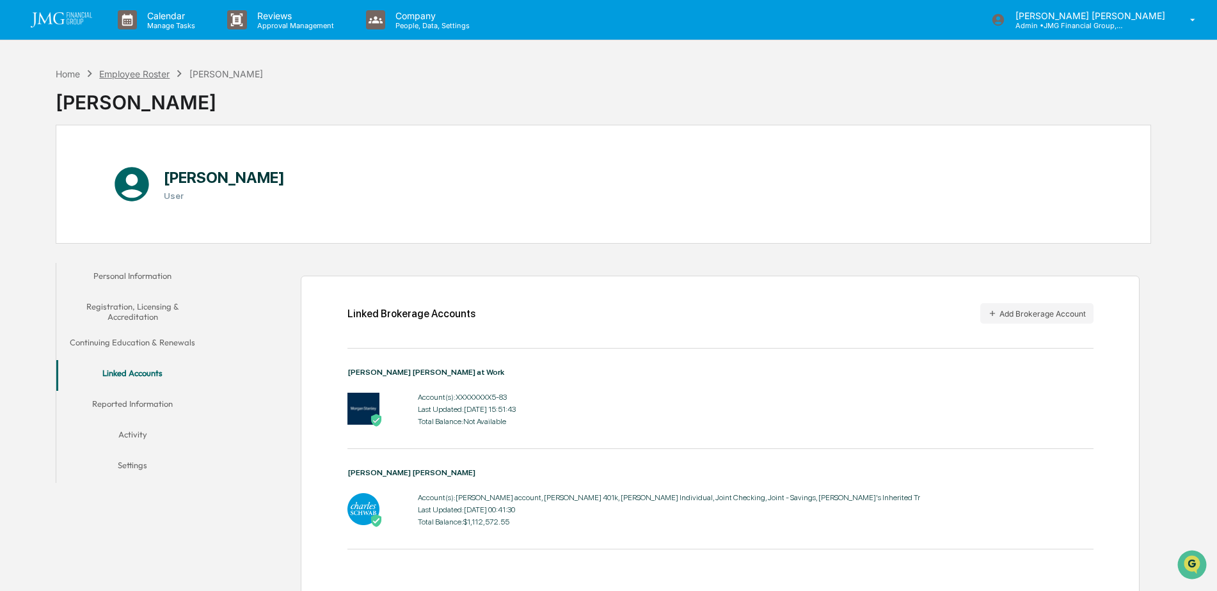
click at [144, 72] on div "Employee Roster" at bounding box center [134, 73] width 70 height 11
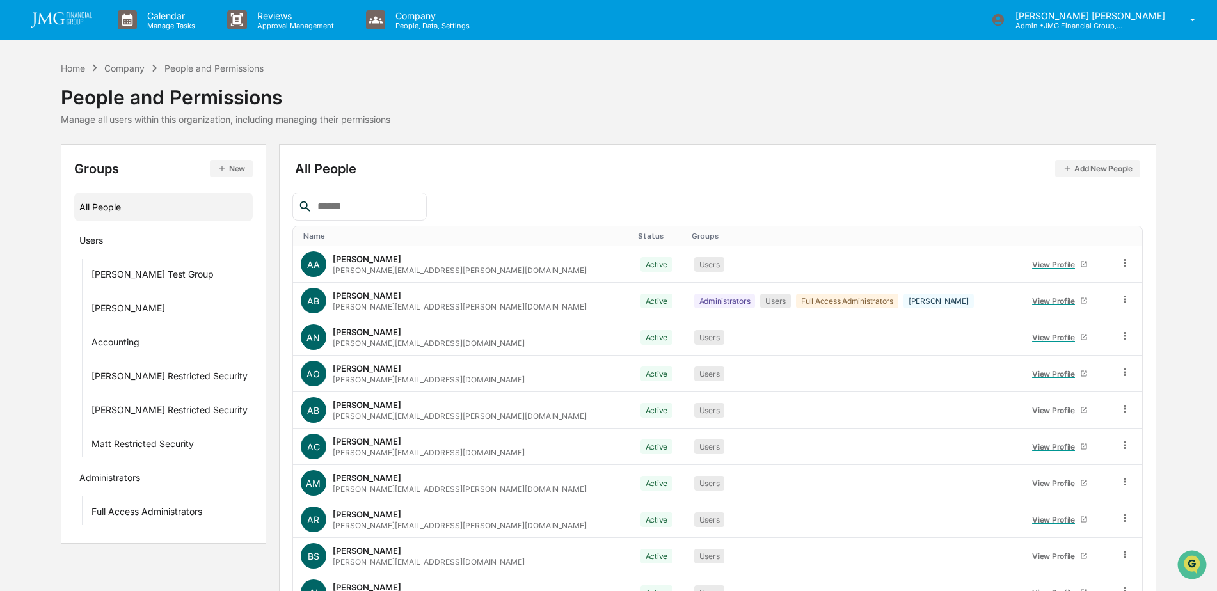
click at [392, 206] on input "text" at bounding box center [366, 206] width 109 height 17
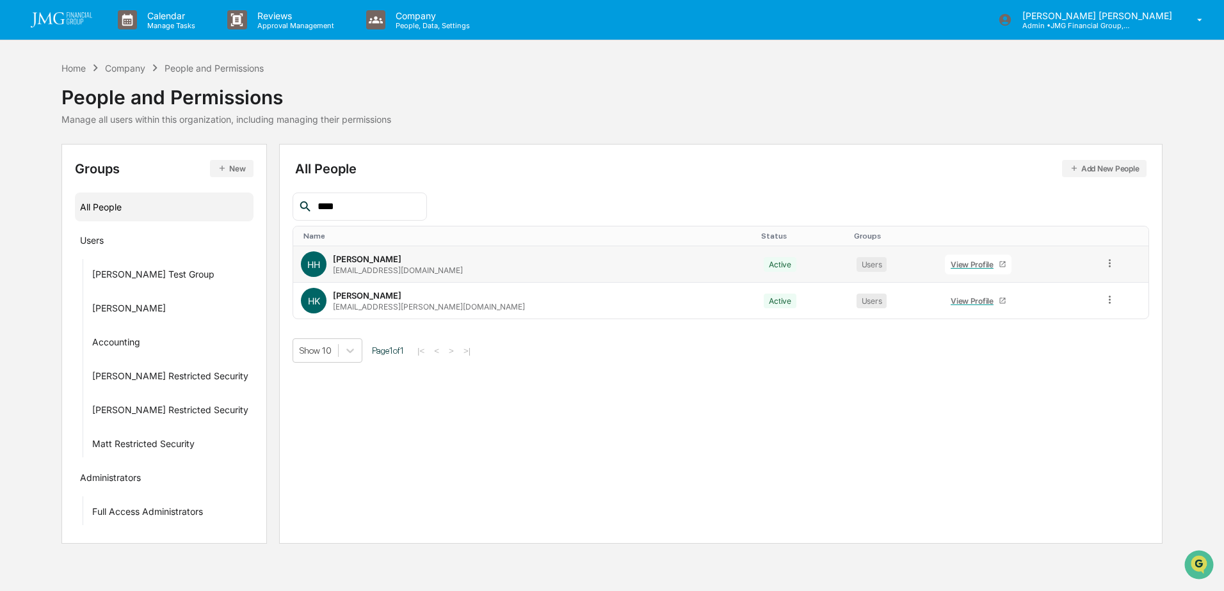
type input "****"
click at [951, 262] on div "View Profile" at bounding box center [975, 265] width 48 height 10
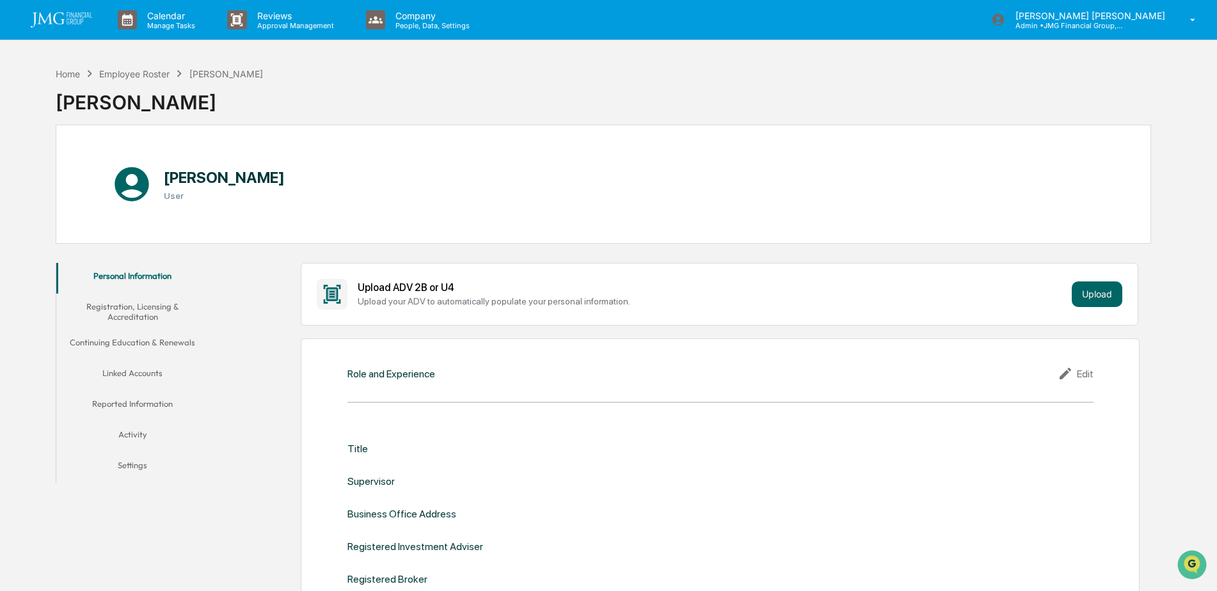
click at [156, 373] on button "Linked Accounts" at bounding box center [132, 375] width 153 height 31
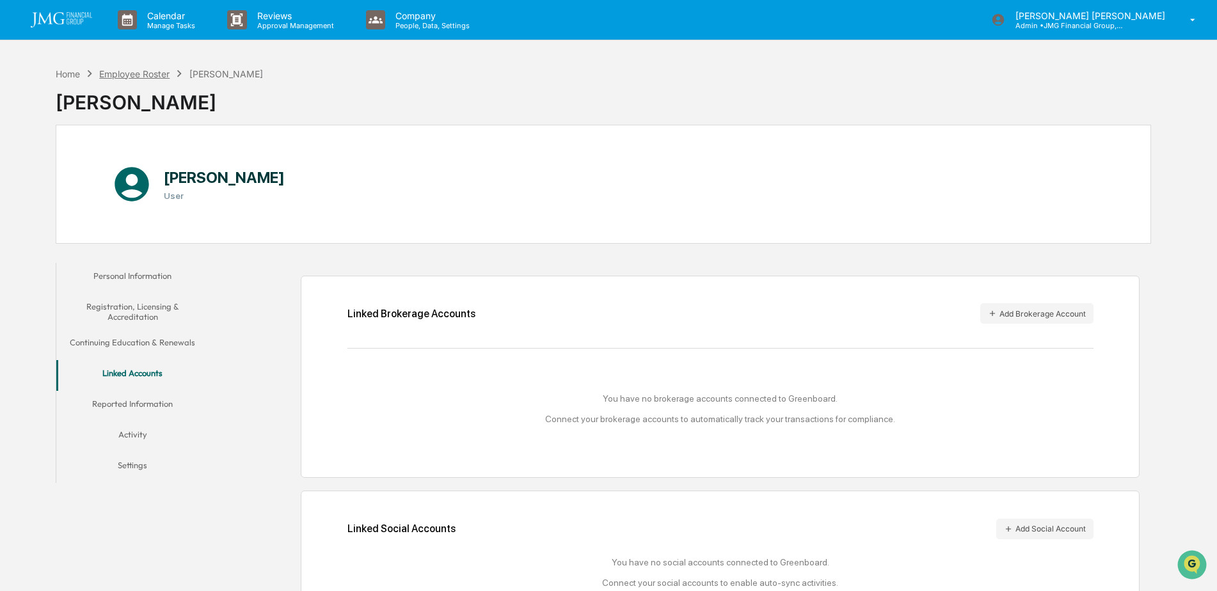
click at [147, 79] on div "Home Employee Roster [PERSON_NAME]" at bounding box center [159, 74] width 207 height 14
click at [147, 75] on div "Employee Roster" at bounding box center [134, 73] width 70 height 11
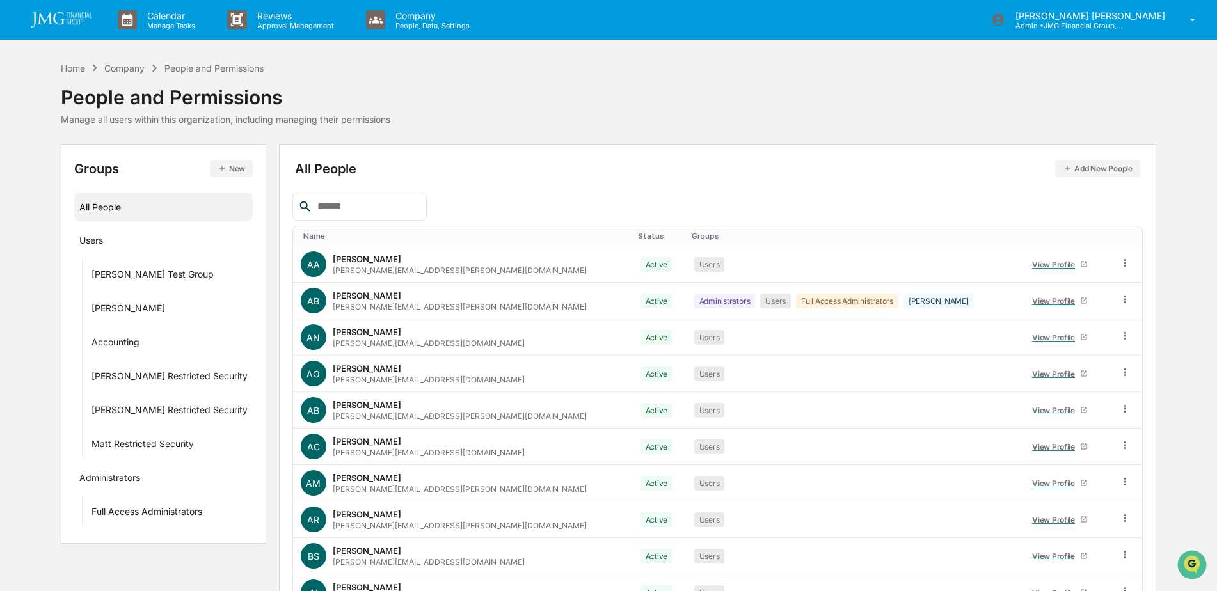
click at [382, 207] on input "text" at bounding box center [366, 206] width 109 height 17
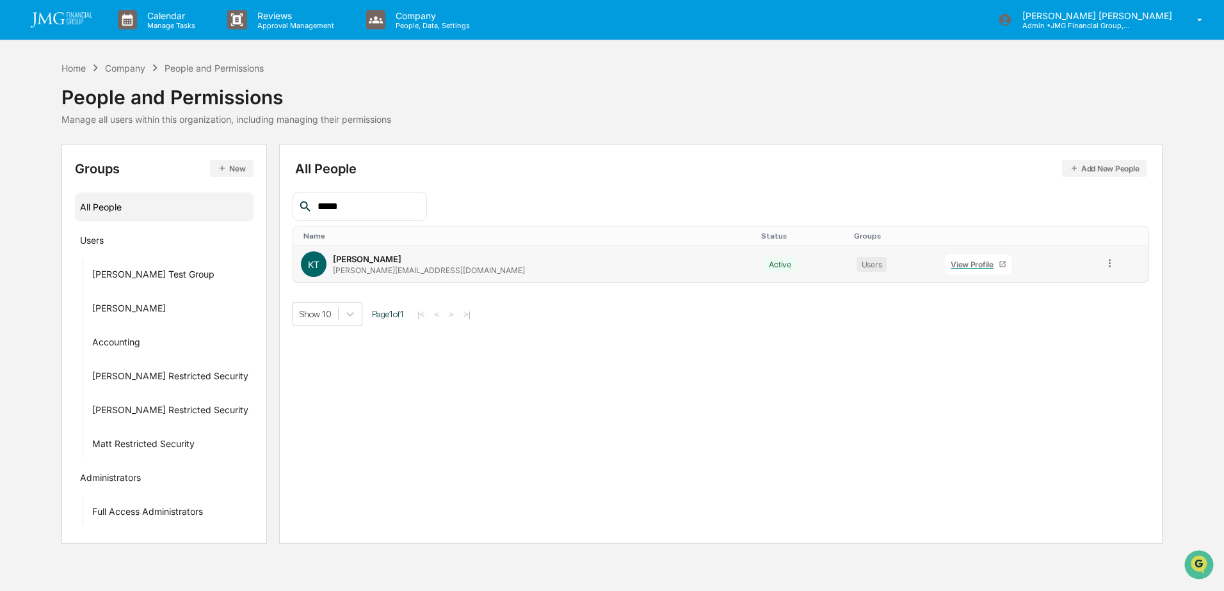
type input "*****"
click at [945, 269] on link "View Profile" at bounding box center [978, 265] width 67 height 20
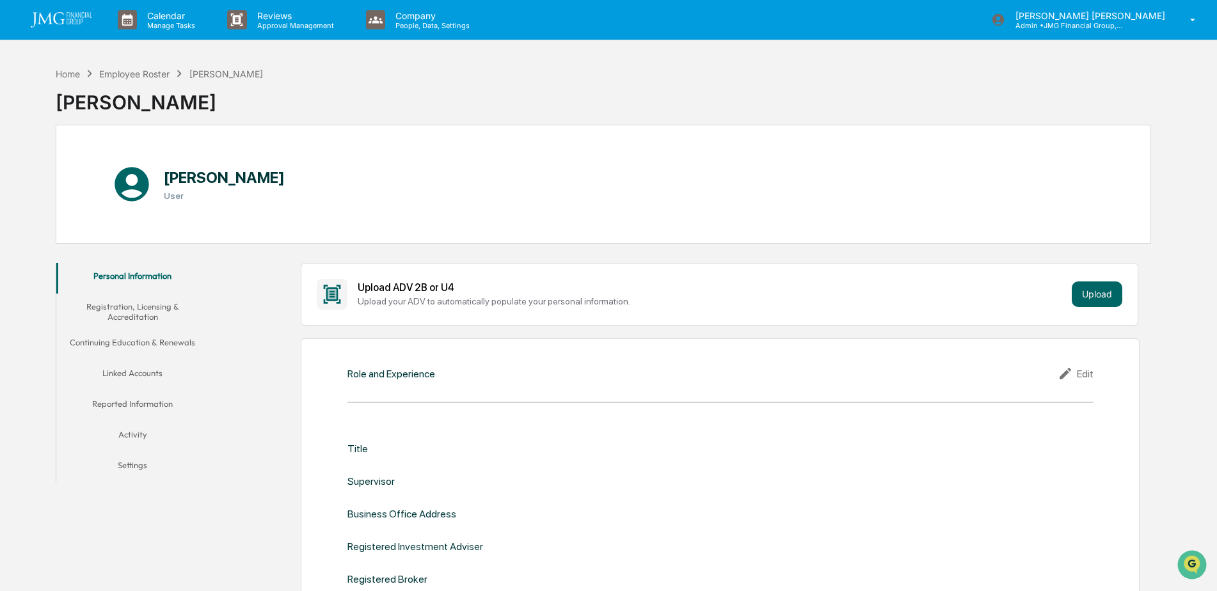
click at [139, 375] on button "Linked Accounts" at bounding box center [132, 375] width 153 height 31
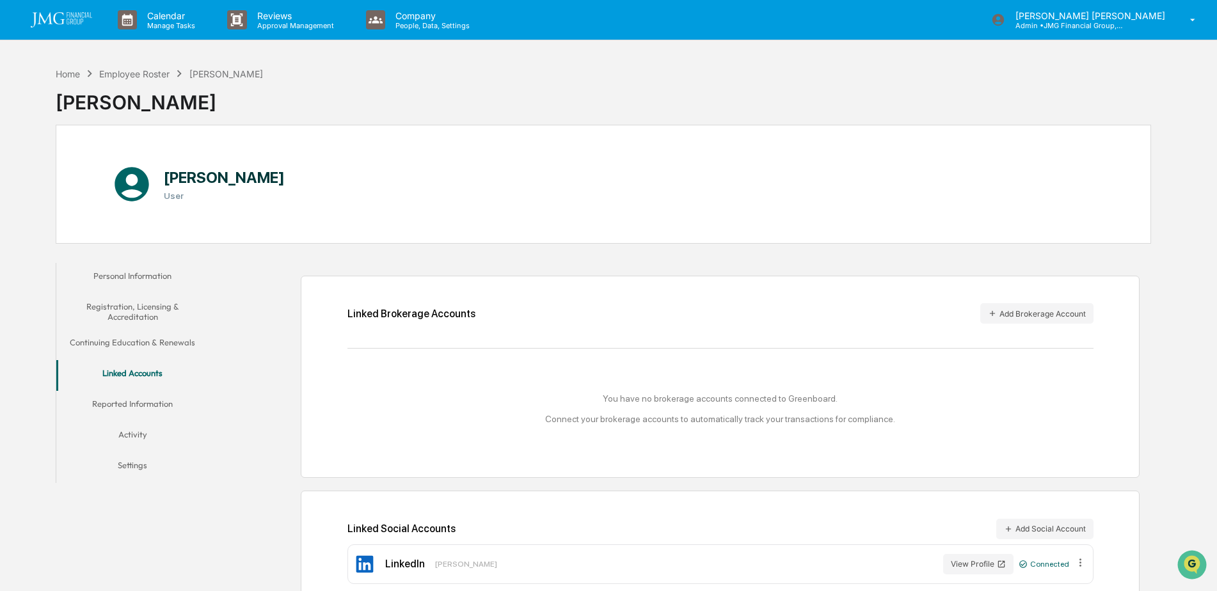
scroll to position [61, 0]
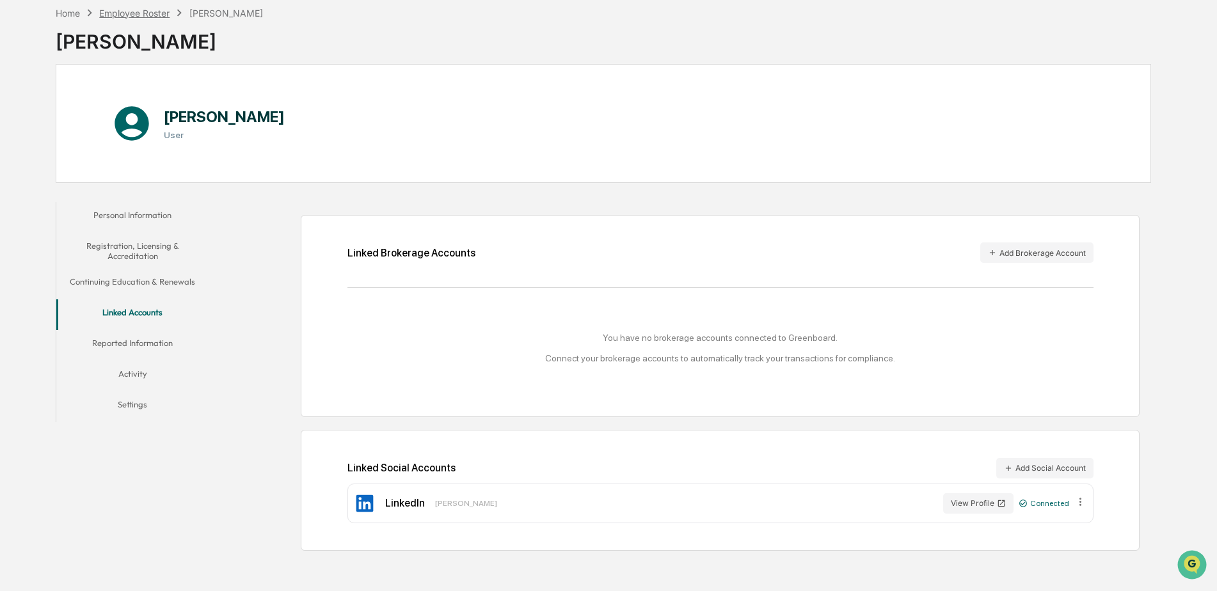
click at [159, 16] on div "Employee Roster" at bounding box center [134, 13] width 70 height 11
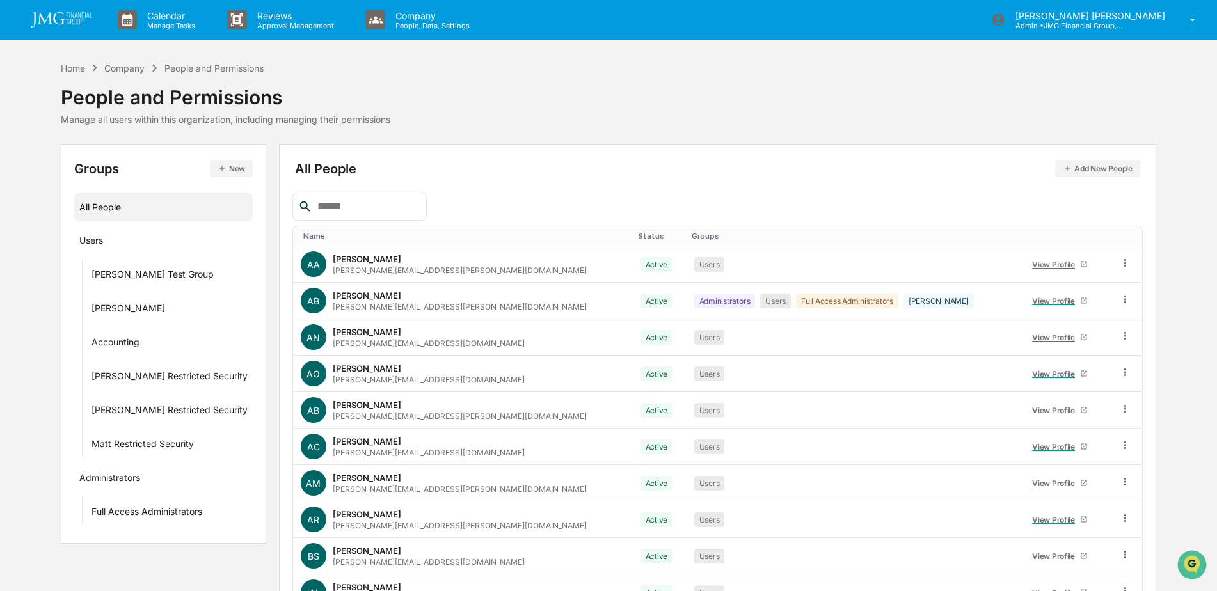
click at [354, 205] on input "text" at bounding box center [366, 206] width 109 height 17
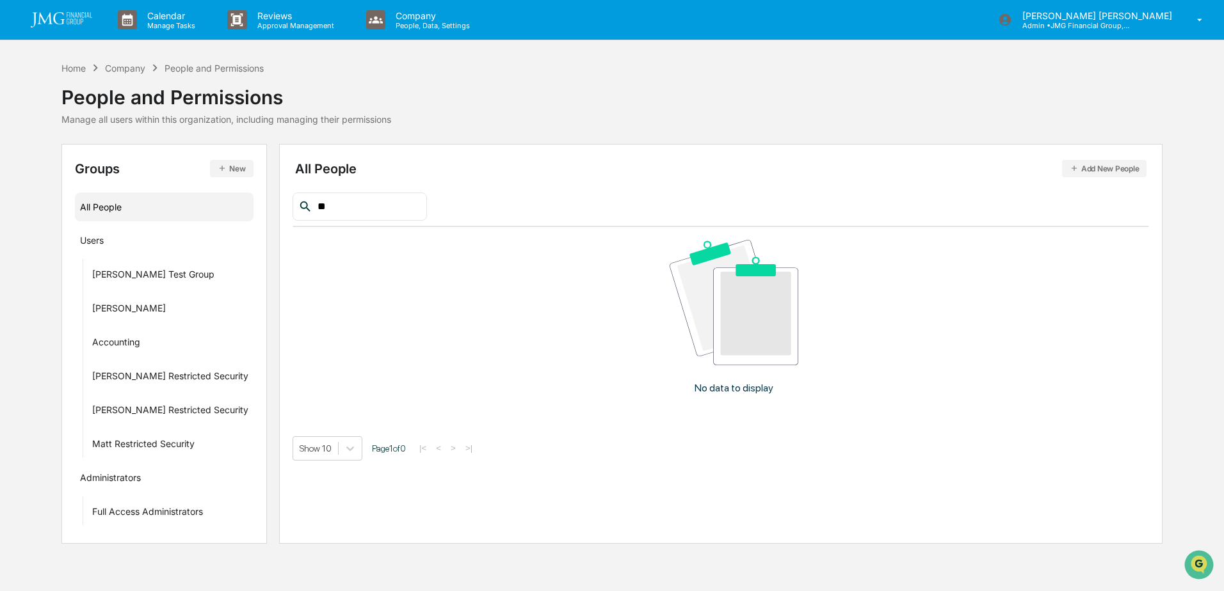
type input "*"
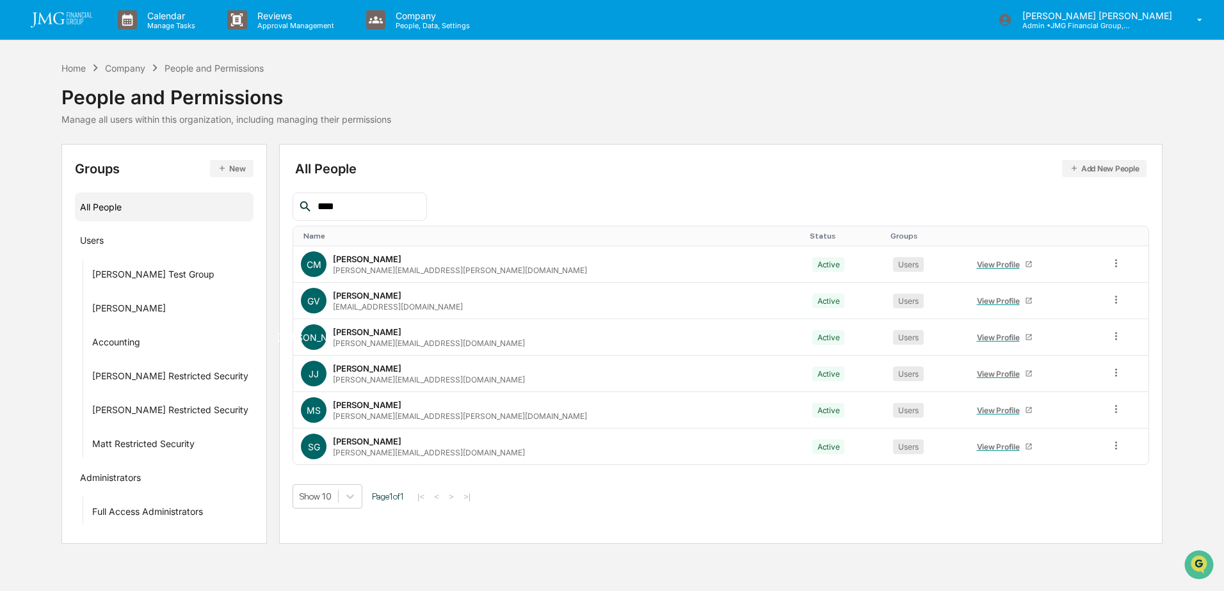
type input "*****"
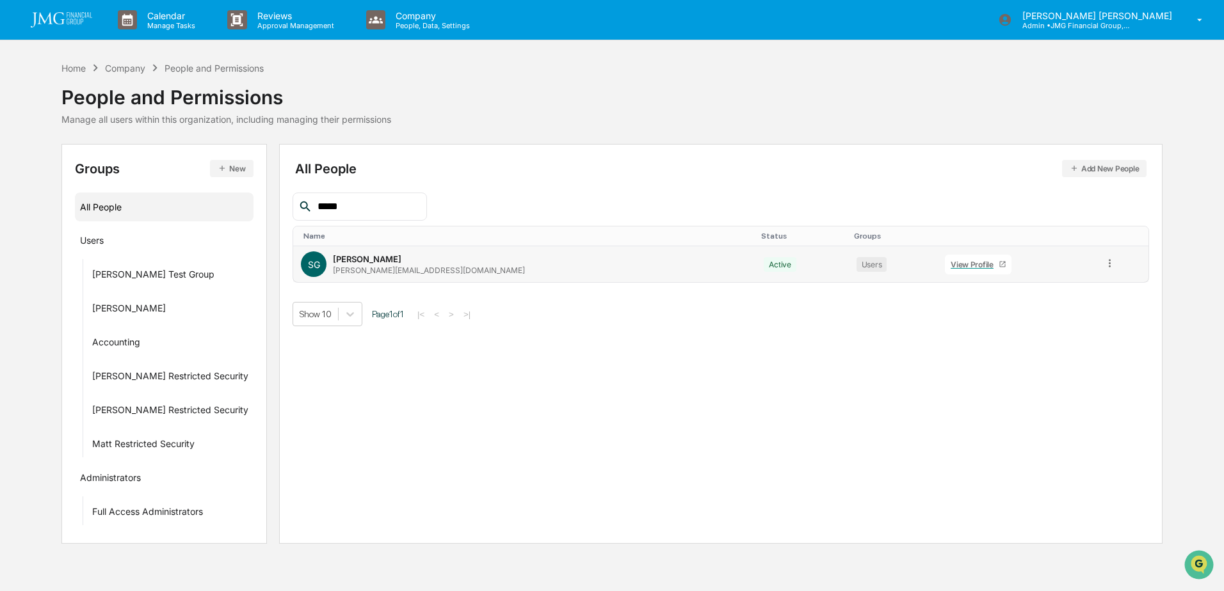
click at [951, 261] on div "View Profile" at bounding box center [975, 265] width 48 height 10
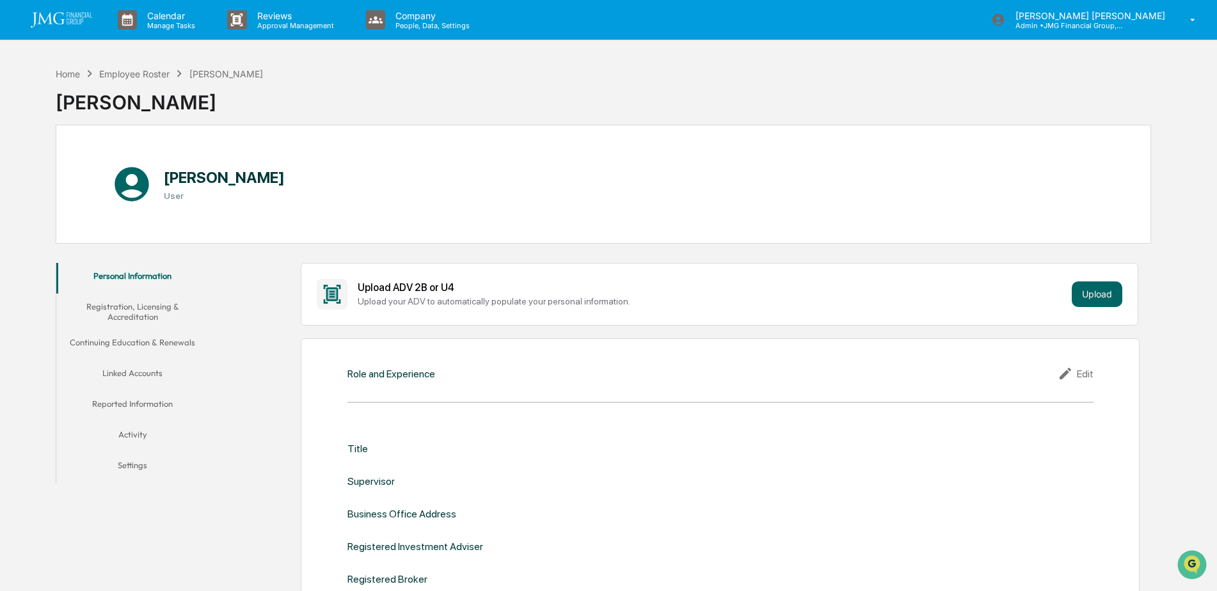
click at [152, 374] on button "Linked Accounts" at bounding box center [132, 375] width 153 height 31
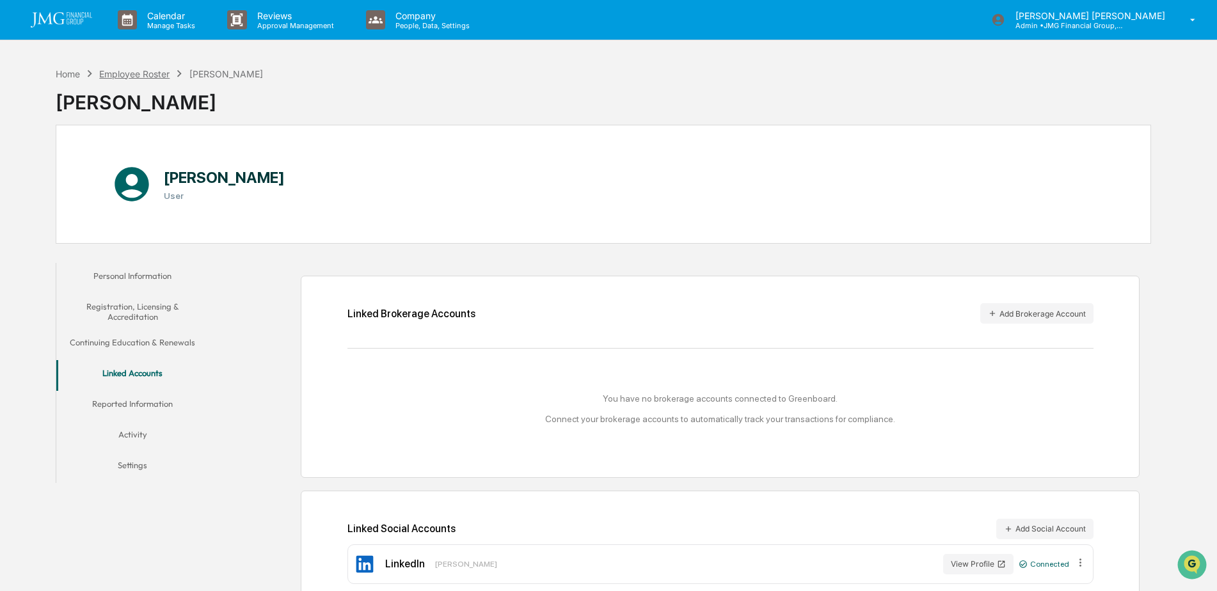
click at [152, 73] on div "Employee Roster" at bounding box center [134, 73] width 70 height 11
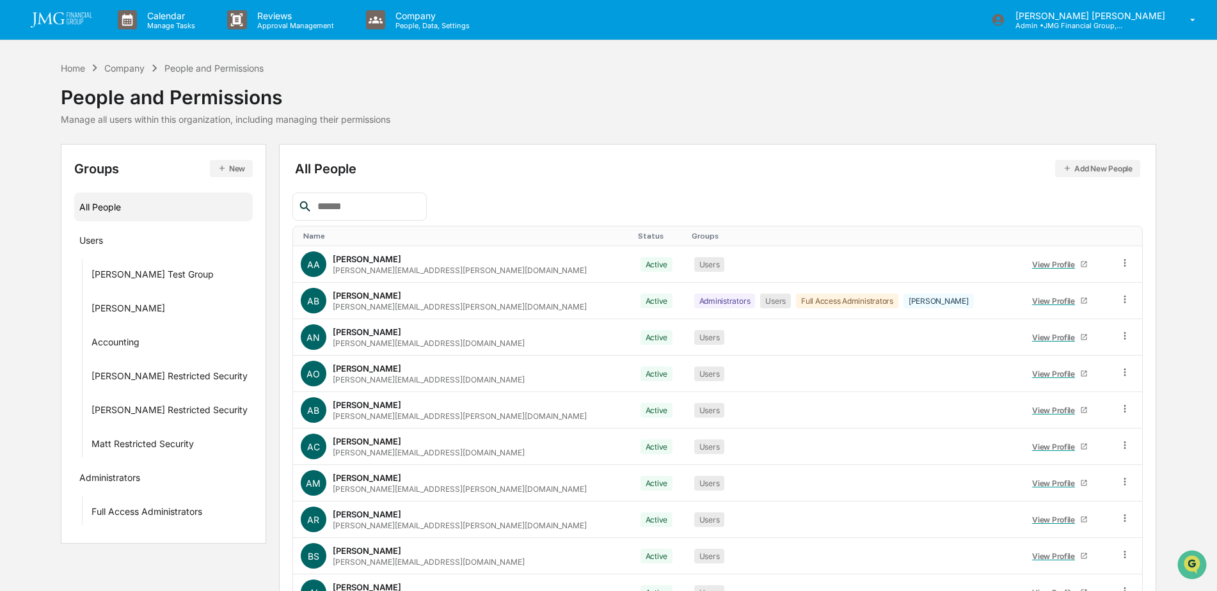
click at [396, 209] on input "text" at bounding box center [366, 206] width 109 height 17
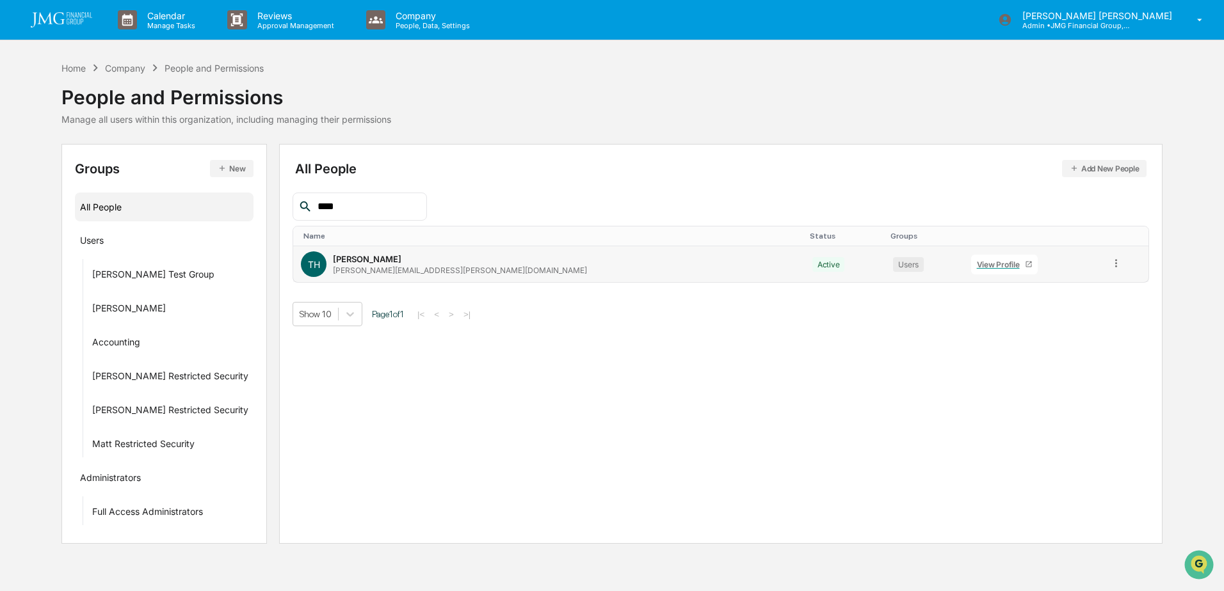
type input "****"
click at [977, 266] on div "View Profile" at bounding box center [1001, 265] width 48 height 10
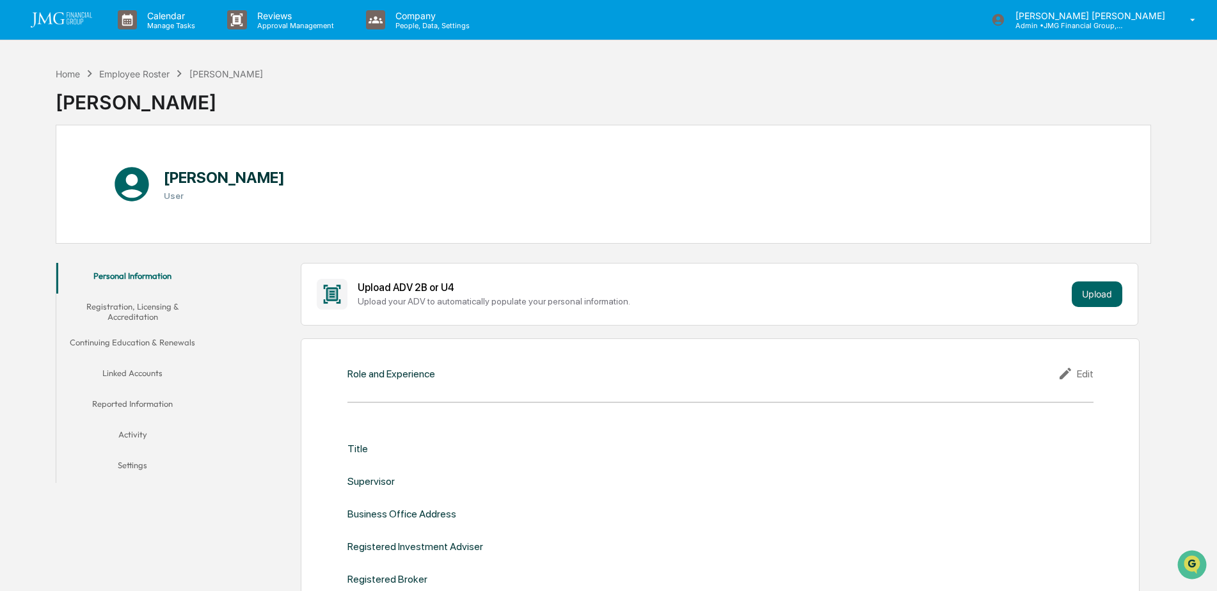
click at [145, 368] on button "Linked Accounts" at bounding box center [132, 375] width 153 height 31
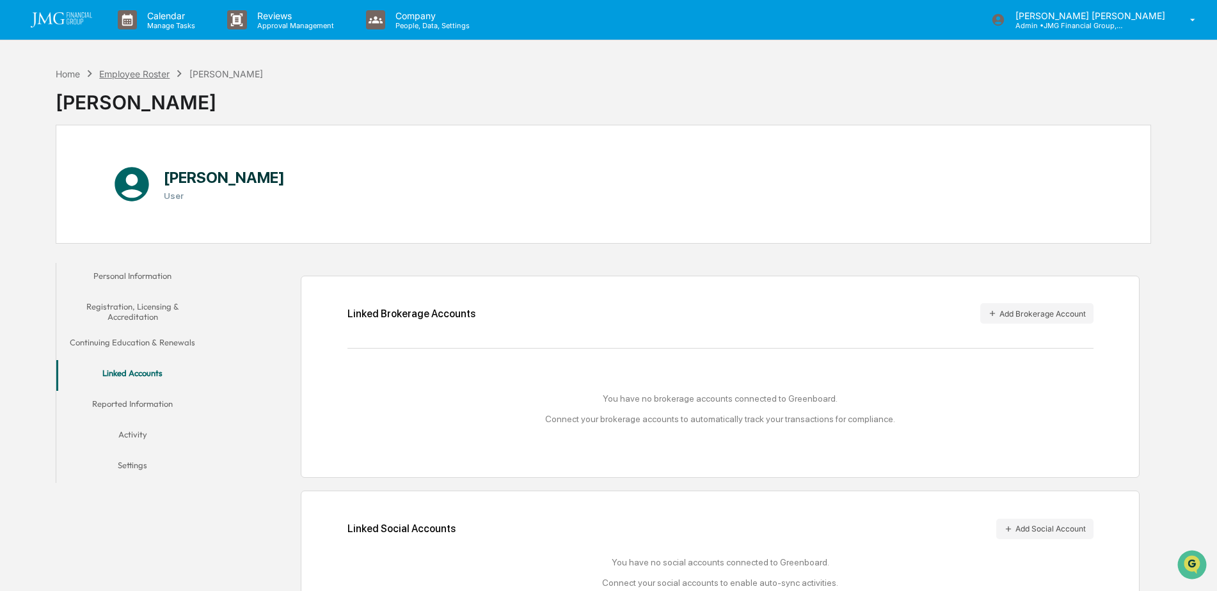
click at [154, 72] on div "Employee Roster" at bounding box center [134, 73] width 70 height 11
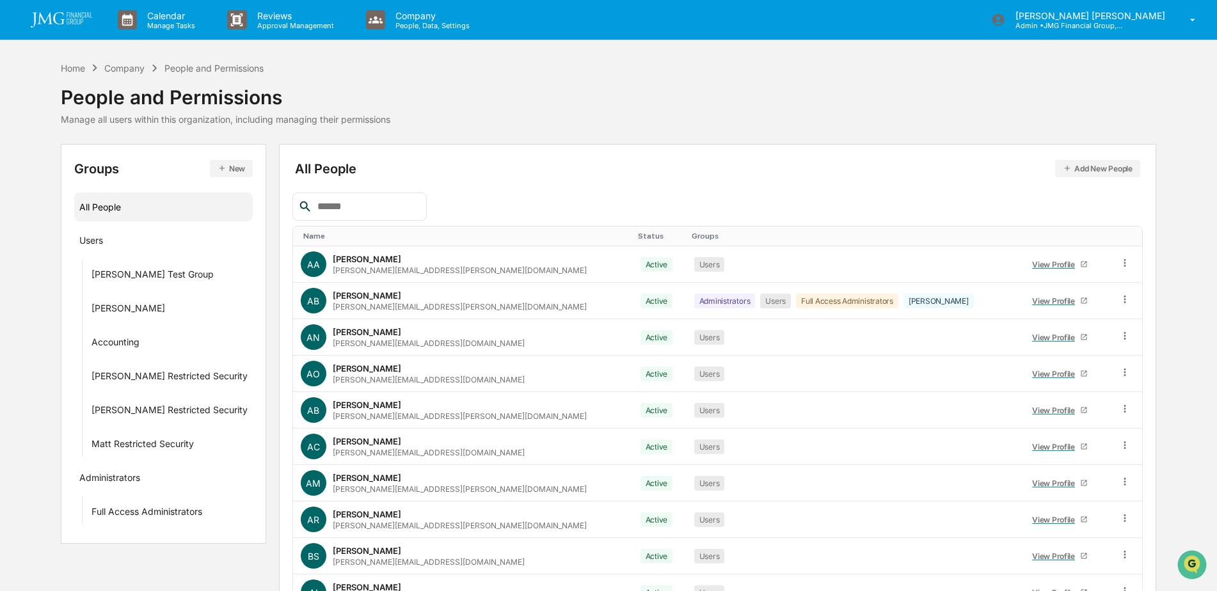
click at [404, 207] on input "text" at bounding box center [366, 206] width 109 height 17
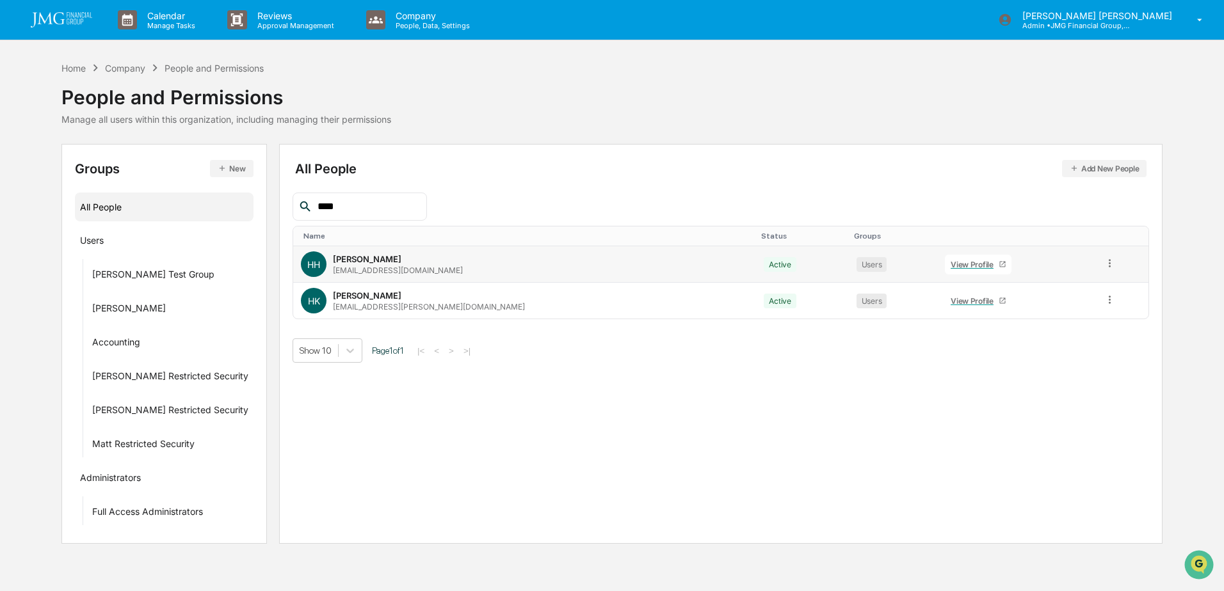
type input "****"
click at [951, 266] on div "View Profile" at bounding box center [975, 265] width 48 height 10
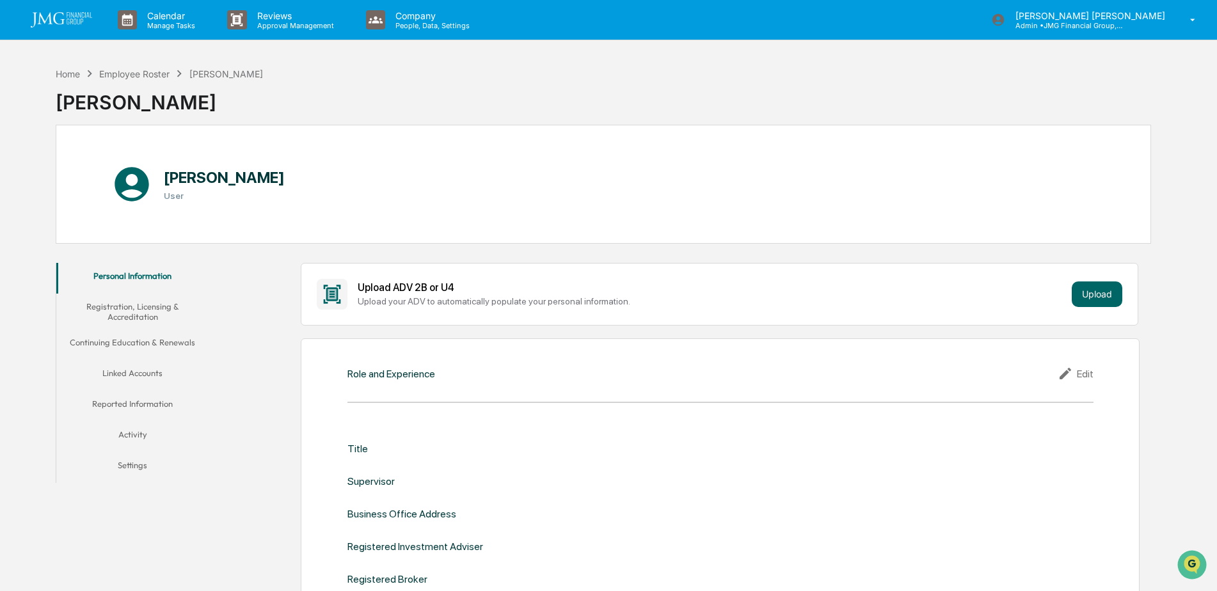
click at [126, 369] on button "Linked Accounts" at bounding box center [132, 375] width 153 height 31
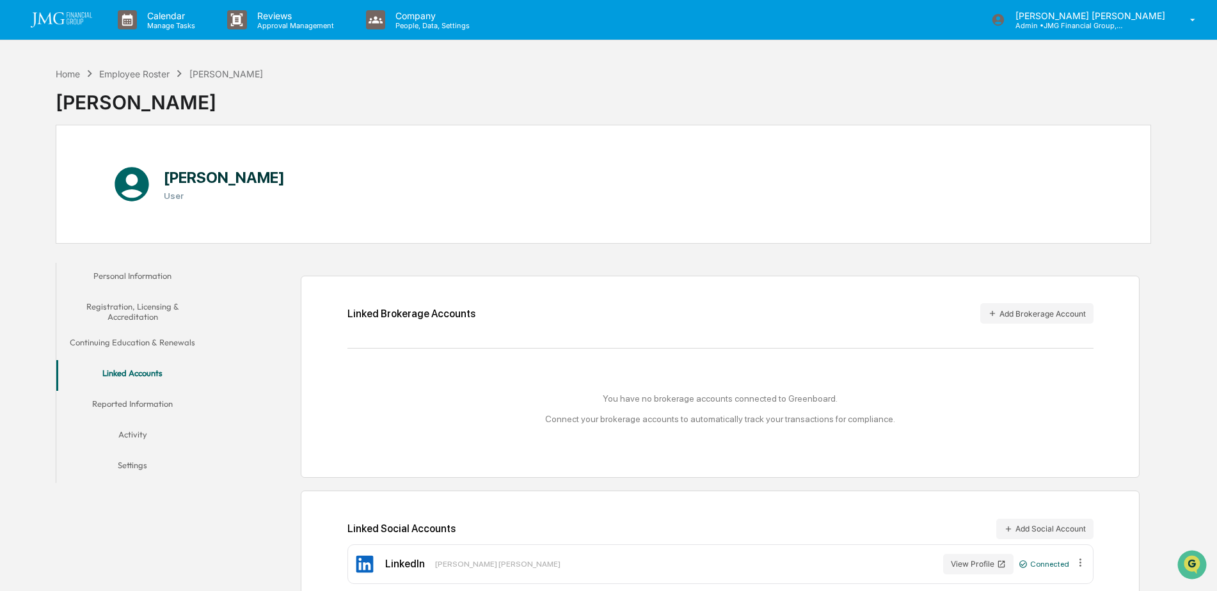
scroll to position [61, 0]
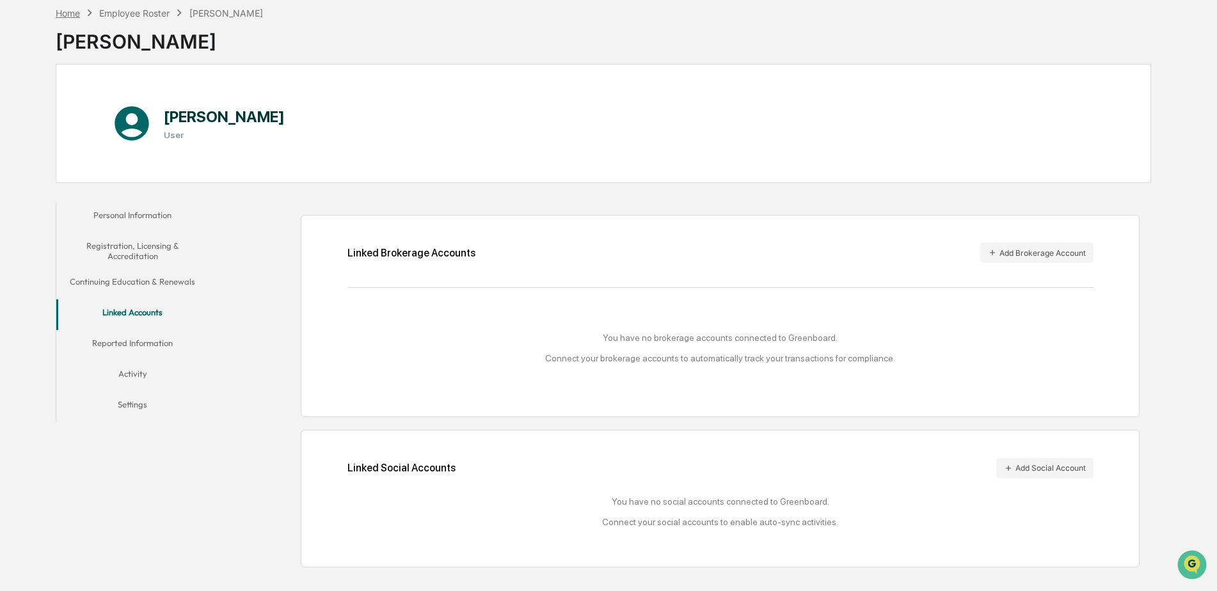
click at [61, 13] on div "Home" at bounding box center [68, 13] width 24 height 11
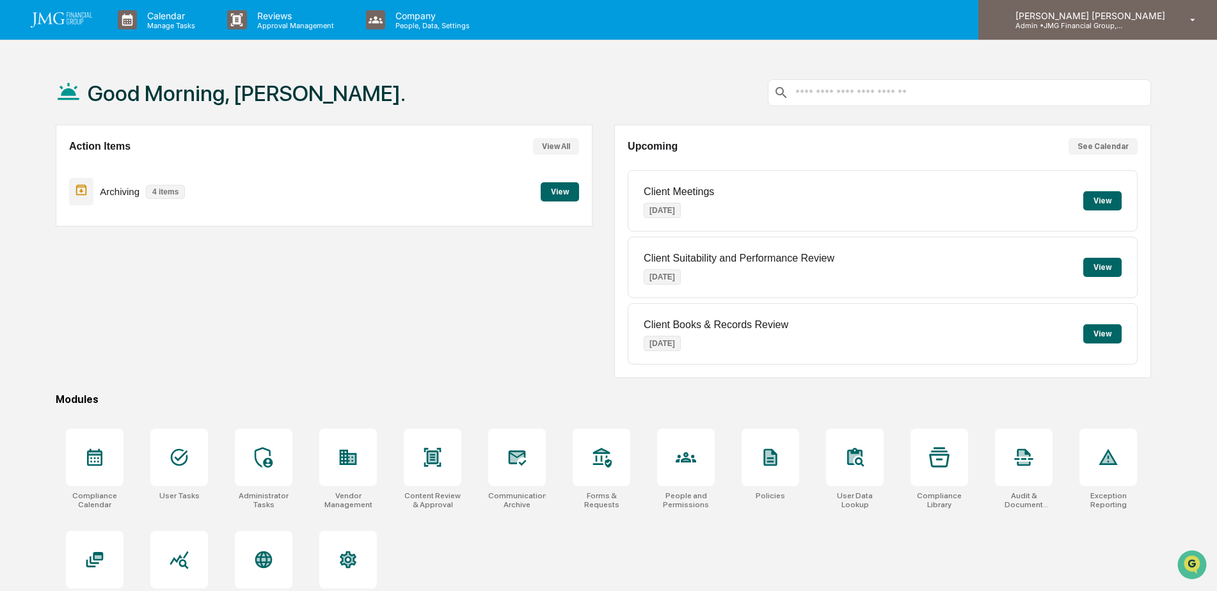
click at [1125, 22] on p "Admin • JMG Financial Group, Ltd." at bounding box center [1065, 25] width 119 height 9
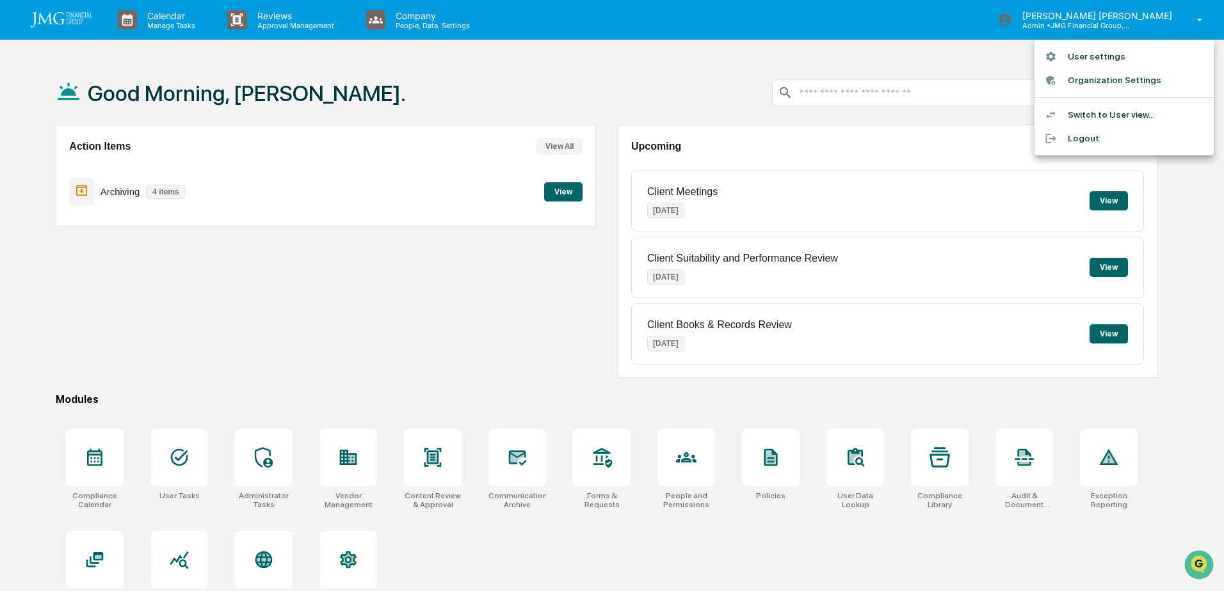
click at [1146, 111] on li "Switch to User view..." at bounding box center [1123, 115] width 179 height 24
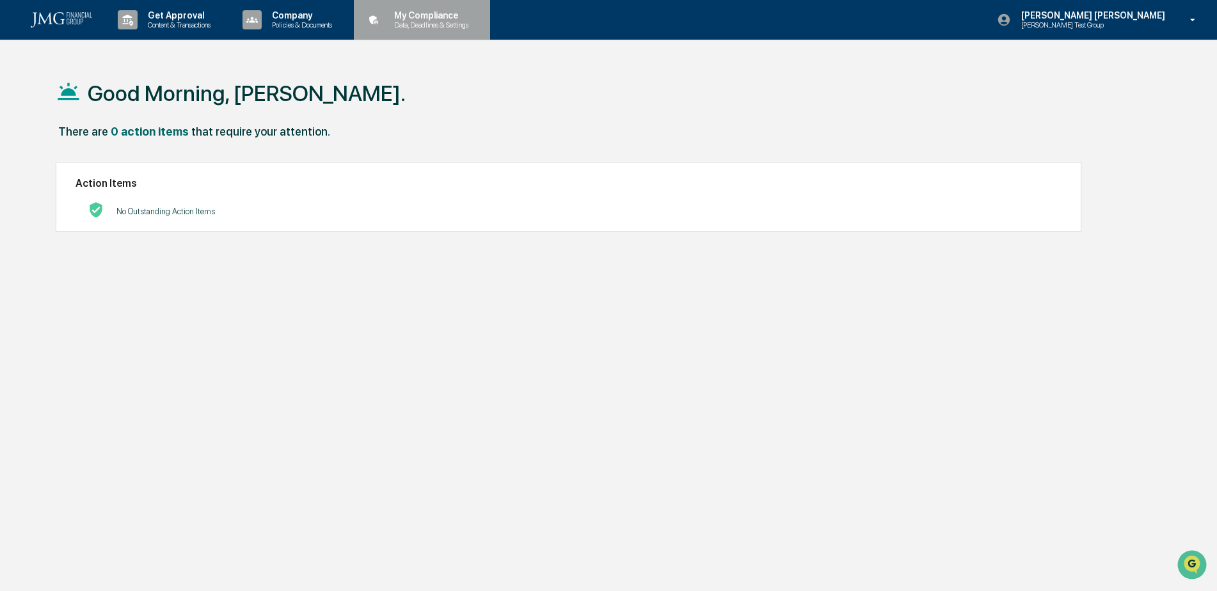
click at [459, 29] on p "Data, Deadlines & Settings" at bounding box center [429, 24] width 91 height 9
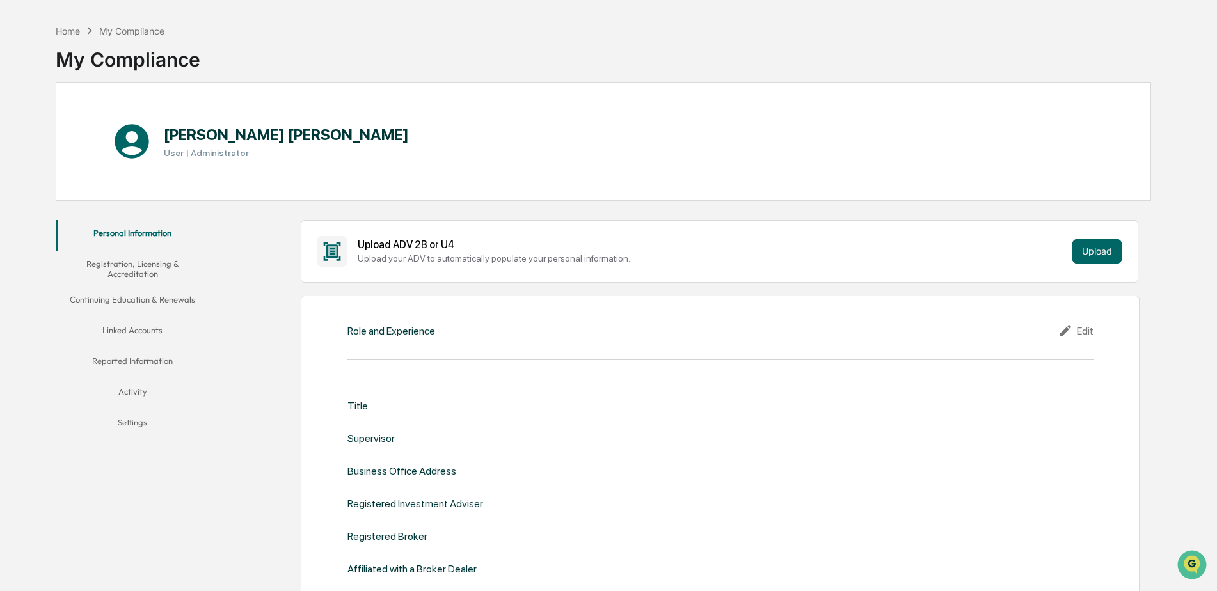
scroll to position [64, 0]
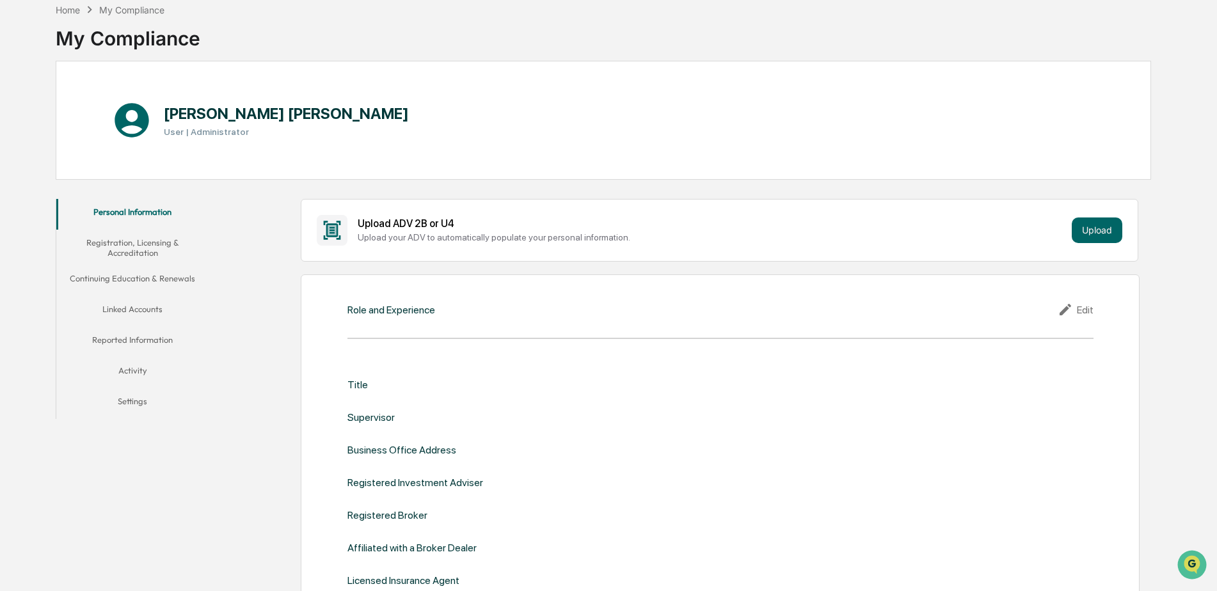
click at [150, 311] on button "Linked Accounts" at bounding box center [132, 311] width 153 height 31
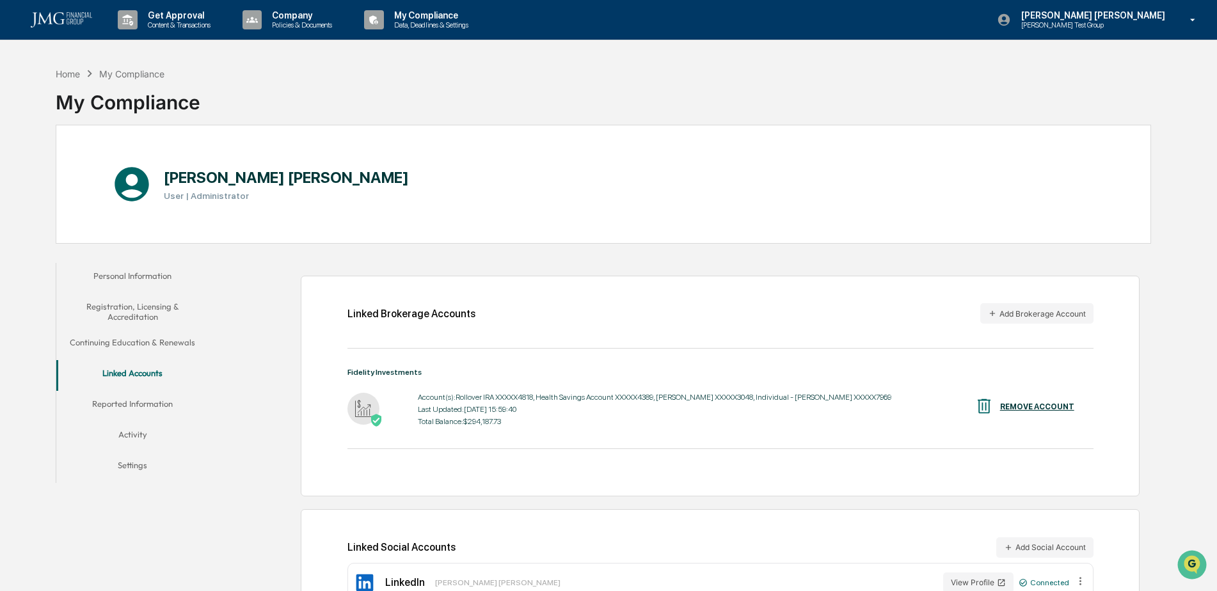
click at [134, 73] on div "My Compliance" at bounding box center [131, 73] width 65 height 11
click at [72, 74] on div "Home" at bounding box center [68, 73] width 24 height 11
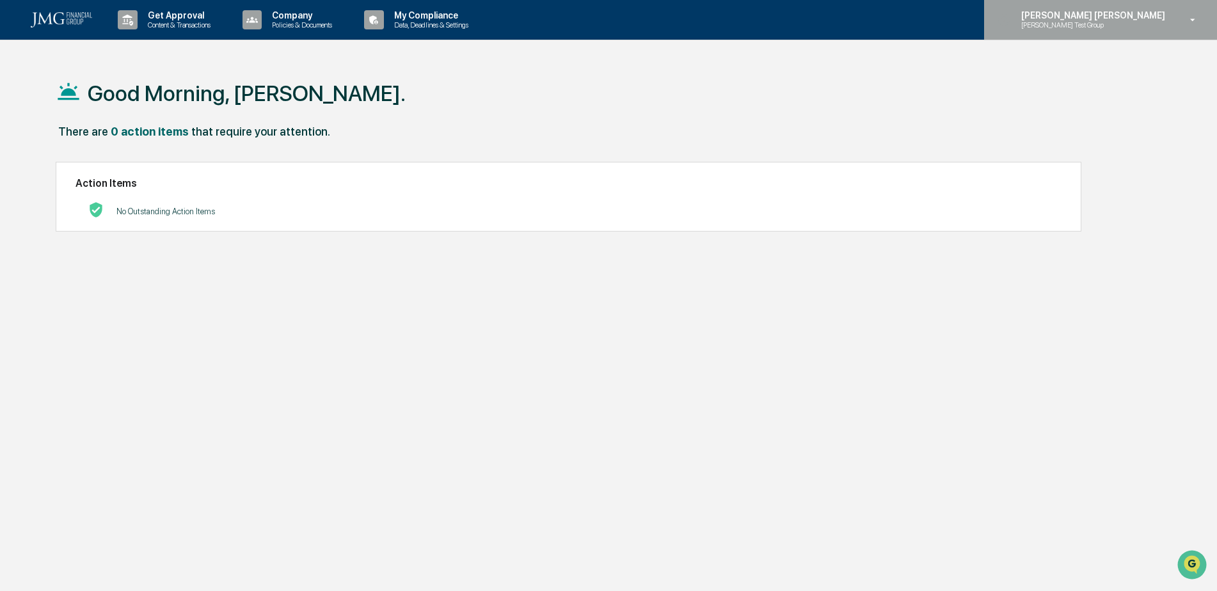
click at [1141, 32] on div "[PERSON_NAME] [PERSON_NAME] [PERSON_NAME] Test Group" at bounding box center [1100, 20] width 233 height 40
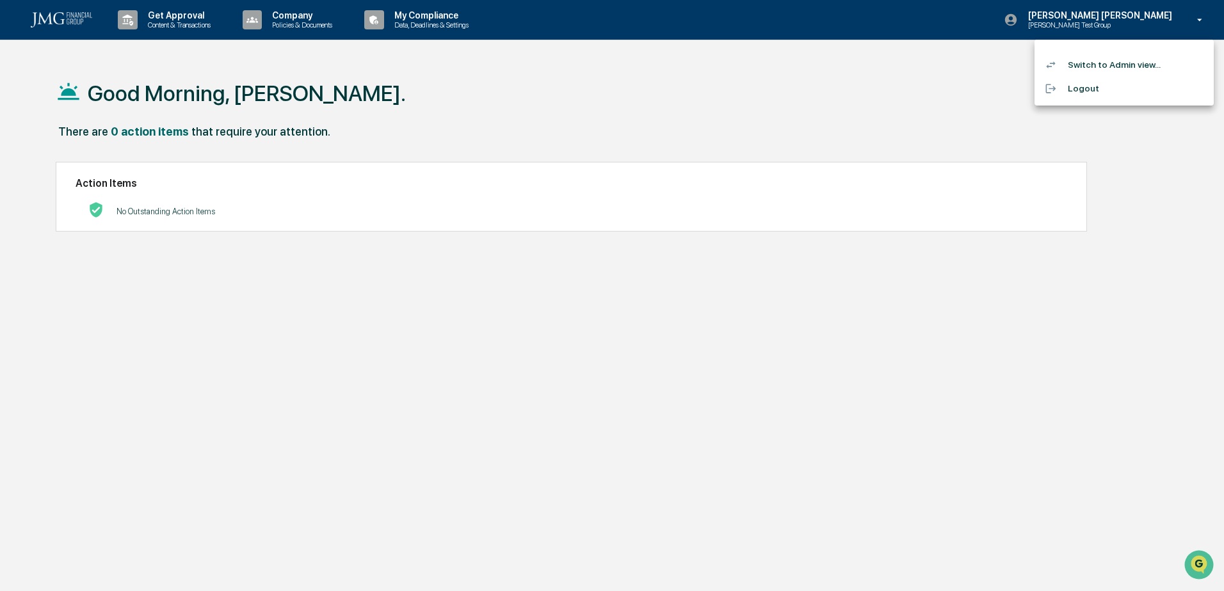
click at [1125, 67] on li "Switch to Admin view..." at bounding box center [1123, 65] width 179 height 24
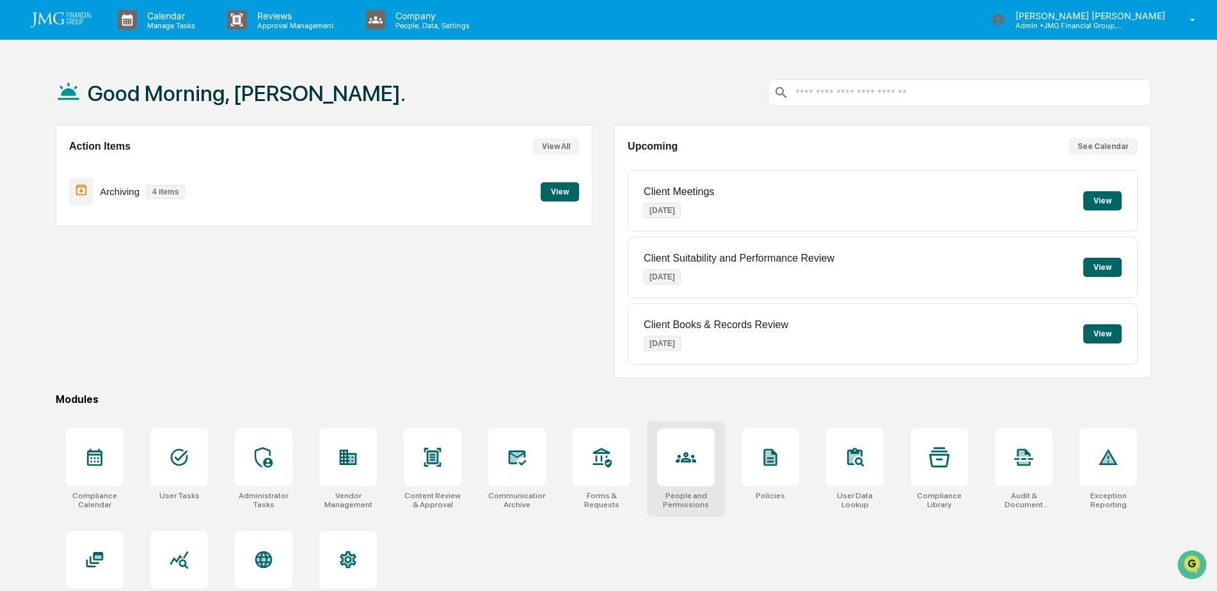
click at [689, 453] on icon at bounding box center [686, 457] width 20 height 20
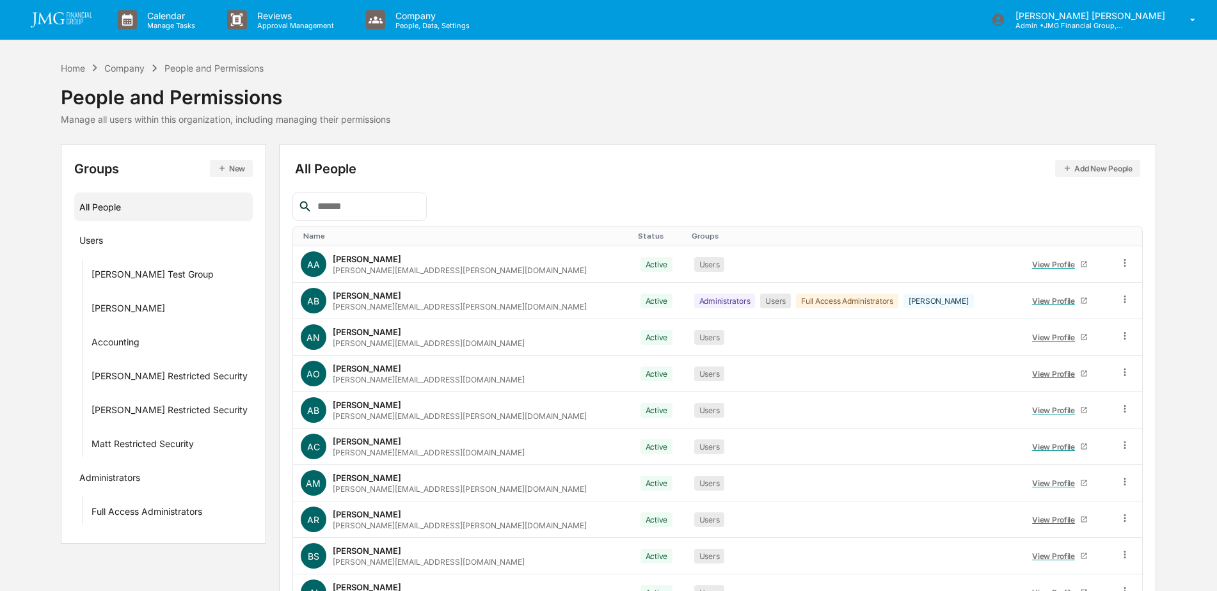
click at [421, 211] on input "text" at bounding box center [366, 206] width 109 height 17
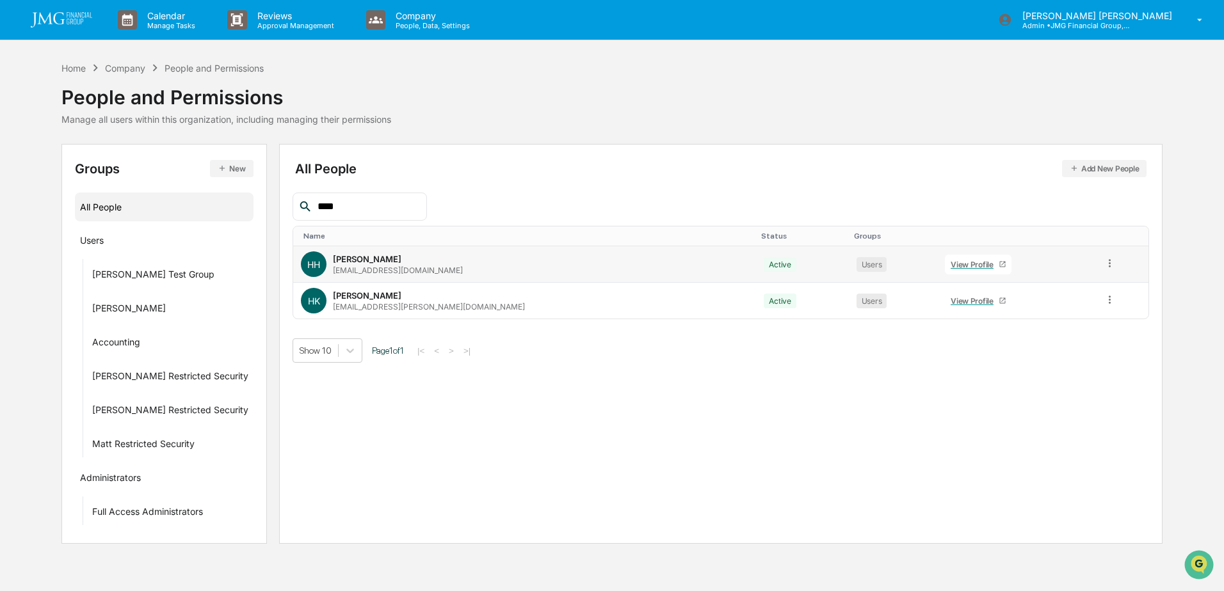
type input "****"
click at [951, 263] on div "View Profile" at bounding box center [975, 265] width 48 height 10
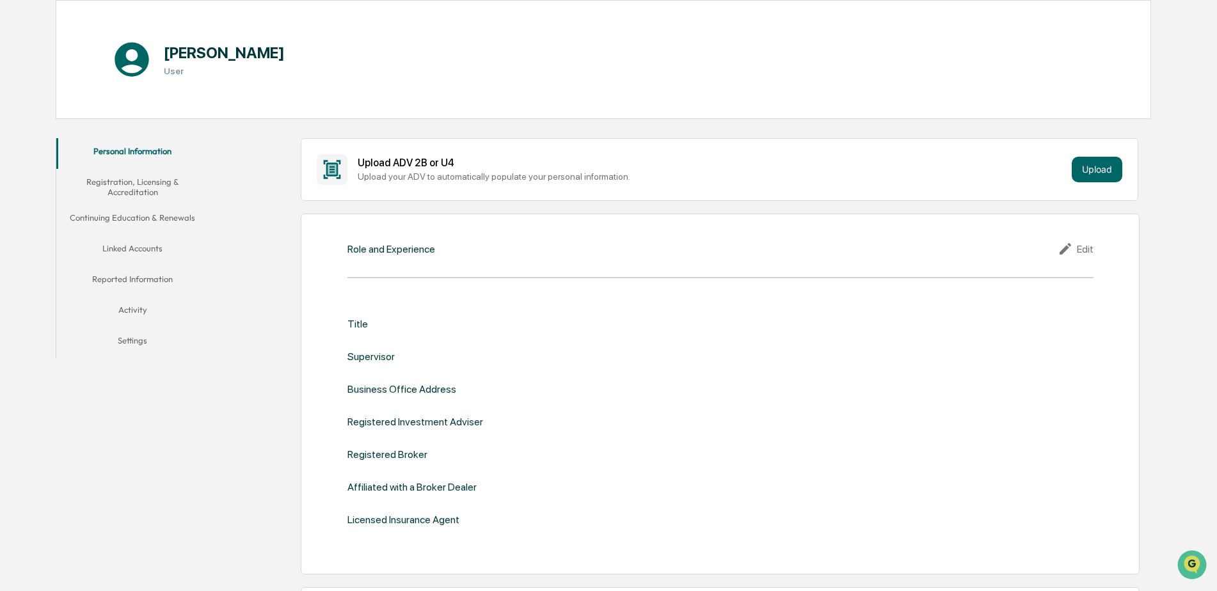
scroll to position [128, 0]
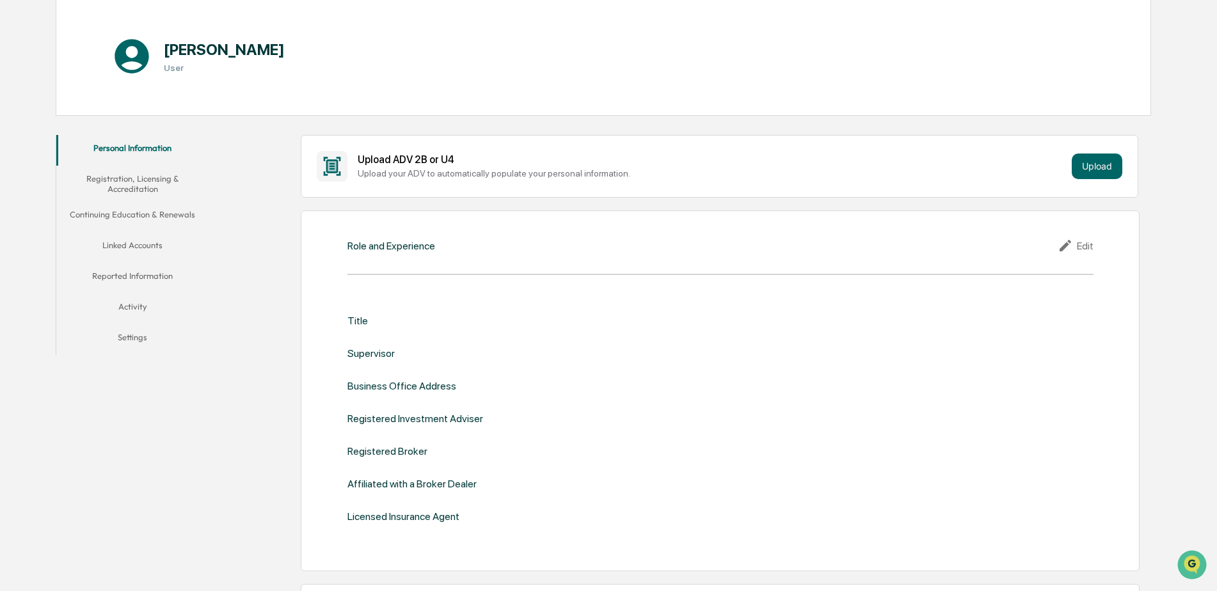
click at [161, 246] on button "Linked Accounts" at bounding box center [132, 247] width 153 height 31
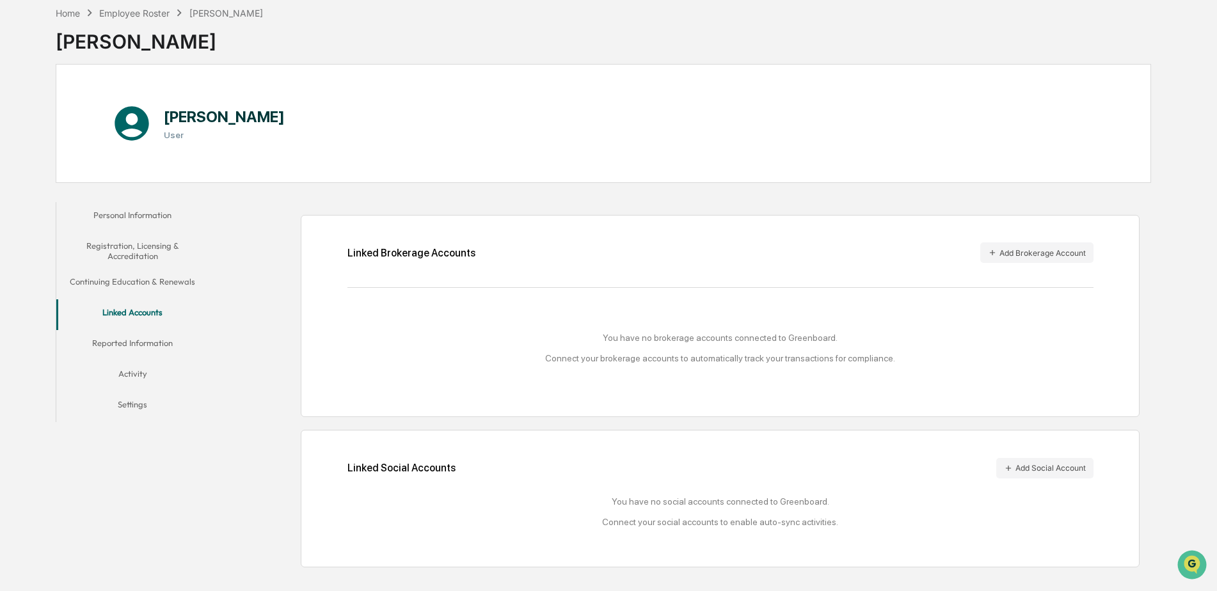
click at [151, 19] on div "Home Employee Roster [PERSON_NAME]" at bounding box center [159, 13] width 207 height 14
click at [144, 13] on div "Employee Roster" at bounding box center [134, 13] width 70 height 11
